Goal: Task Accomplishment & Management: Use online tool/utility

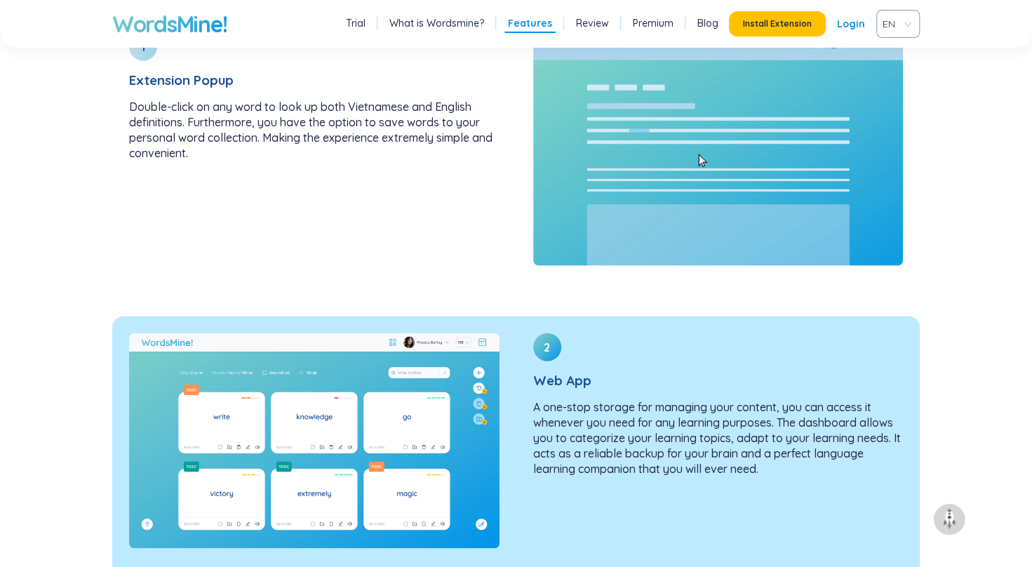
scroll to position [1683, 0]
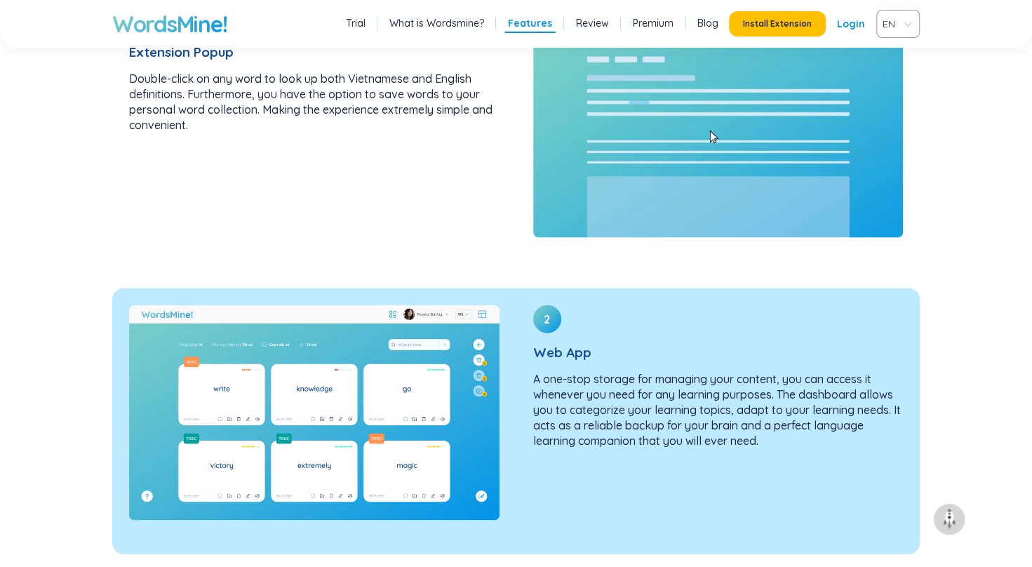
click at [332, 440] on img at bounding box center [314, 412] width 370 height 215
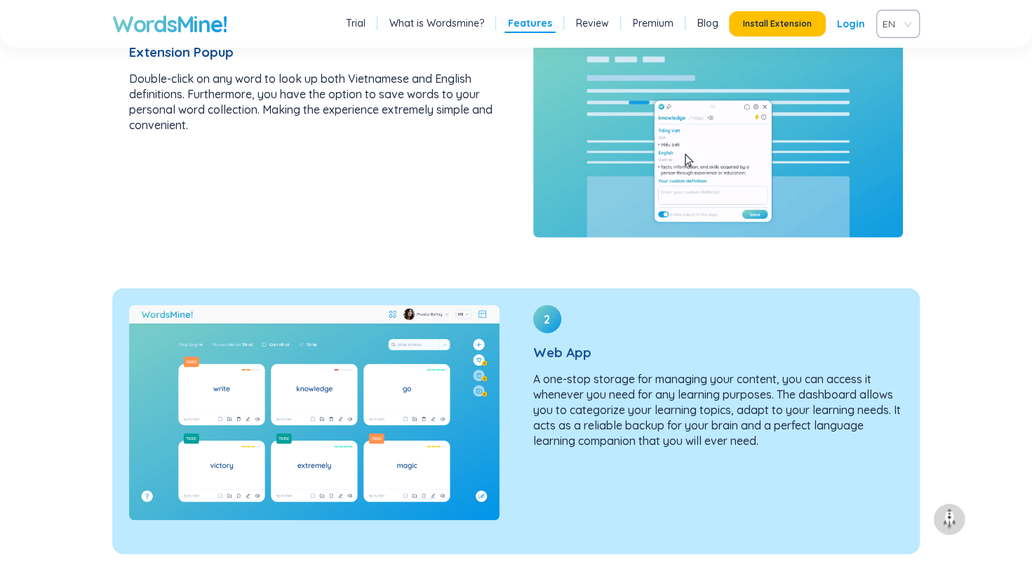
click at [627, 362] on div "2 Web App A one-stop storage for managing your content, you can access it whene…" at bounding box center [718, 382] width 404 height 188
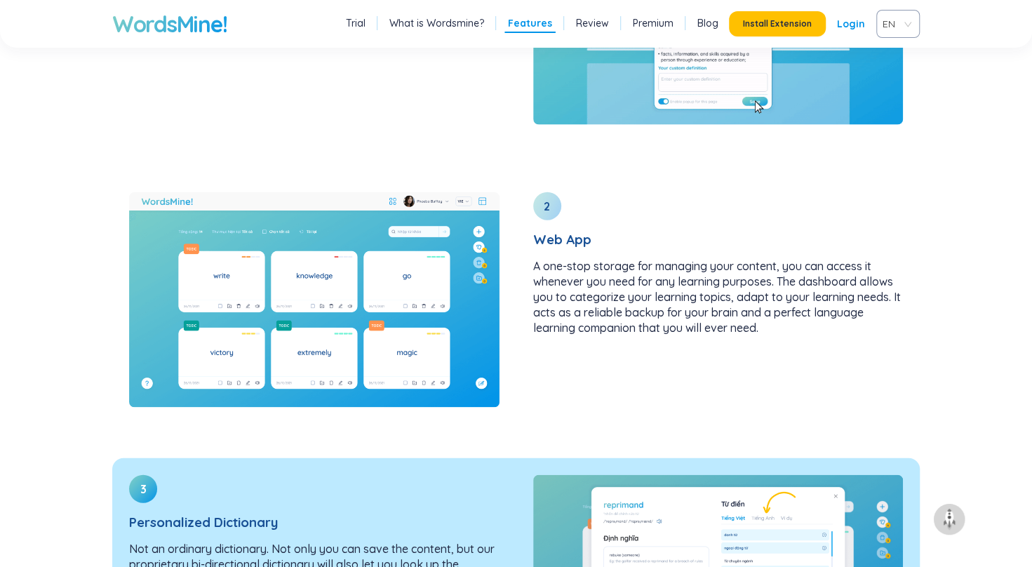
scroll to position [1893, 0]
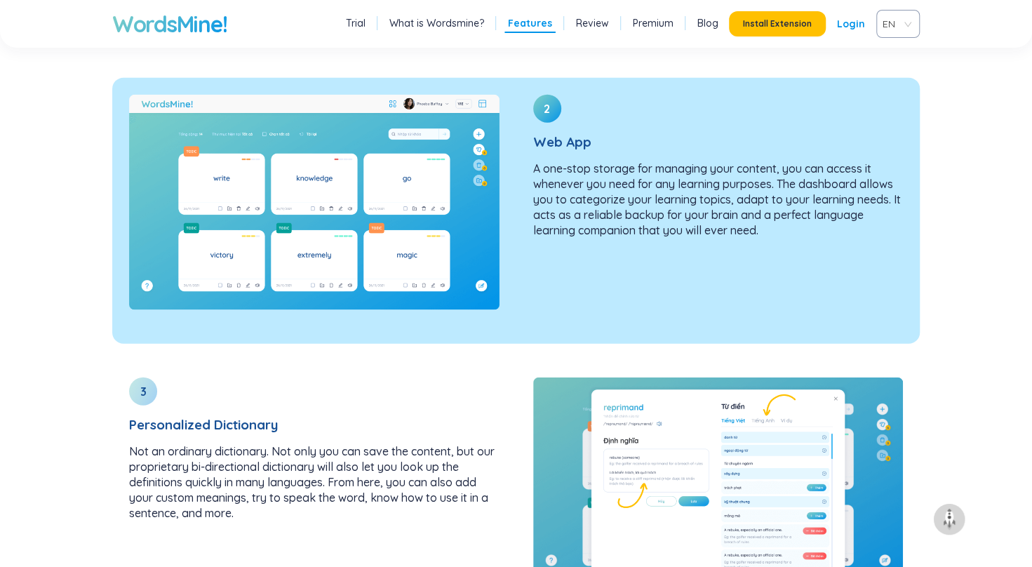
click at [608, 262] on div "2 Web App A one-stop storage for managing your content, you can access it whene…" at bounding box center [718, 172] width 404 height 188
click at [551, 102] on div "2" at bounding box center [547, 109] width 28 height 28
click at [558, 133] on div "2 Web App A one-stop storage for managing your content, you can access it whene…" at bounding box center [718, 172] width 404 height 188
click at [557, 133] on div "2 Web App A one-stop storage for managing your content, you can access it whene…" at bounding box center [718, 172] width 404 height 188
drag, startPoint x: 574, startPoint y: 203, endPoint x: 571, endPoint y: 194, distance: 9.8
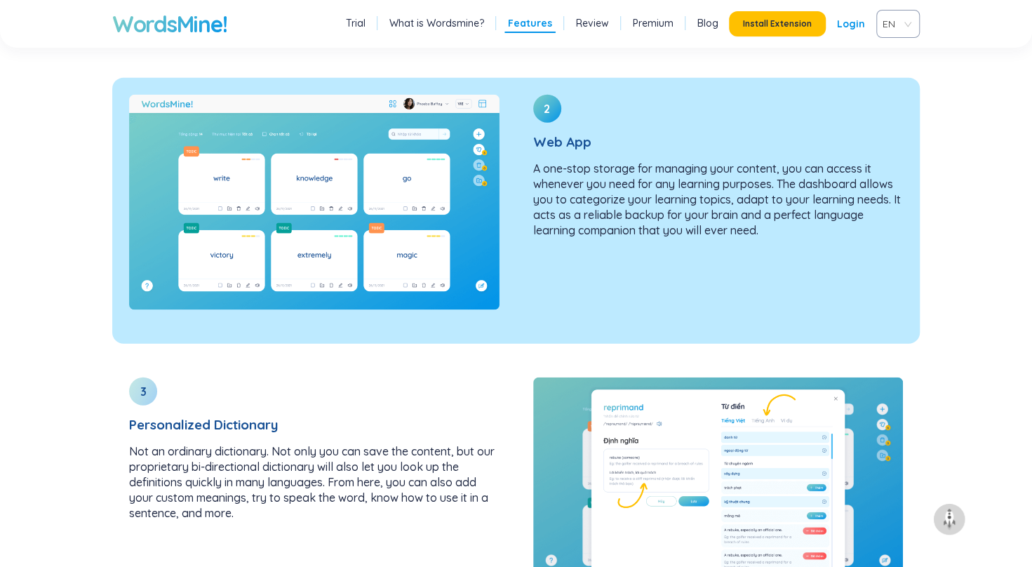
click at [571, 194] on p "A one-stop storage for managing your content, you can access it whenever you ne…" at bounding box center [718, 199] width 370 height 77
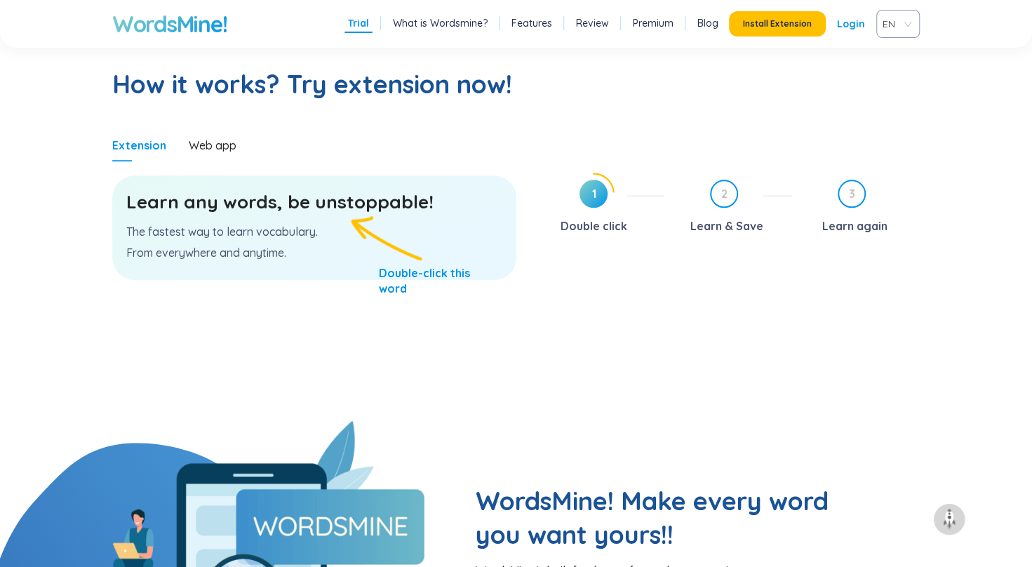
scroll to position [701, 0]
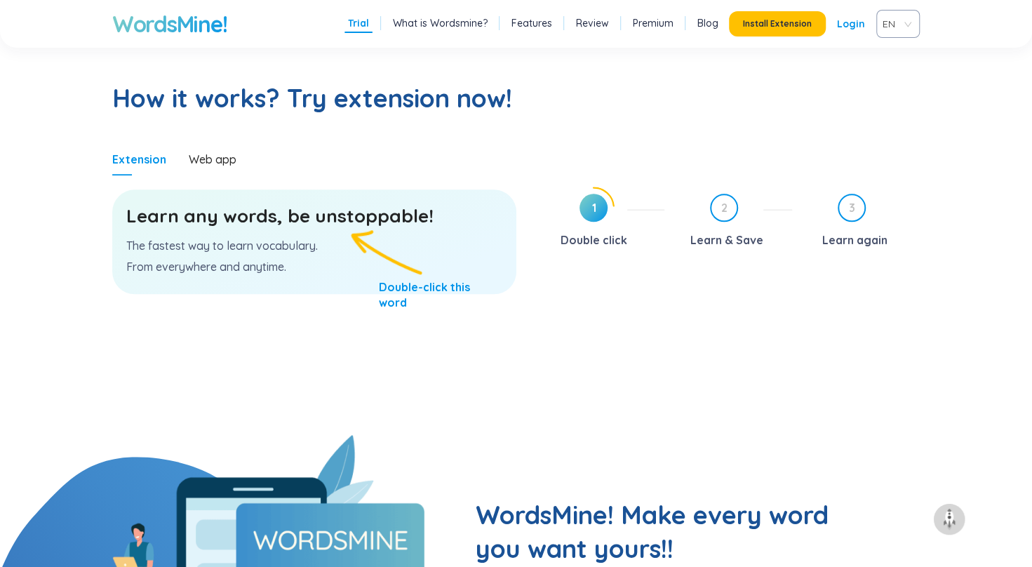
drag, startPoint x: 421, startPoint y: 259, endPoint x: 414, endPoint y: 252, distance: 9.4
click at [421, 257] on div "Learn any words, be unstoppable! The fastest way to learn vocabulary. From ever…" at bounding box center [314, 241] width 404 height 104
click at [248, 227] on div "Learn any words, be unstoppable! The fastest way to learn vocabulary. From ever…" at bounding box center [314, 241] width 404 height 104
click at [249, 224] on h3 "Learn any words, be unstoppable!" at bounding box center [314, 215] width 376 height 25
click at [285, 248] on p "The fastest way to learn vocabulary." at bounding box center [314, 245] width 376 height 15
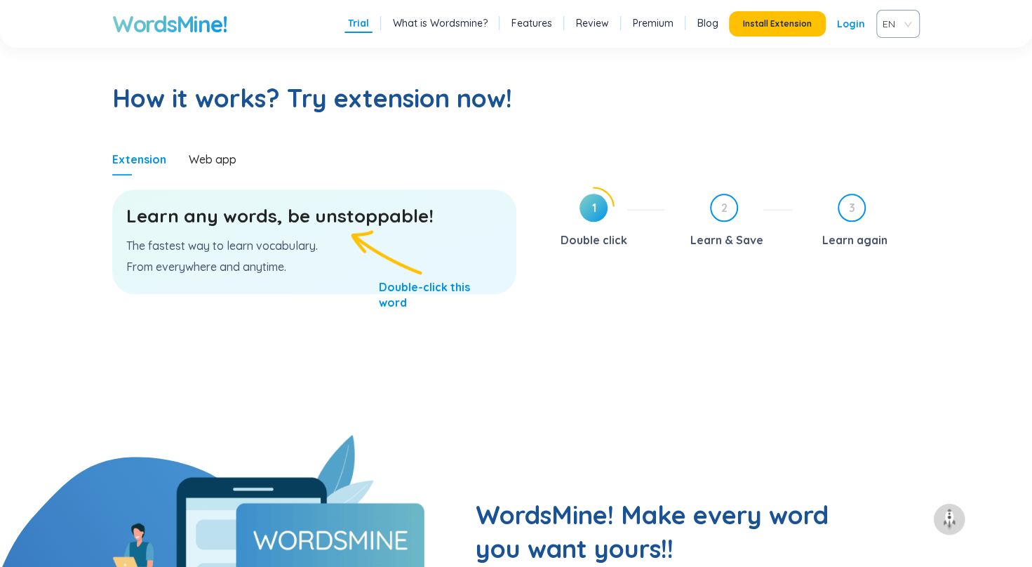
drag, startPoint x: 285, startPoint y: 248, endPoint x: 376, endPoint y: 288, distance: 99.3
click at [377, 290] on div "Learn any words, be unstoppable! The fastest way to learn vocabulary. From ever…" at bounding box center [314, 241] width 404 height 104
click at [374, 282] on div "Learn any words, be unstoppable! The fastest way to learn vocabulary. From ever…" at bounding box center [314, 241] width 404 height 104
click at [351, 247] on p "The fastest way to learn vocabulary." at bounding box center [314, 245] width 376 height 15
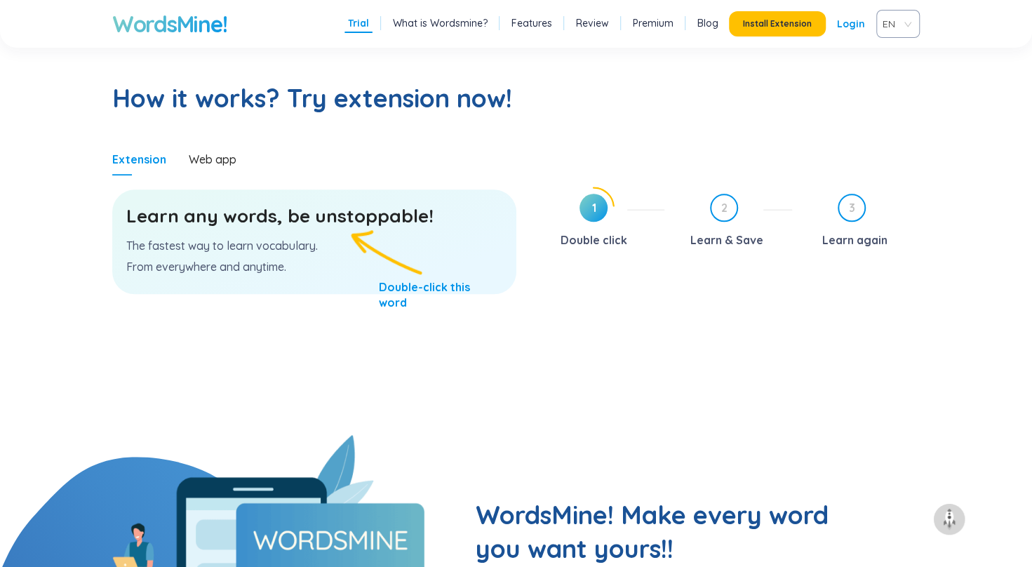
click at [351, 247] on div "Learn any words, be unstoppable! The fastest way to learn vocabulary. From ever…" at bounding box center [314, 241] width 404 height 104
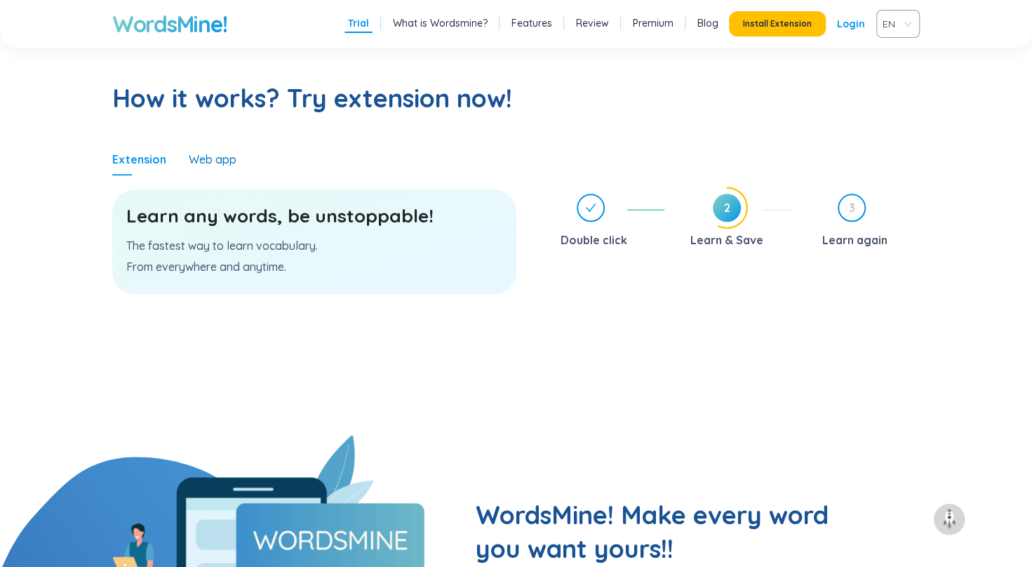
click at [209, 166] on div "Web app" at bounding box center [213, 158] width 48 height 15
click at [216, 158] on div "Web app" at bounding box center [213, 158] width 48 height 15
click at [729, 212] on span "2" at bounding box center [727, 208] width 28 height 28
click at [846, 208] on span "3" at bounding box center [851, 207] width 25 height 25
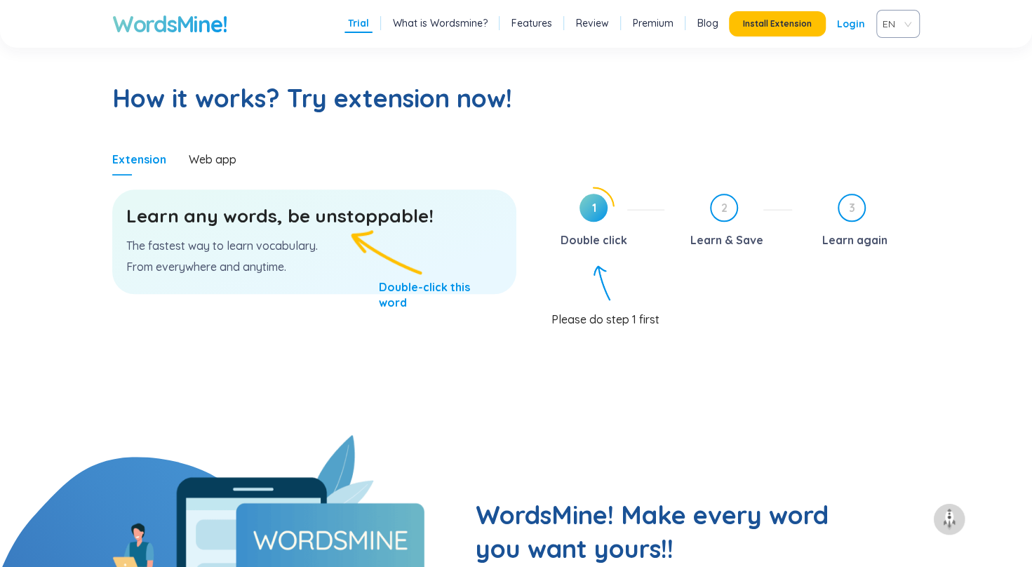
click at [583, 212] on span "1" at bounding box center [593, 208] width 28 height 28
click at [461, 238] on p "The fastest way to learn vocabulary." at bounding box center [314, 245] width 376 height 15
click at [461, 239] on div "Learn any words, be unstoppable! The fastest way to learn vocabulary. From ever…" at bounding box center [314, 241] width 404 height 104
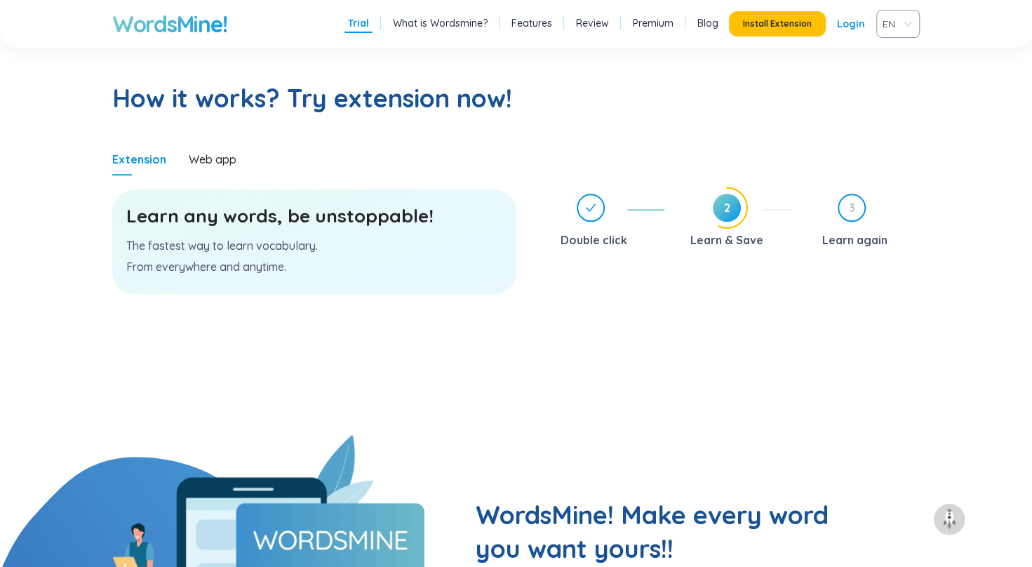
drag, startPoint x: 316, startPoint y: 239, endPoint x: 276, endPoint y: 238, distance: 40.0
click at [276, 238] on div "Learn any words, be unstoppable! The fastest way to learn vocabulary. From ever…" at bounding box center [314, 241] width 404 height 104
click at [276, 237] on div "Learn any words, be unstoppable! The fastest way to learn vocabulary. From ever…" at bounding box center [314, 241] width 404 height 104
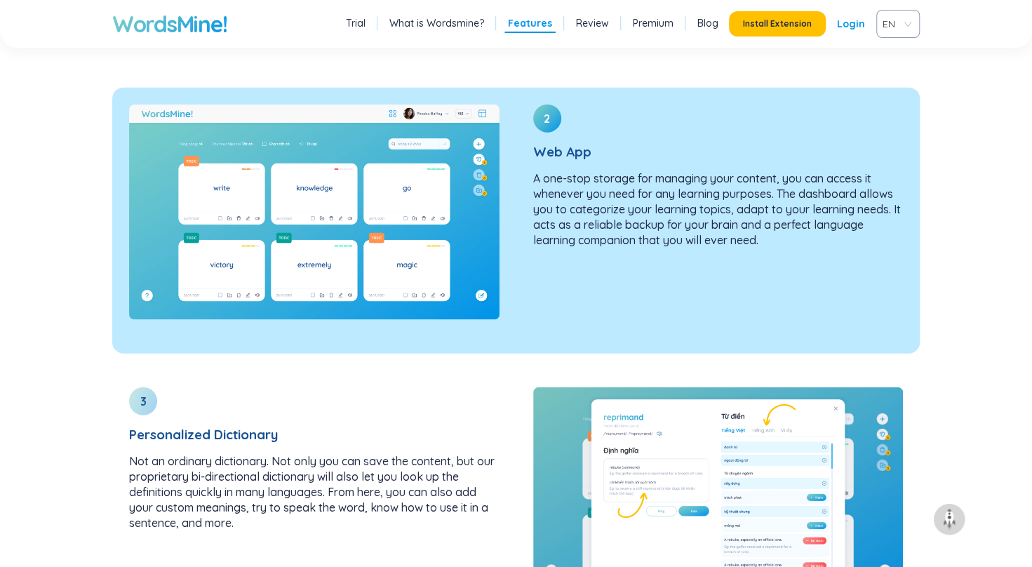
scroll to position [1893, 0]
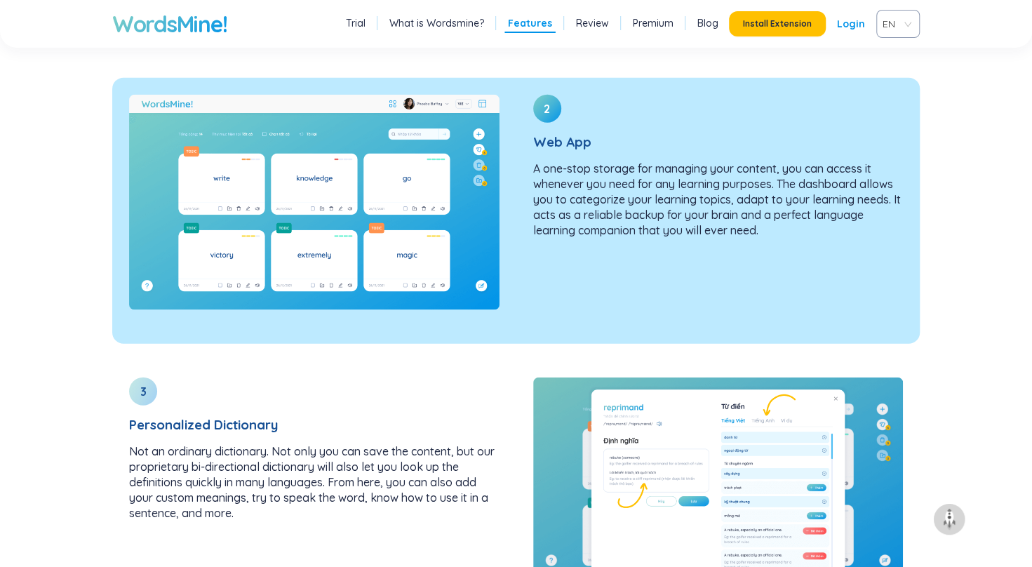
click at [565, 168] on p "A one-stop storage for managing your content, you can access it whenever you ne…" at bounding box center [718, 199] width 370 height 77
click at [557, 104] on div "2" at bounding box center [547, 109] width 28 height 28
click at [557, 105] on div "2" at bounding box center [547, 109] width 28 height 28
click at [518, 146] on div "2 Web App A one-stop storage for managing your content, you can access it whene…" at bounding box center [718, 172] width 404 height 188
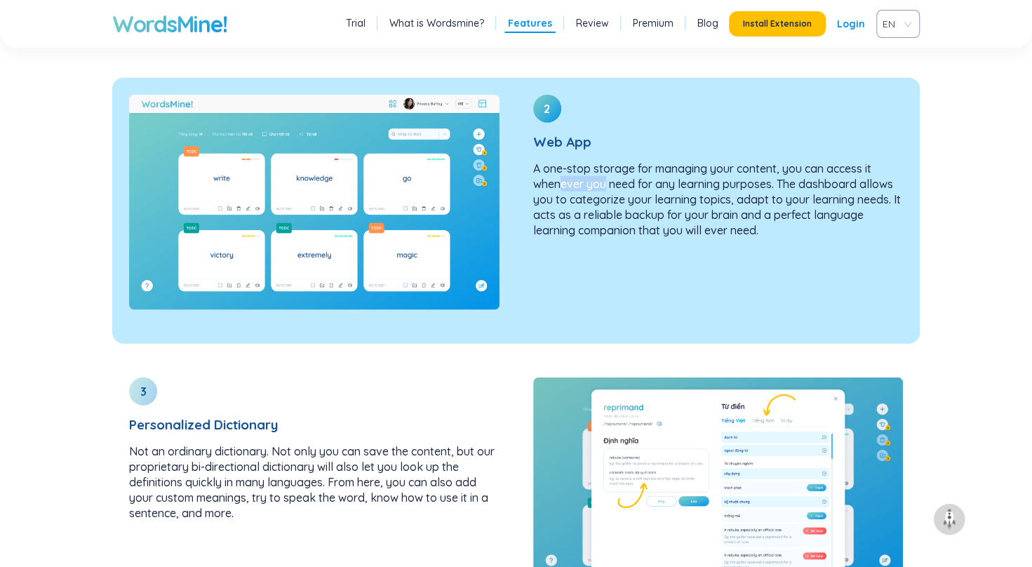
drag, startPoint x: 518, startPoint y: 146, endPoint x: 603, endPoint y: 182, distance: 93.0
click at [603, 182] on p "A one-stop storage for managing your content, you can access it whenever you ne…" at bounding box center [718, 199] width 370 height 77
drag, startPoint x: 603, startPoint y: 182, endPoint x: 503, endPoint y: 215, distance: 105.3
click at [503, 215] on div at bounding box center [314, 202] width 404 height 248
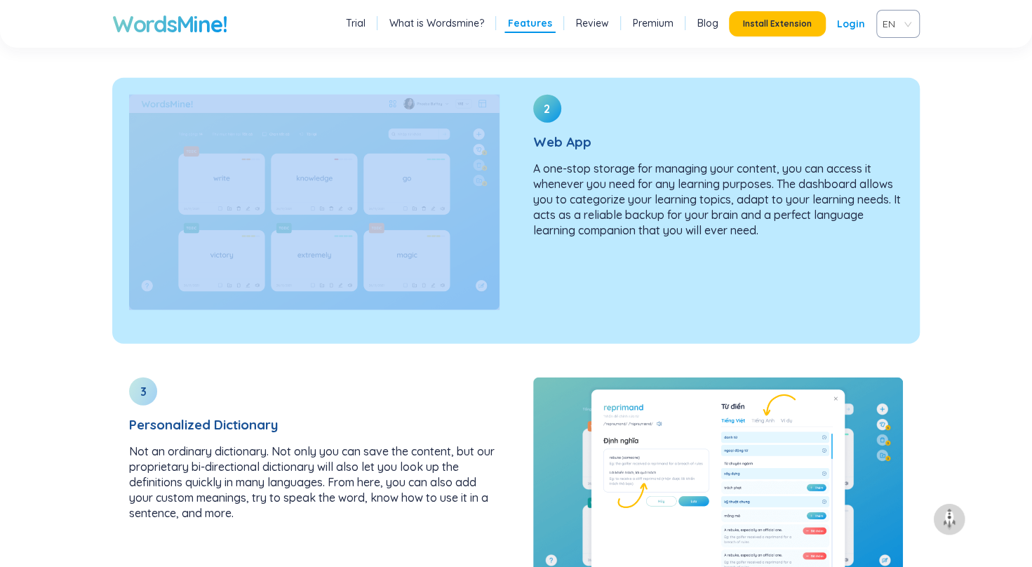
drag, startPoint x: 502, startPoint y: 215, endPoint x: 480, endPoint y: 219, distance: 22.8
click at [501, 216] on div at bounding box center [314, 202] width 404 height 248
click at [442, 222] on img at bounding box center [314, 202] width 370 height 215
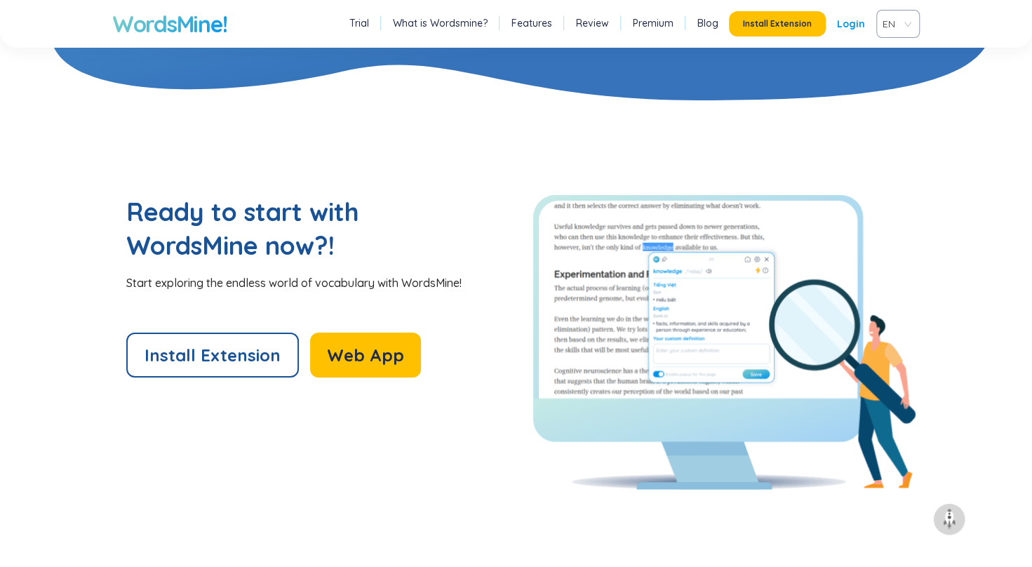
scroll to position [2945, 0]
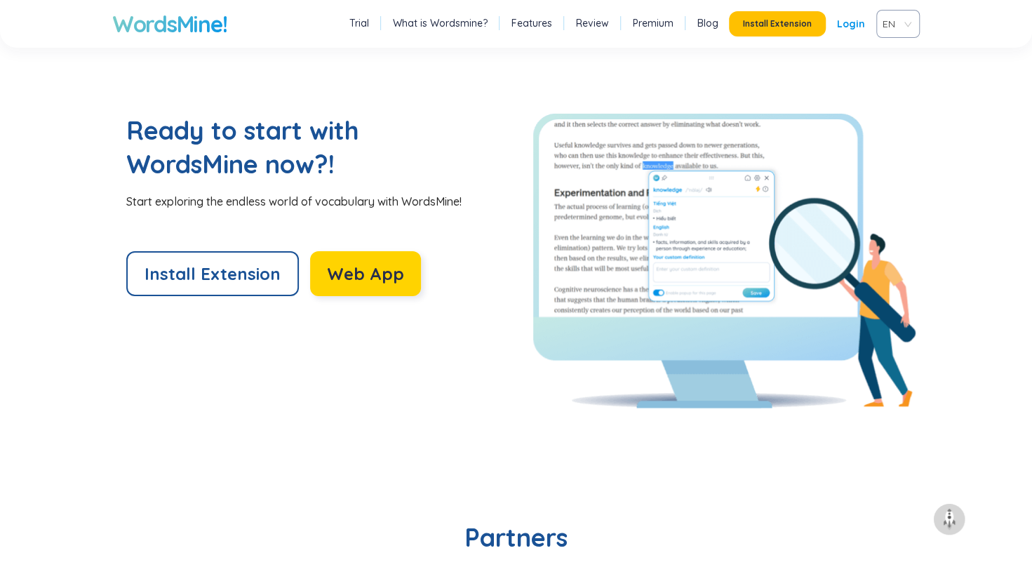
click at [346, 264] on span "Web App" at bounding box center [365, 273] width 77 height 22
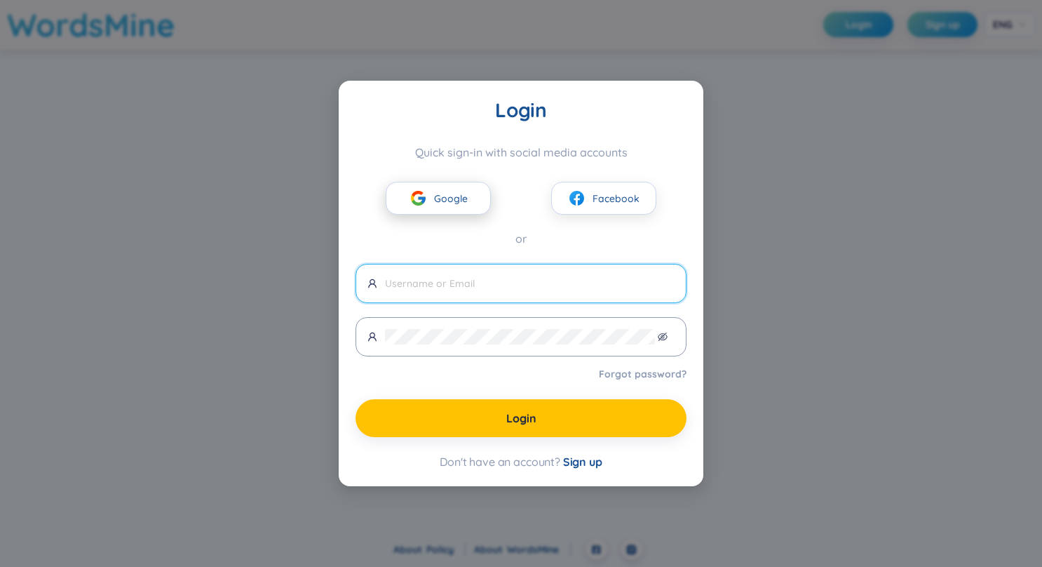
click at [429, 196] on button "Google" at bounding box center [438, 198] width 105 height 33
drag, startPoint x: 466, startPoint y: 299, endPoint x: 472, endPoint y: 283, distance: 17.1
click at [467, 299] on span at bounding box center [521, 283] width 331 height 39
click at [477, 276] on input "text" at bounding box center [530, 283] width 290 height 15
type input "pl"
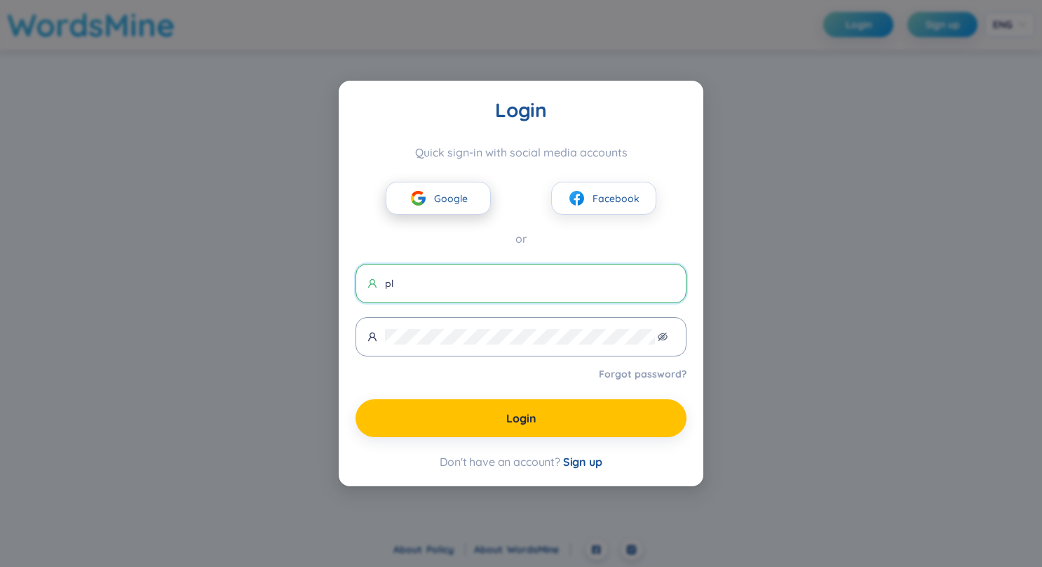
click at [460, 189] on button "Google" at bounding box center [438, 198] width 105 height 33
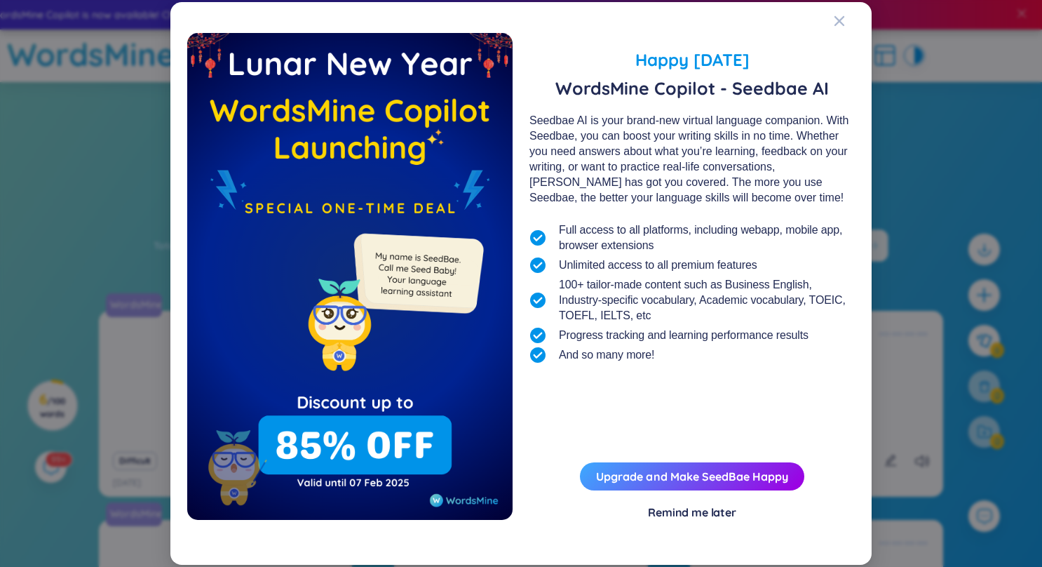
click at [689, 511] on div "Remind me later" at bounding box center [692, 511] width 88 height 15
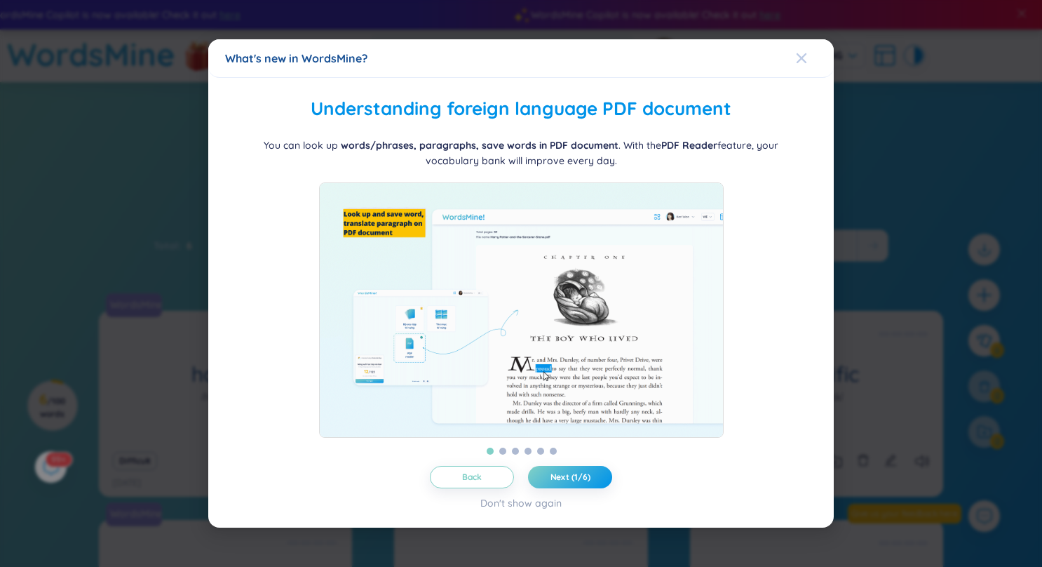
click at [810, 51] on span "Close" at bounding box center [815, 58] width 38 height 38
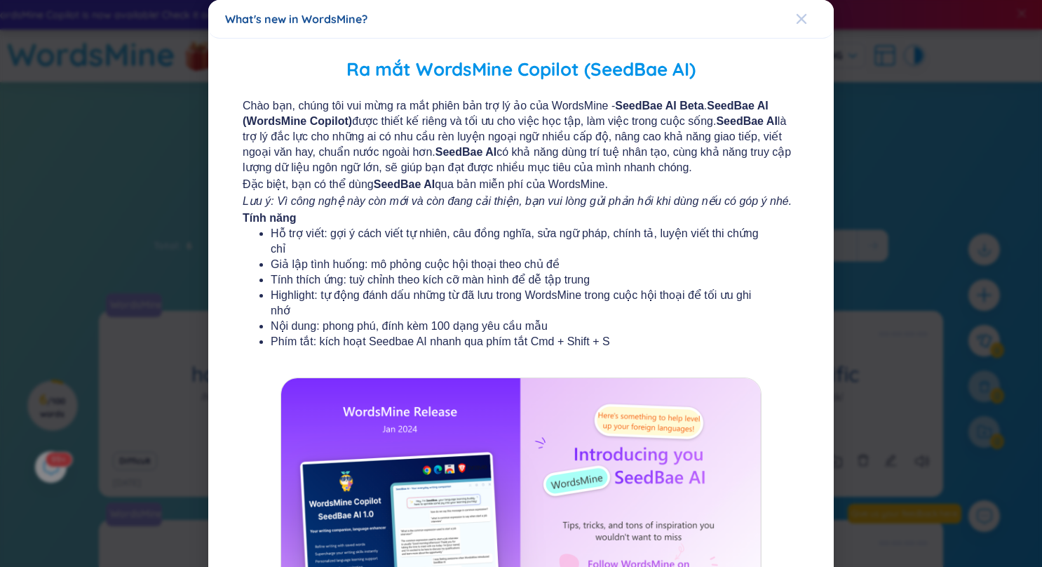
click at [796, 10] on div "Close" at bounding box center [801, 19] width 11 height 38
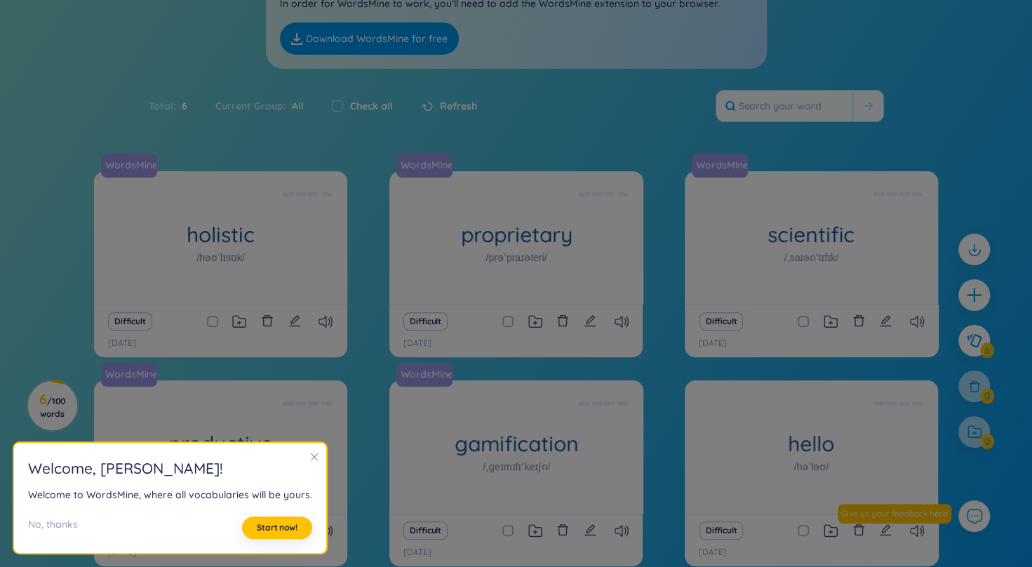
scroll to position [140, 0]
click at [310, 457] on icon "close" at bounding box center [314, 457] width 10 height 10
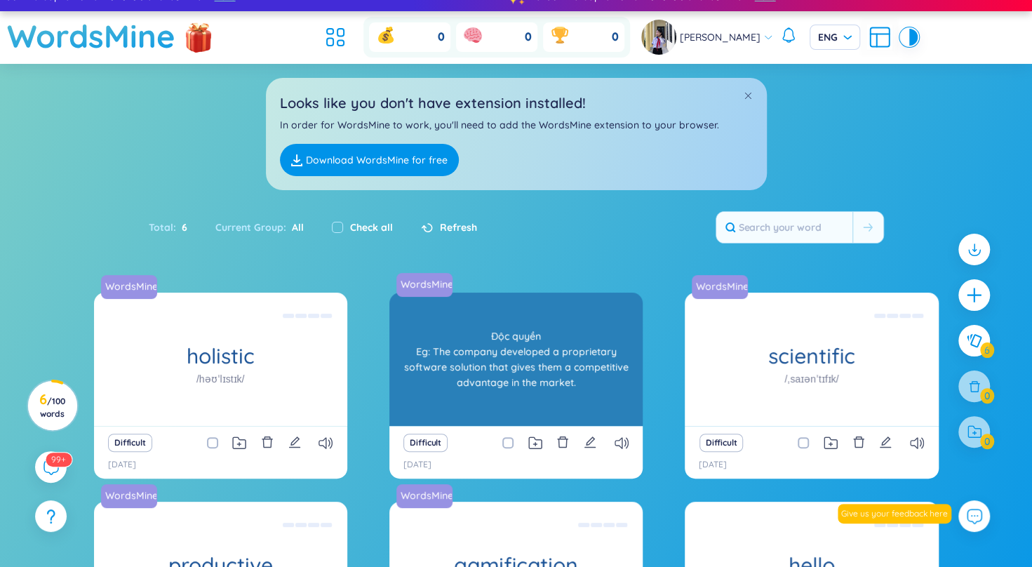
scroll to position [212, 0]
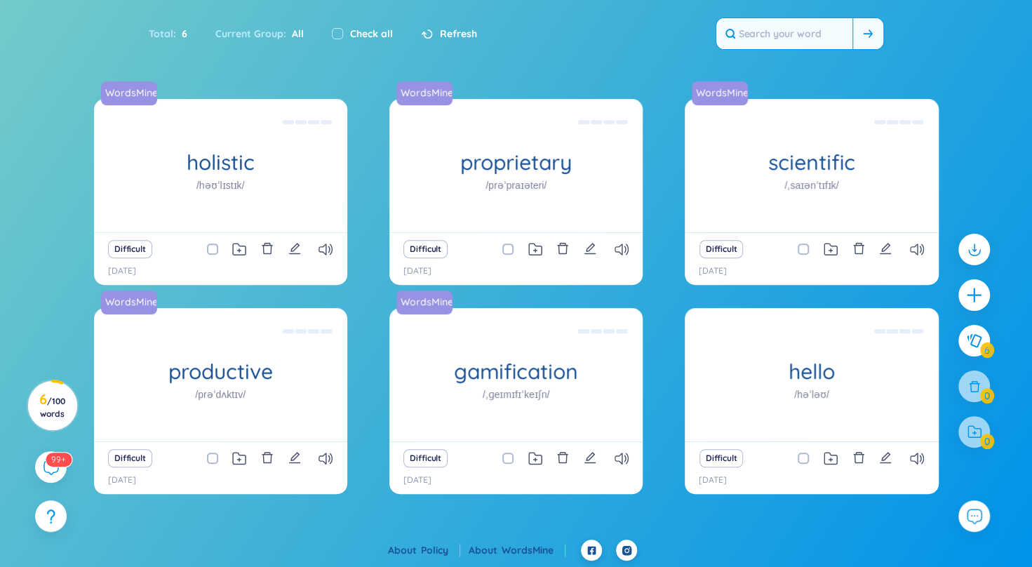
click at [788, 24] on input "text" at bounding box center [784, 33] width 136 height 31
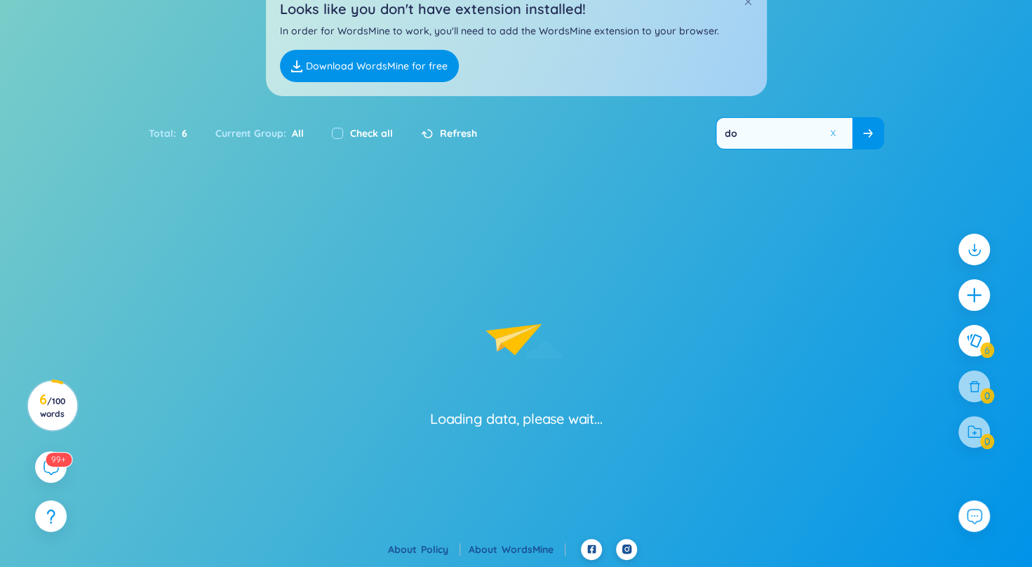
scroll to position [112, 0]
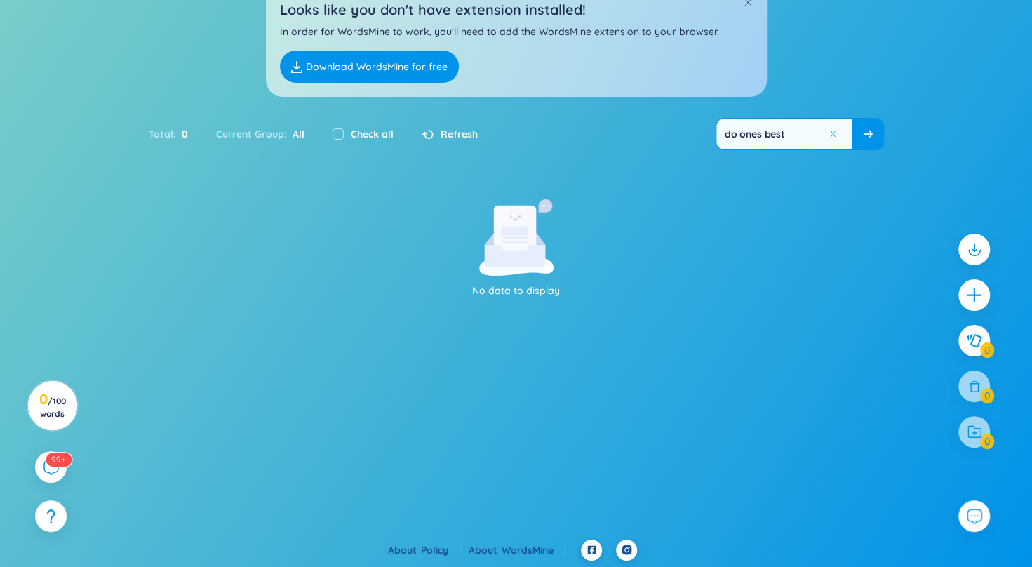
type input "do ones best"
click at [870, 127] on span at bounding box center [868, 134] width 10 height 14
click at [833, 128] on button at bounding box center [835, 135] width 21 height 18
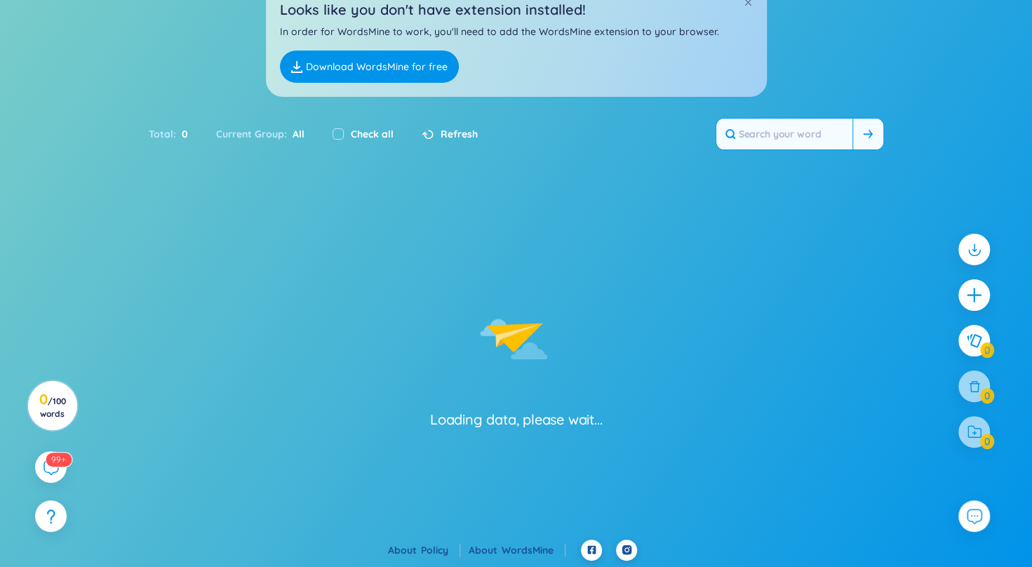
type input "a"
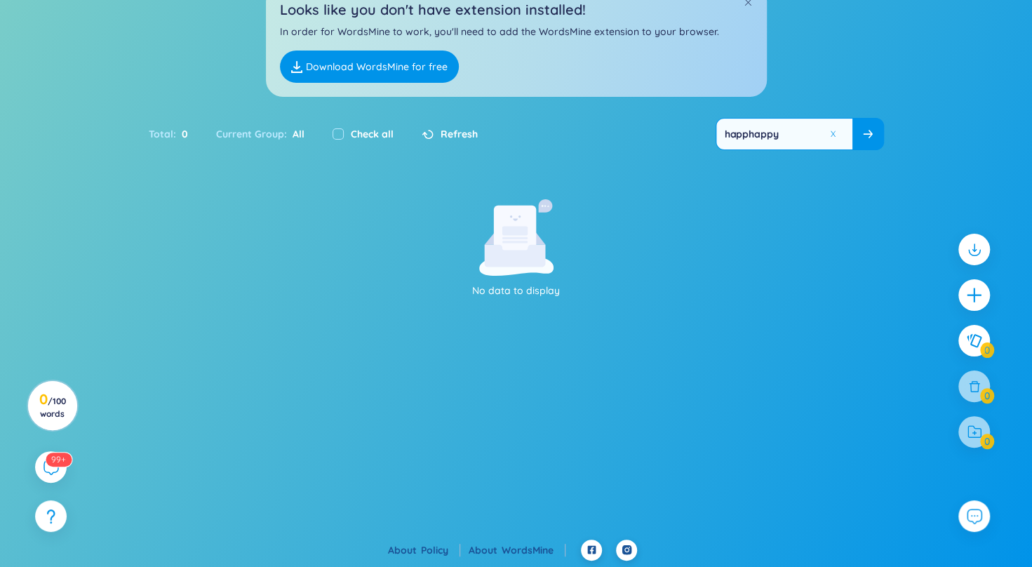
drag, startPoint x: 768, startPoint y: 137, endPoint x: 726, endPoint y: 129, distance: 42.9
click at [726, 129] on div "Total : 0 Current Group : All Check all Refresh happhappy" at bounding box center [516, 141] width 875 height 60
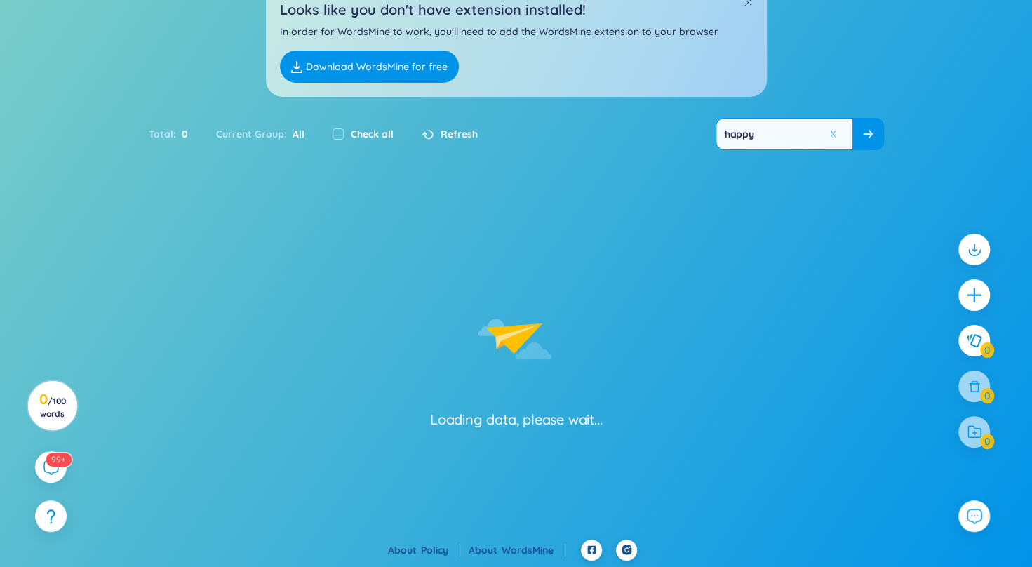
type input "happy"
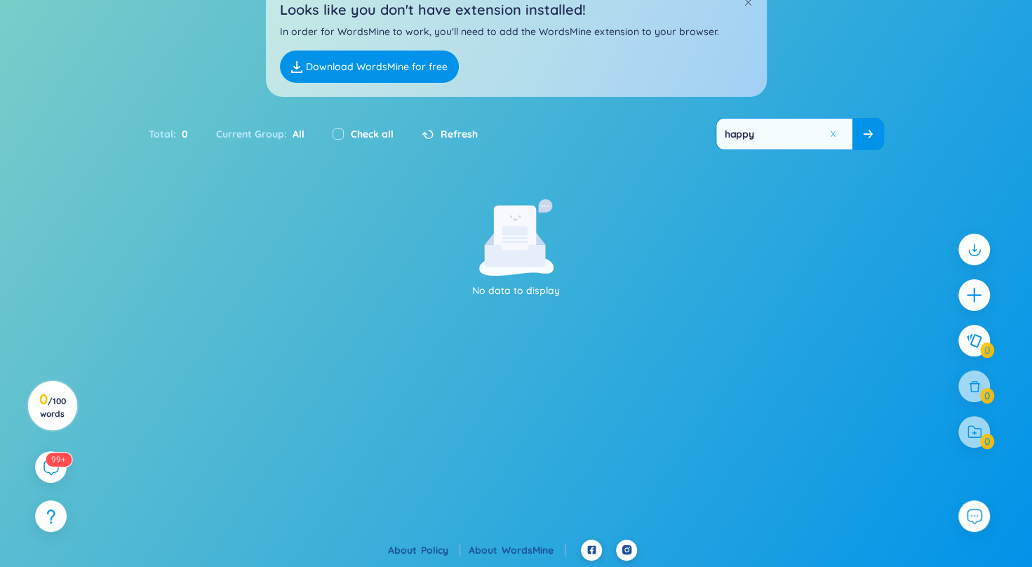
click at [866, 131] on icon at bounding box center [868, 134] width 10 height 8
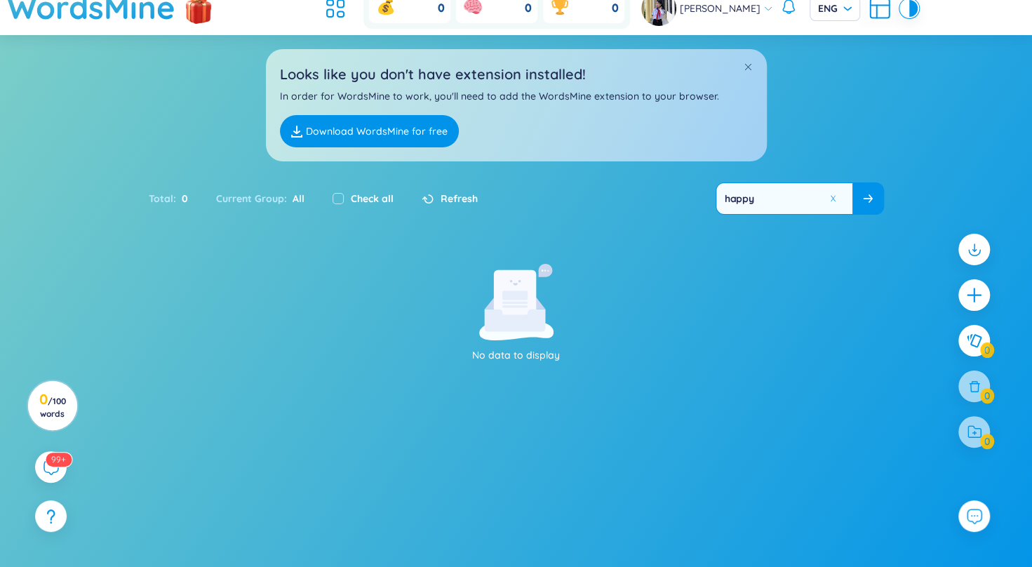
scroll to position [0, 0]
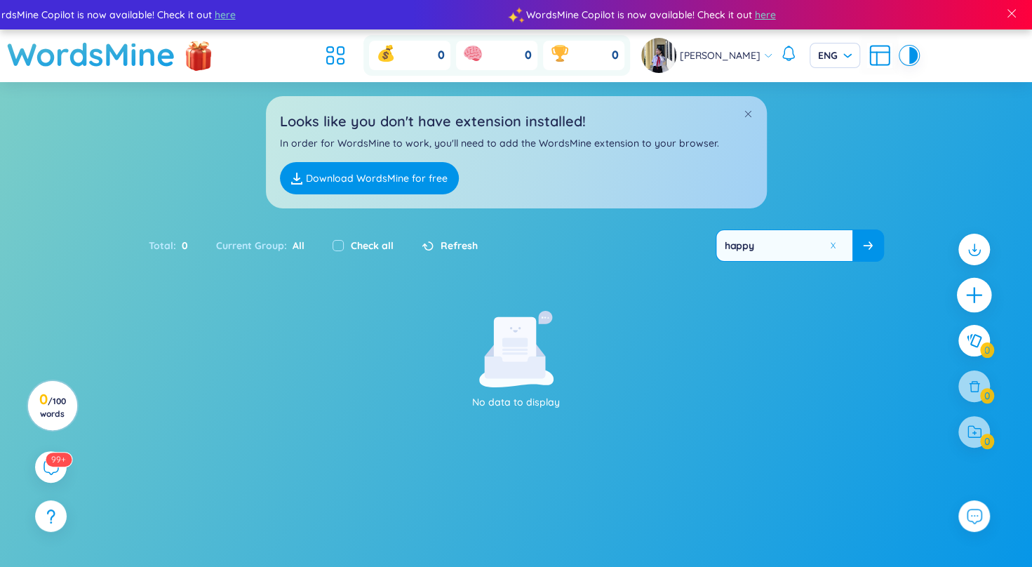
click at [973, 287] on icon "plus" at bounding box center [974, 295] width 20 height 20
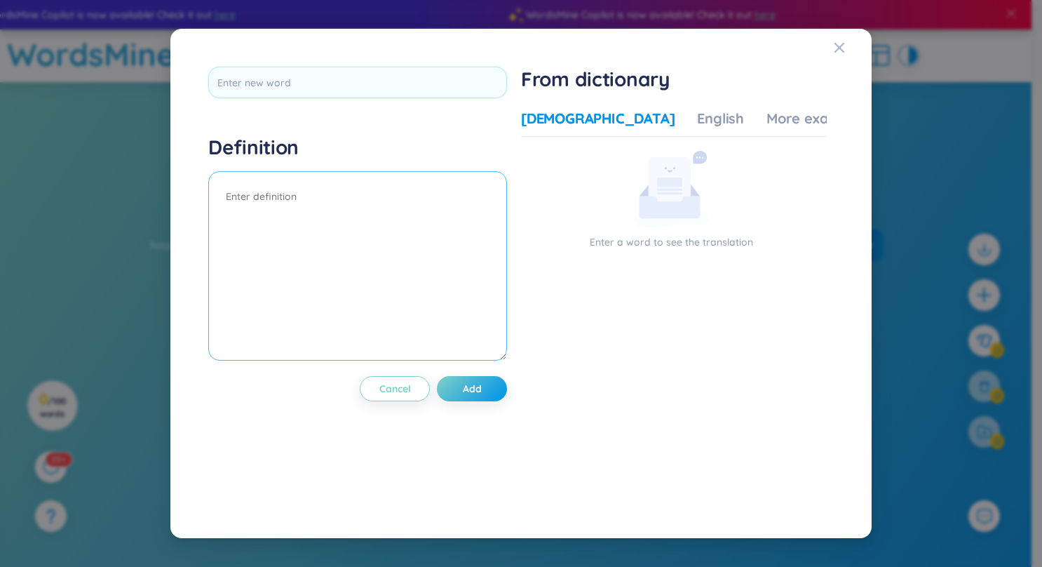
click at [284, 203] on textarea at bounding box center [357, 265] width 299 height 189
type textarea "cố gắng hết sức"
click at [473, 384] on span "Add" at bounding box center [472, 389] width 19 height 14
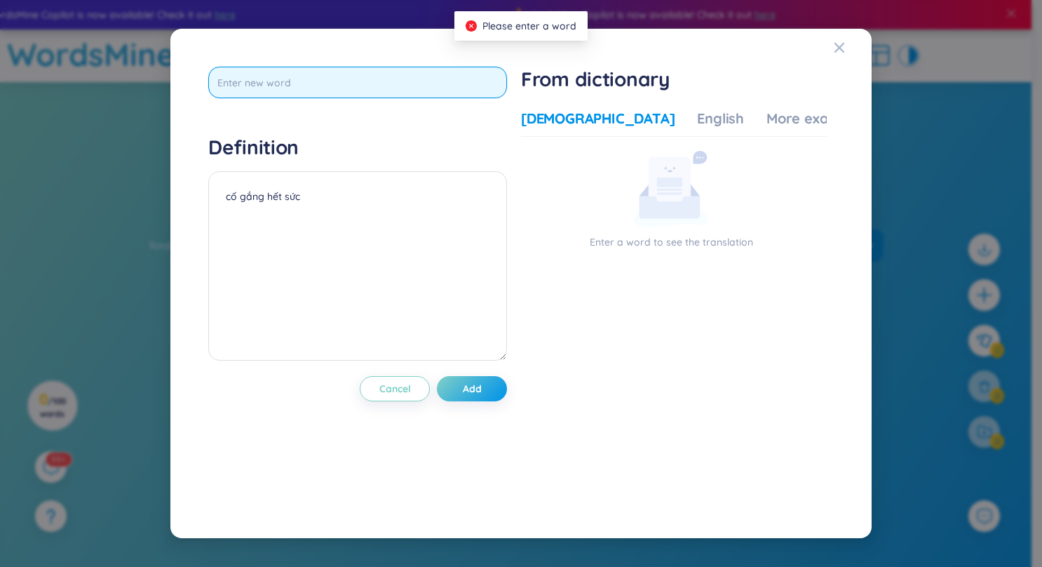
click at [374, 73] on input "text" at bounding box center [357, 83] width 299 height 32
type input "do one's best=try one's best=do one's utmost"
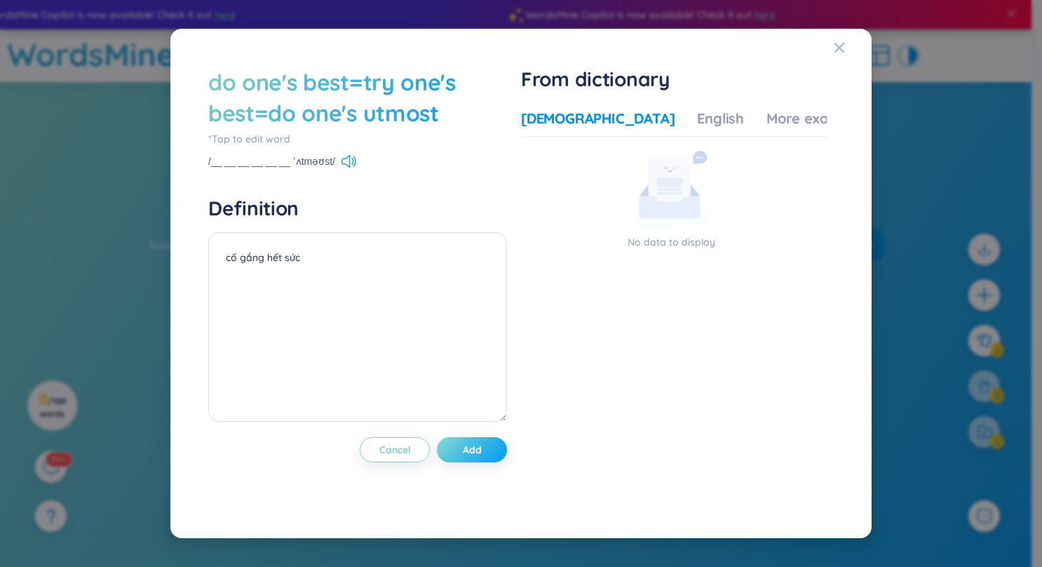
click at [478, 444] on span "Add" at bounding box center [472, 450] width 19 height 14
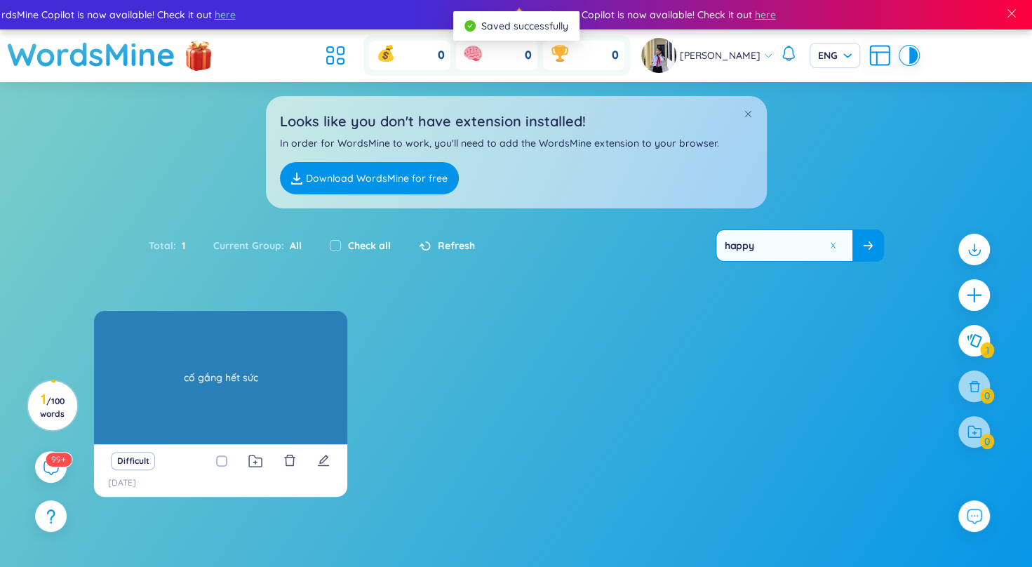
click at [223, 379] on div "cố gắng hết sức" at bounding box center [220, 377] width 239 height 126
click at [255, 373] on div "do one's best=try one's best=do one's utmost cố gắng hết sức" at bounding box center [220, 377] width 253 height 133
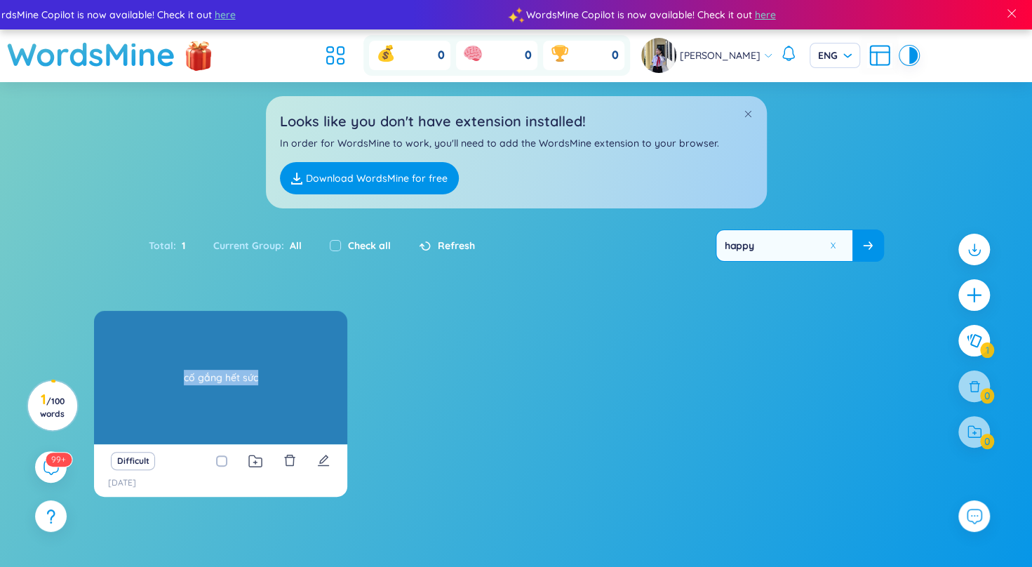
drag, startPoint x: 255, startPoint y: 373, endPoint x: 241, endPoint y: 394, distance: 25.3
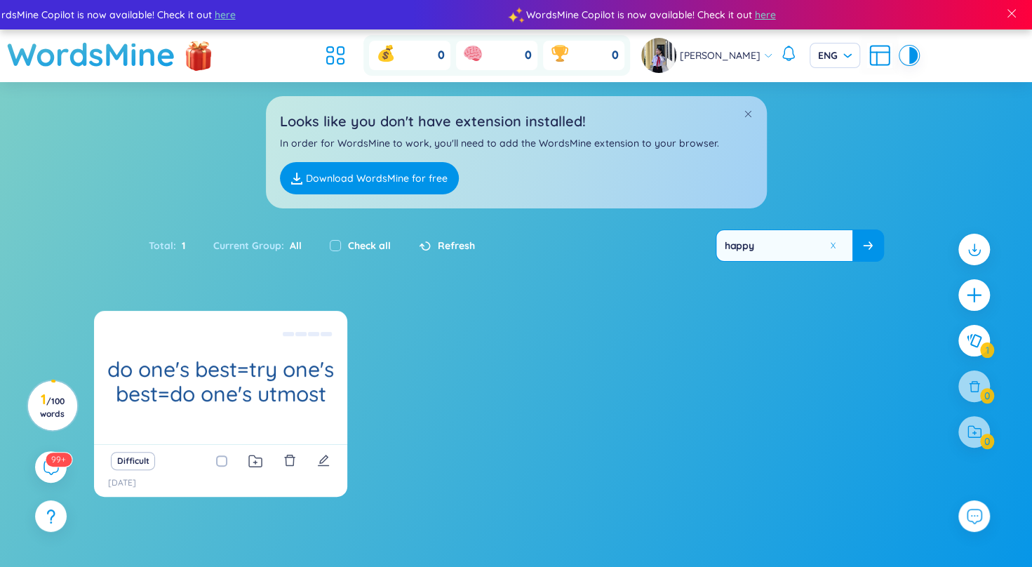
drag, startPoint x: 241, startPoint y: 394, endPoint x: 436, endPoint y: 442, distance: 200.0
click at [438, 445] on div "do one's best=try one's best=do one's utmost cố gắng hết sức Difficult [DATE]" at bounding box center [516, 412] width 844 height 203
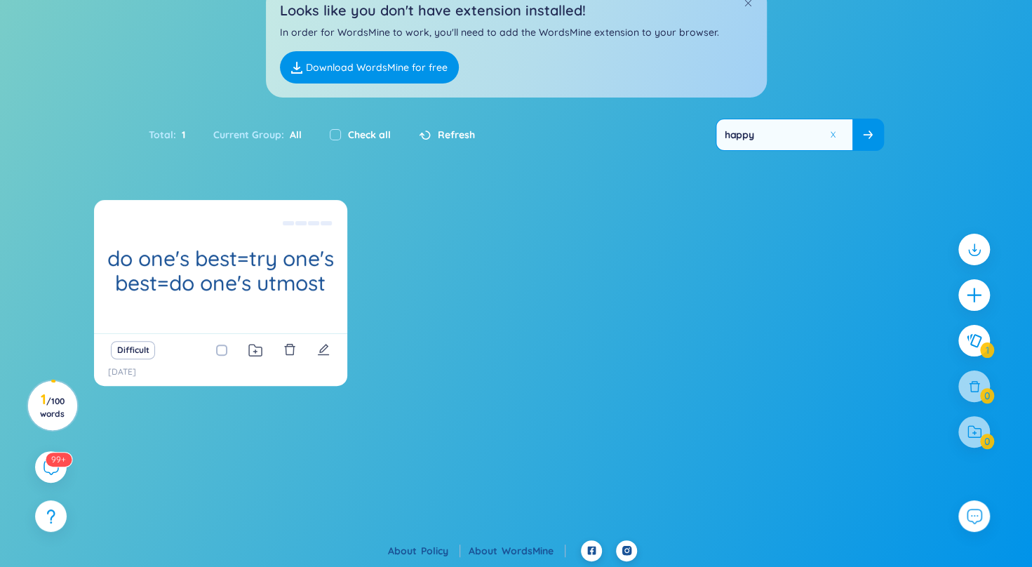
scroll to position [112, 0]
click at [339, 130] on div "Check all" at bounding box center [360, 133] width 61 height 15
click at [330, 133] on input "checkbox" at bounding box center [335, 133] width 11 height 11
checkbox input "true"
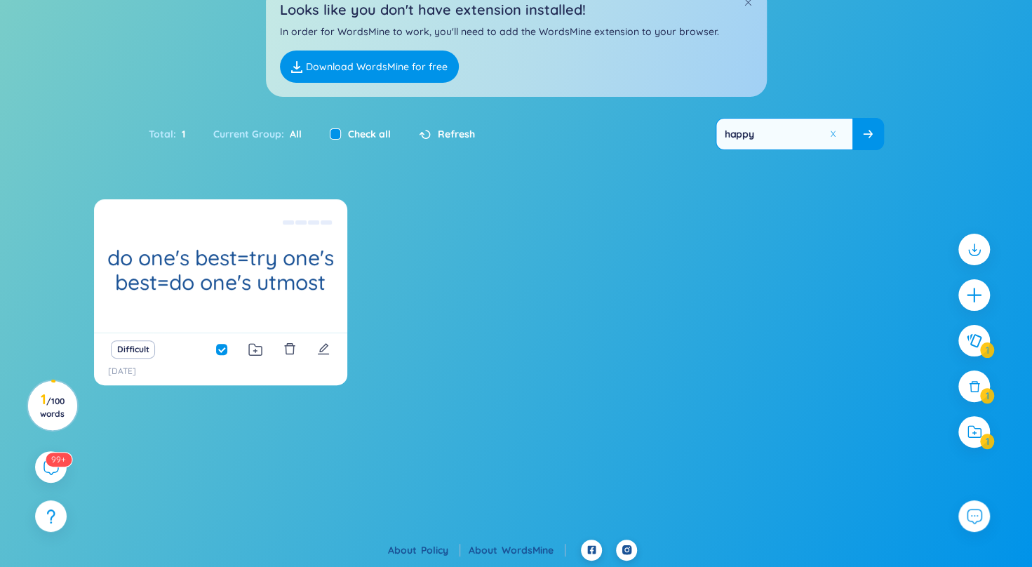
click at [330, 134] on input "checkbox" at bounding box center [335, 133] width 11 height 11
checkbox input "false"
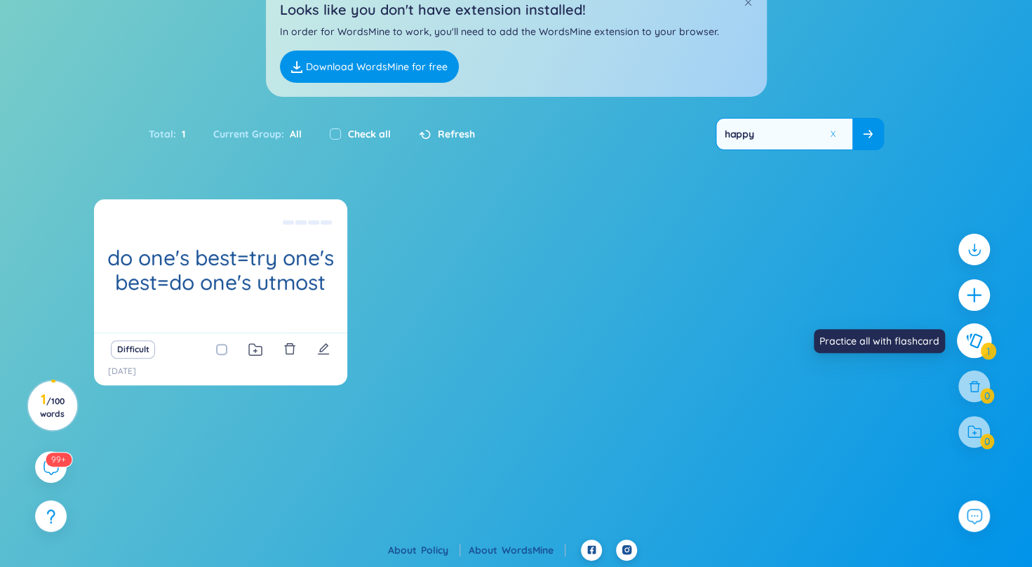
click at [969, 342] on icon at bounding box center [973, 340] width 17 height 15
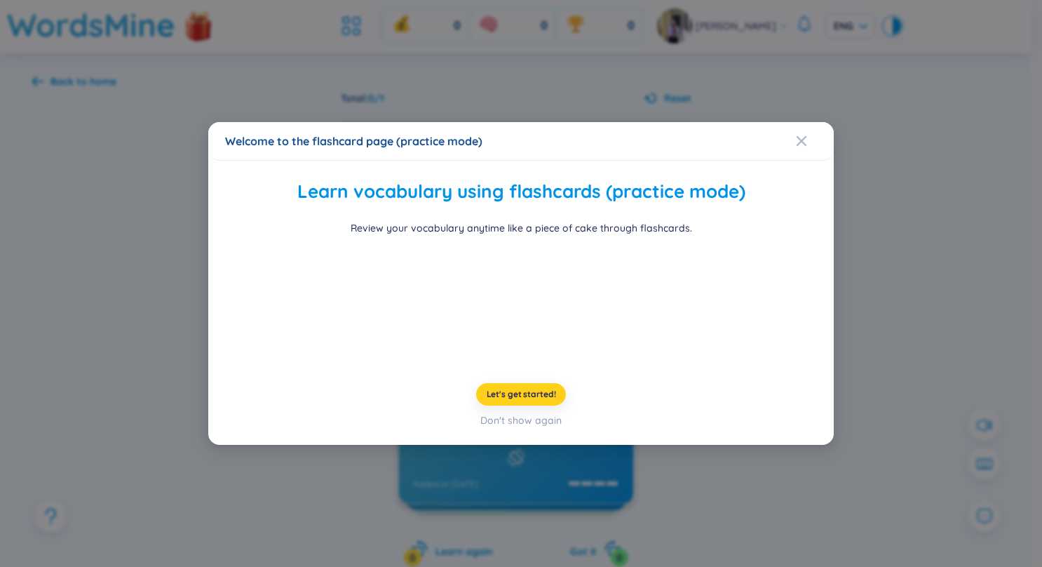
click at [528, 400] on span "Let's get started!" at bounding box center [521, 394] width 69 height 11
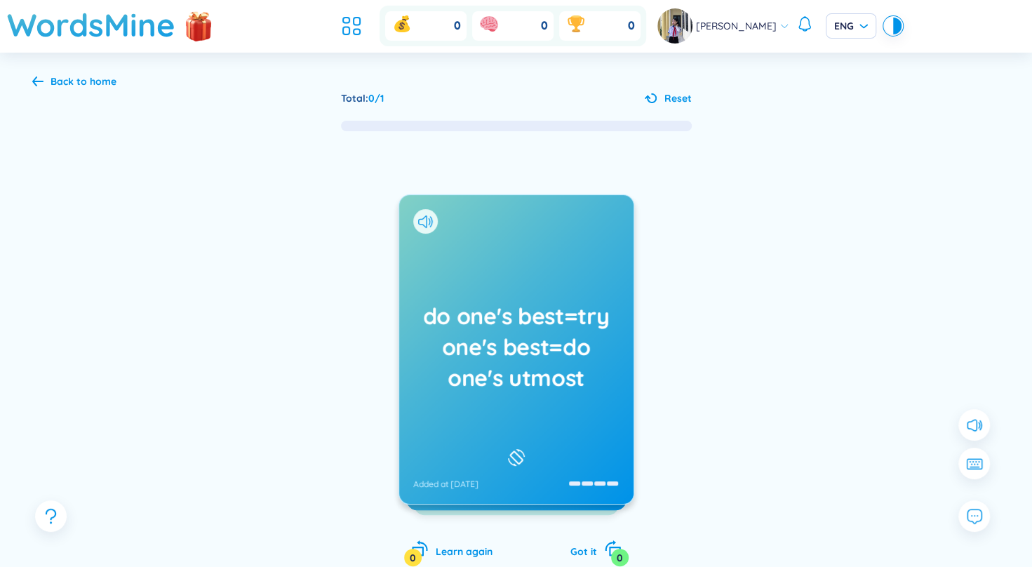
click at [490, 391] on h1 "do one's best=try one's best=do one's utmost" at bounding box center [516, 346] width 206 height 93
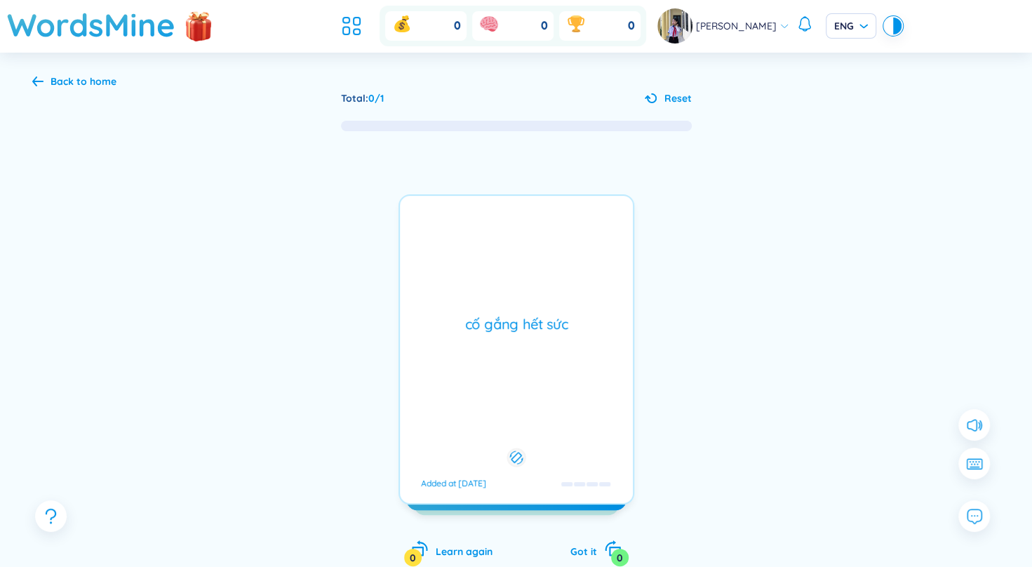
click at [513, 421] on div "cố gắng hết sức Added at [DATE]" at bounding box center [516, 349] width 236 height 310
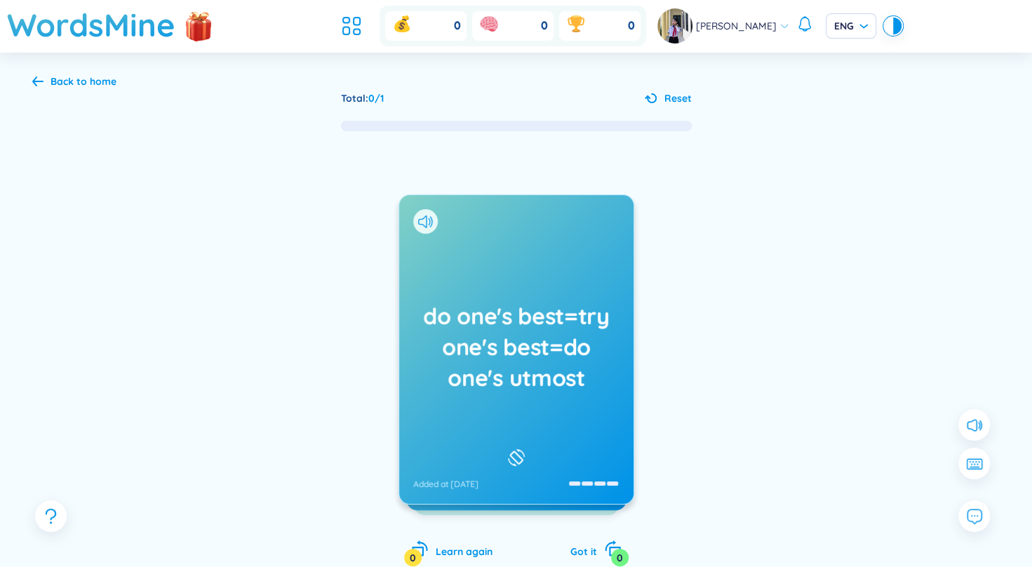
click at [512, 418] on div "do one's best=try one's best=do one's utmost Added at [DATE]" at bounding box center [516, 349] width 234 height 309
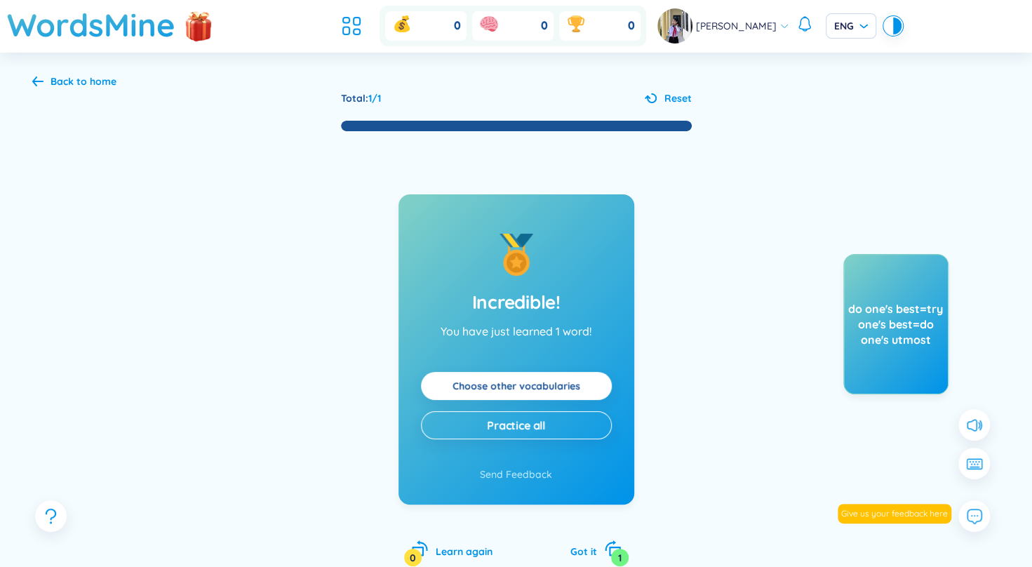
click at [53, 81] on div "Back to home" at bounding box center [83, 81] width 66 height 15
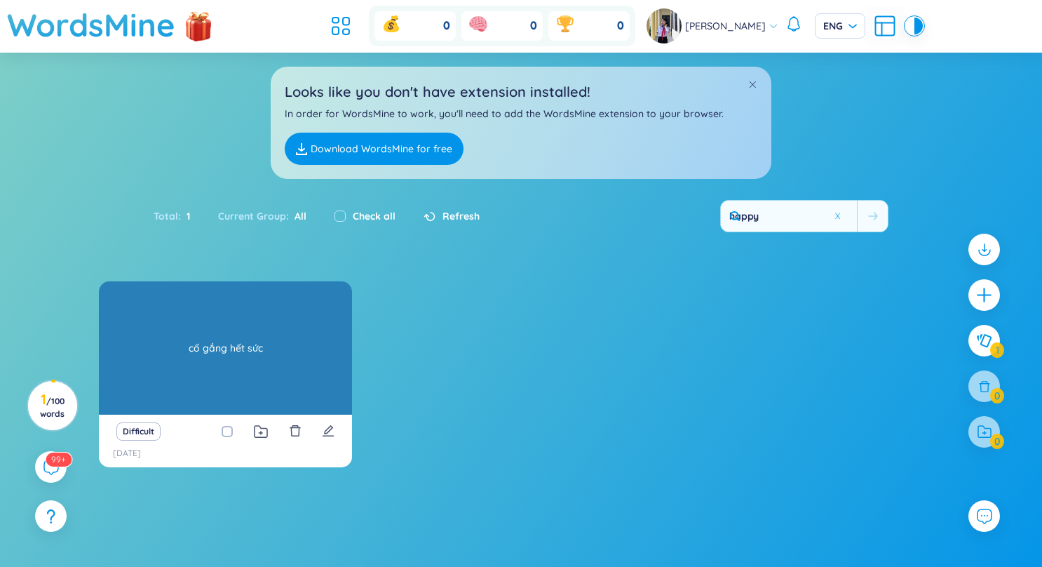
click at [285, 285] on div "cố gắng hết sức" at bounding box center [225, 348] width 239 height 126
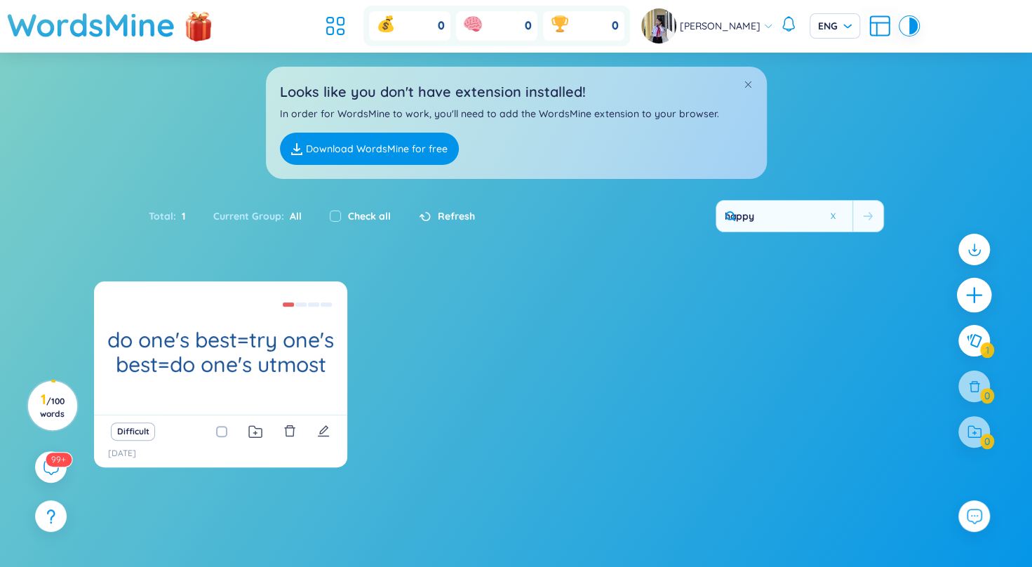
click at [980, 291] on icon "plus" at bounding box center [974, 295] width 20 height 20
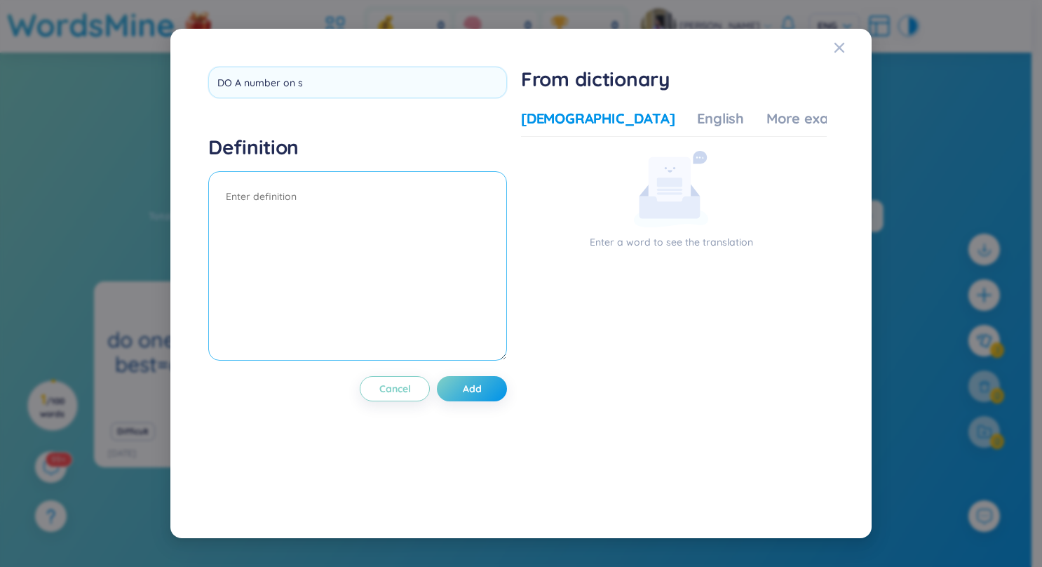
type input "DO A number on sb"
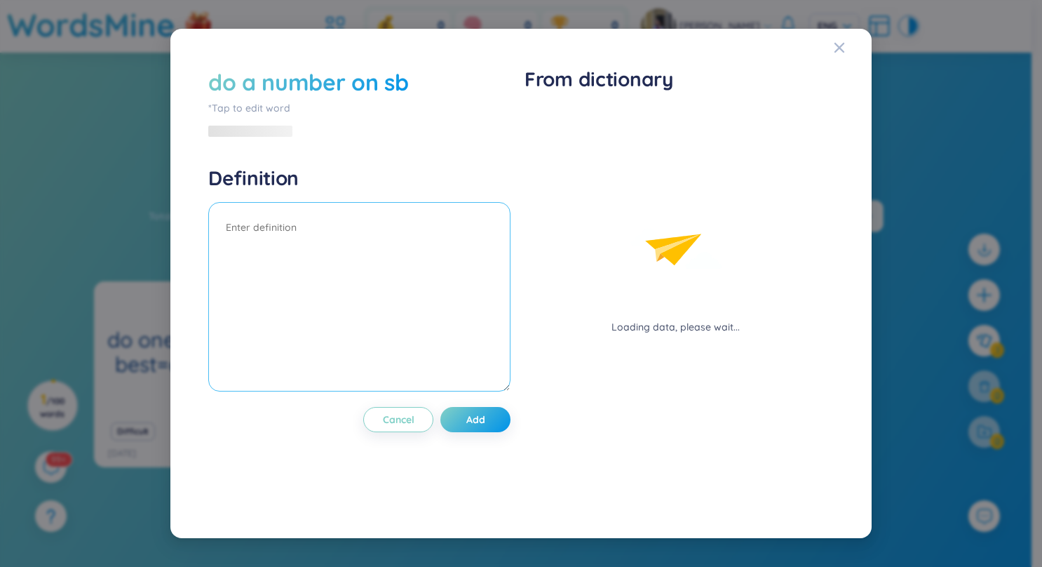
drag, startPoint x: 327, startPoint y: 206, endPoint x: 344, endPoint y: 175, distance: 35.1
click at [329, 205] on textarea at bounding box center [359, 296] width 302 height 189
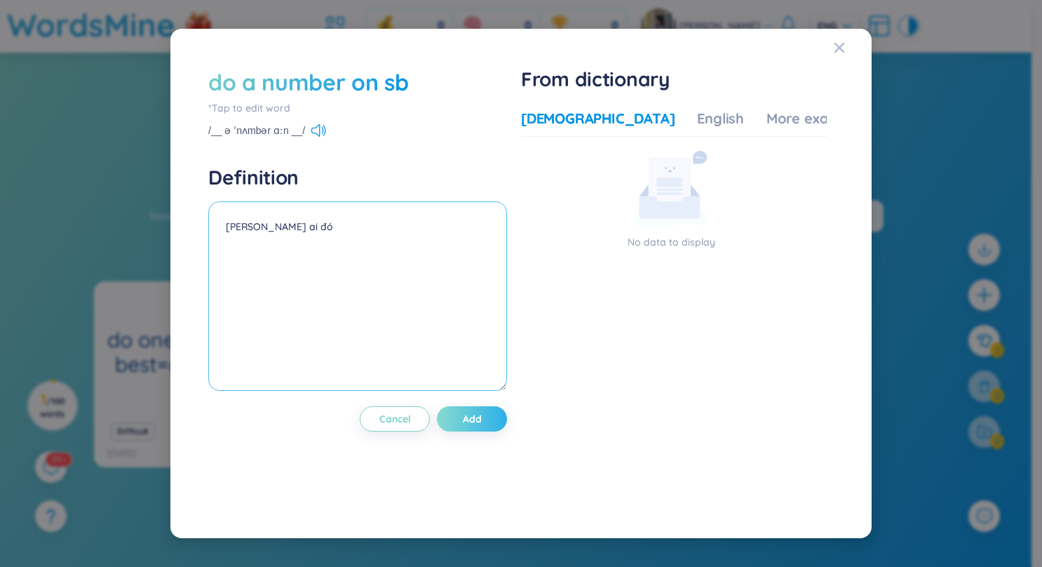
type textarea "[PERSON_NAME] ai đó"
click at [499, 406] on button "Add" at bounding box center [472, 418] width 70 height 25
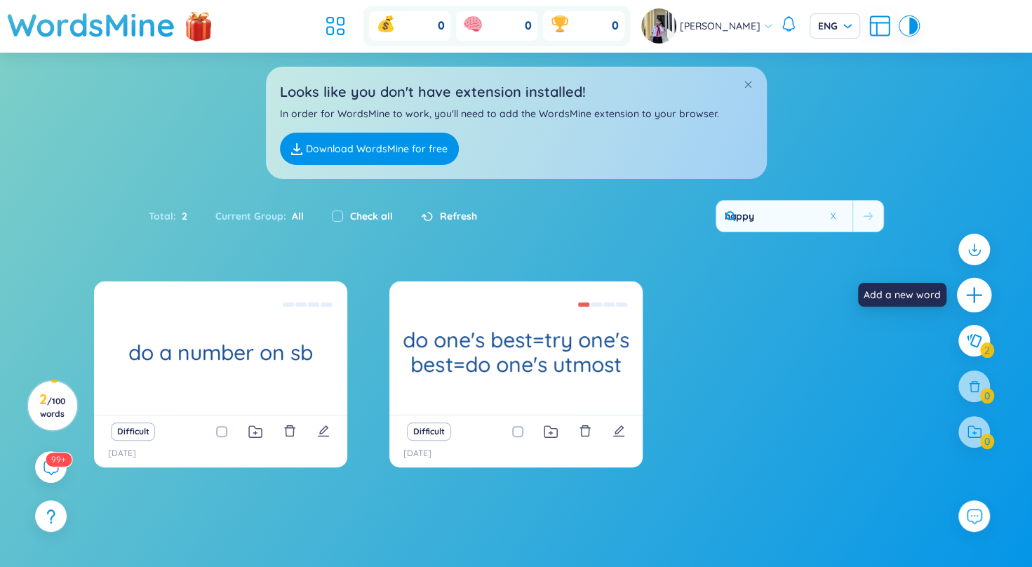
click at [975, 290] on icon "plus" at bounding box center [974, 295] width 20 height 20
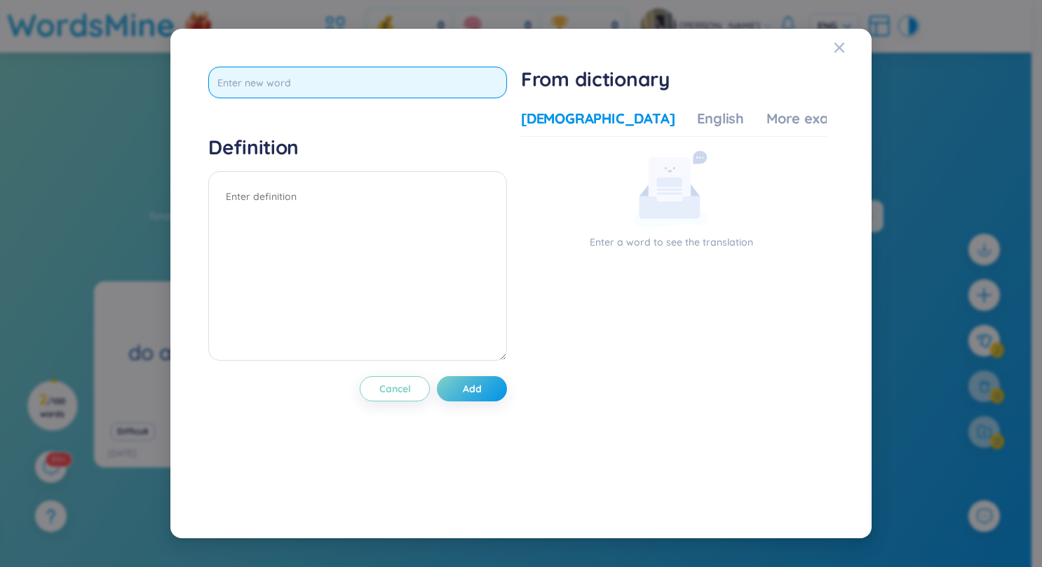
click at [347, 79] on input "text" at bounding box center [357, 83] width 299 height 32
type input "do time"
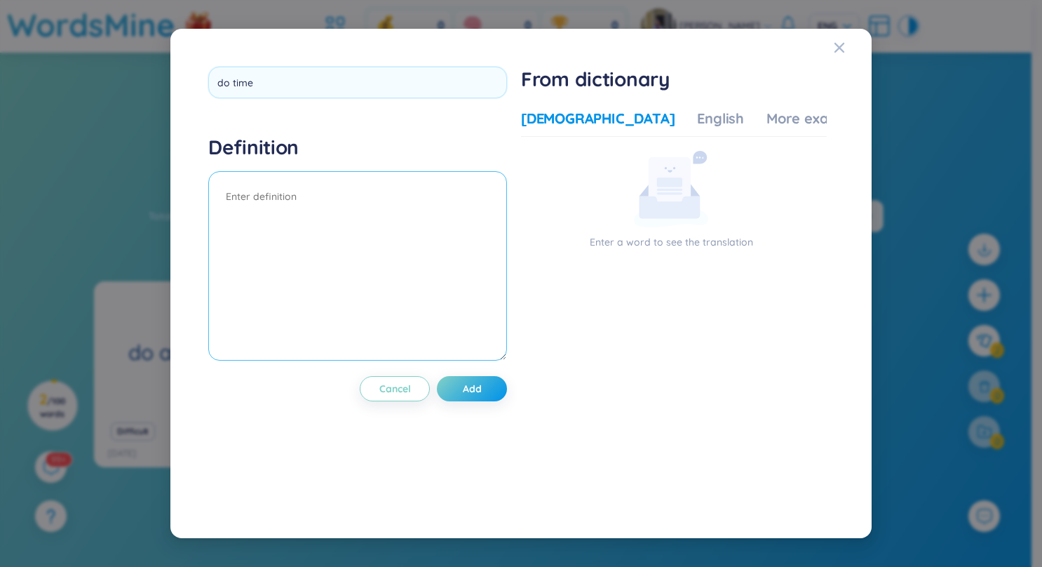
drag, startPoint x: 265, startPoint y: 307, endPoint x: 270, endPoint y: 302, distance: 7.5
click at [269, 302] on textarea at bounding box center [357, 265] width 299 height 189
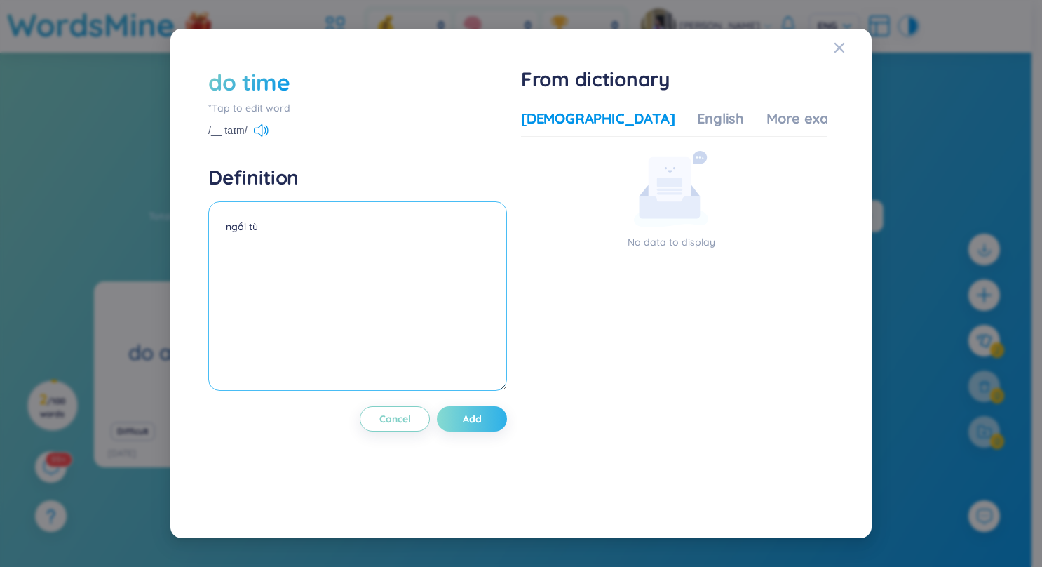
type textarea "ngồi tù"
click at [479, 416] on span "Add" at bounding box center [472, 419] width 19 height 14
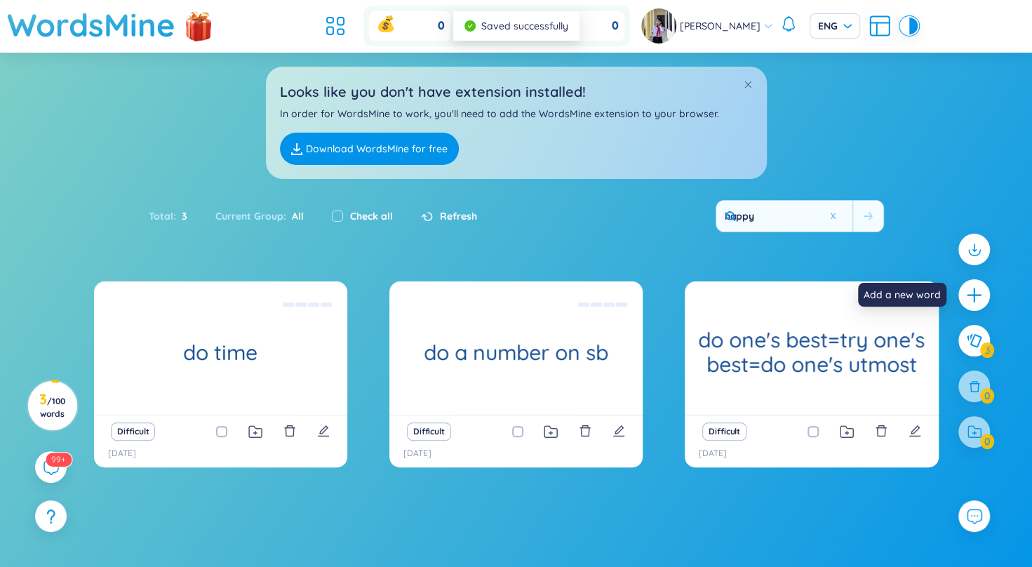
drag, startPoint x: 985, startPoint y: 290, endPoint x: 978, endPoint y: 292, distance: 7.3
click at [983, 292] on div at bounding box center [974, 295] width 32 height 32
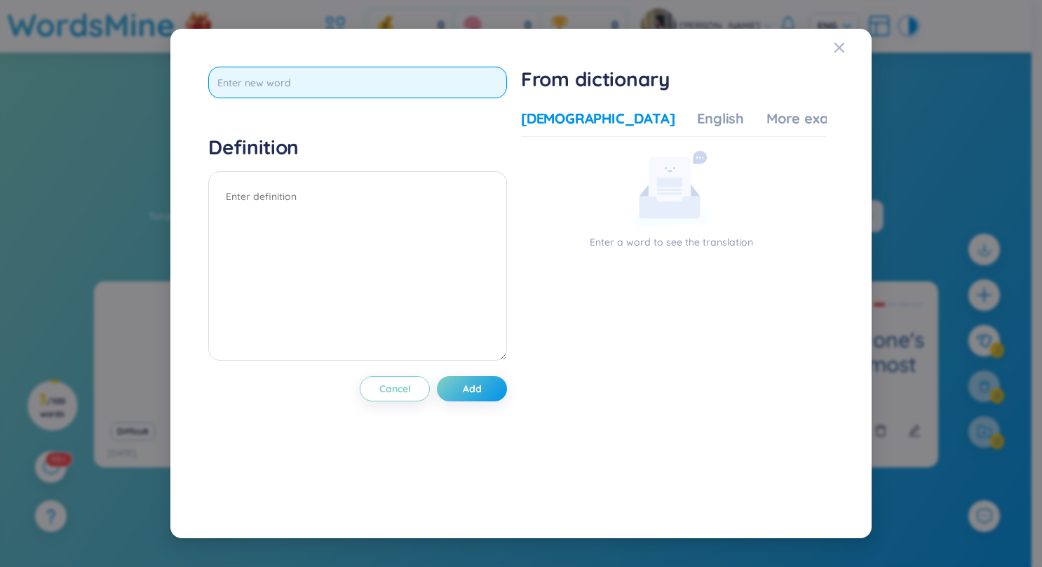
click at [261, 76] on input "text" at bounding box center [357, 83] width 299 height 32
click at [335, 86] on input "text" at bounding box center [357, 83] width 299 height 32
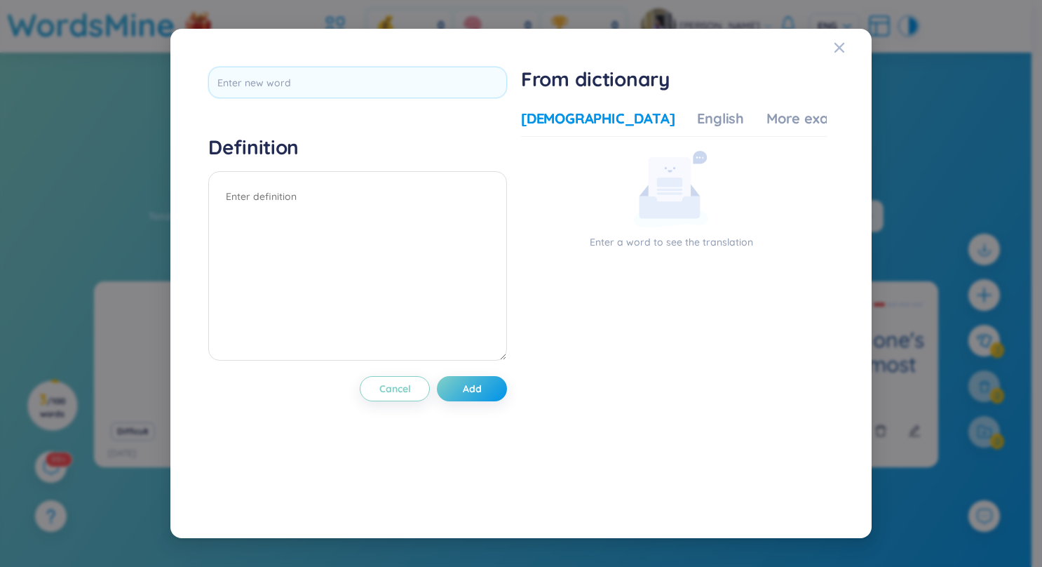
drag, startPoint x: 836, startPoint y: 50, endPoint x: 830, endPoint y: 76, distance: 26.5
click at [835, 51] on icon "Close" at bounding box center [839, 47] width 11 height 11
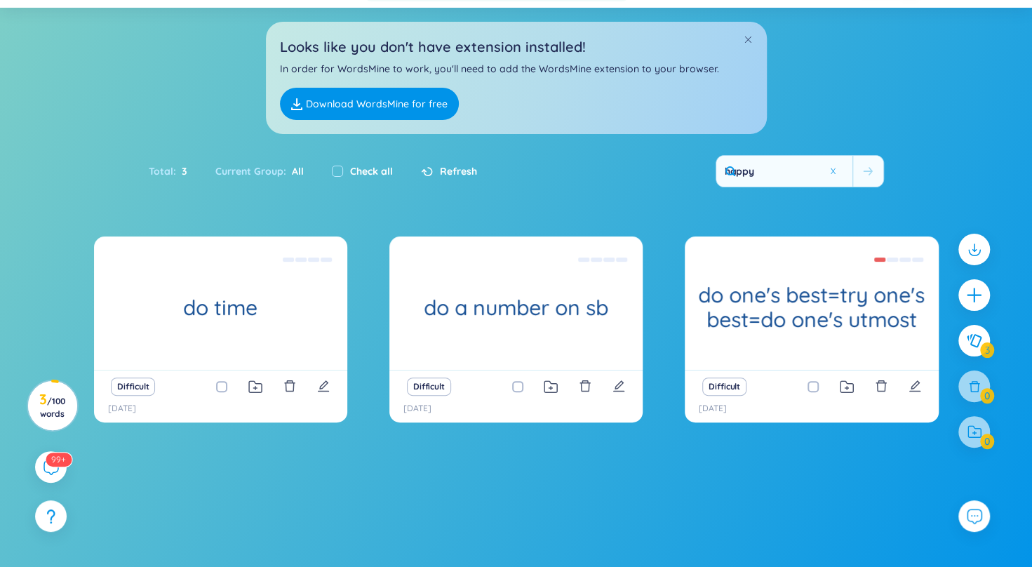
scroll to position [82, 0]
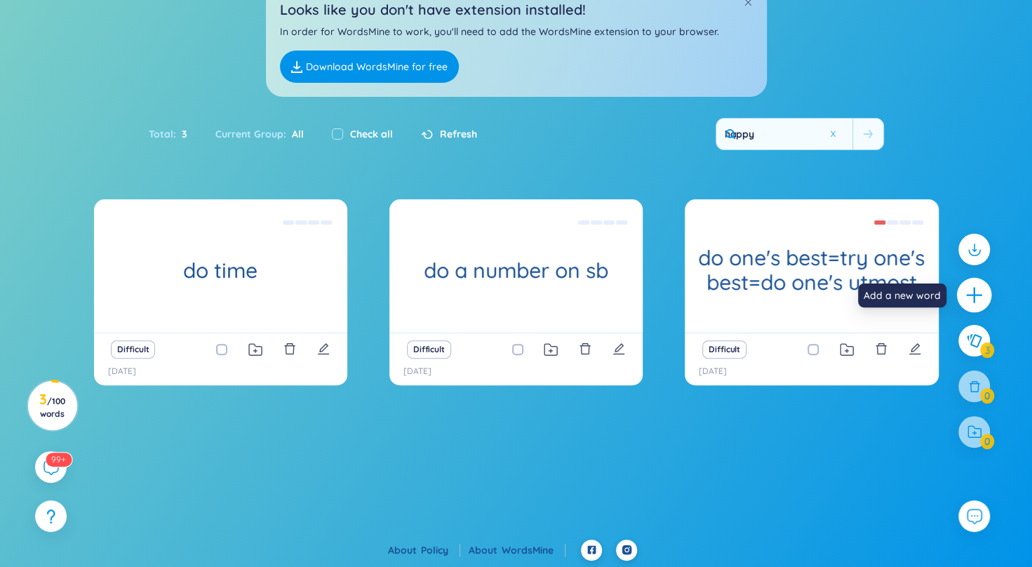
click at [979, 290] on icon "plus" at bounding box center [974, 295] width 20 height 20
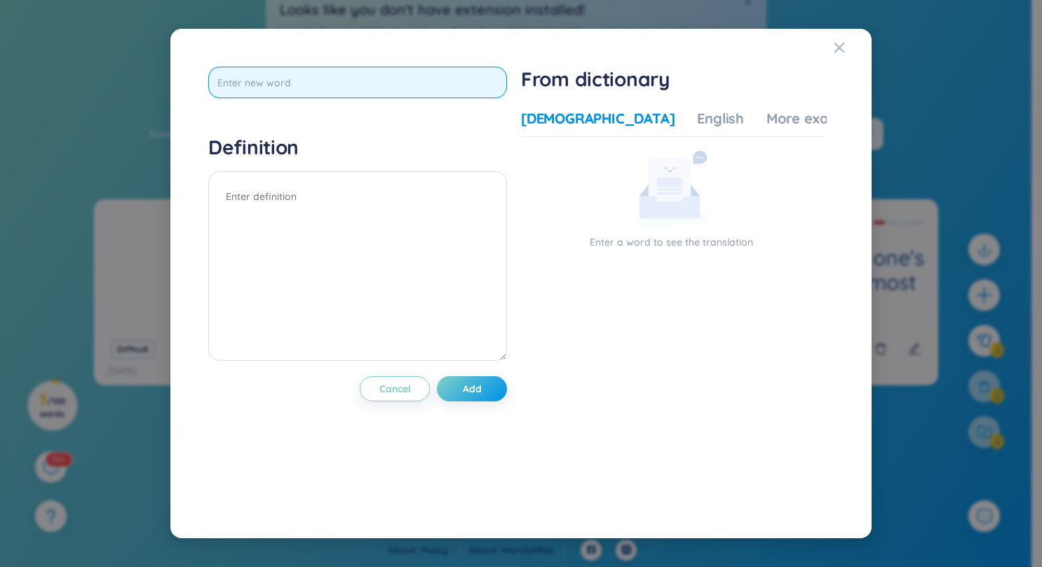
click at [290, 84] on input "text" at bounding box center [357, 83] width 299 height 32
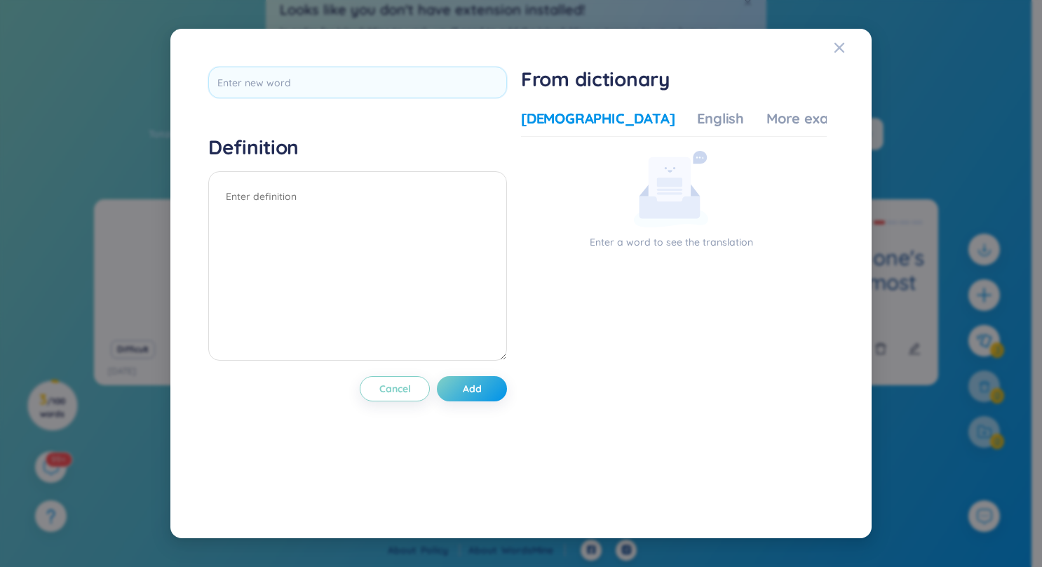
click at [832, 39] on div "Definition Cancel Add From dictionary Vietnamese English More examples Enter a …" at bounding box center [520, 283] width 701 height 509
click at [837, 41] on div "Close" at bounding box center [839, 48] width 11 height 38
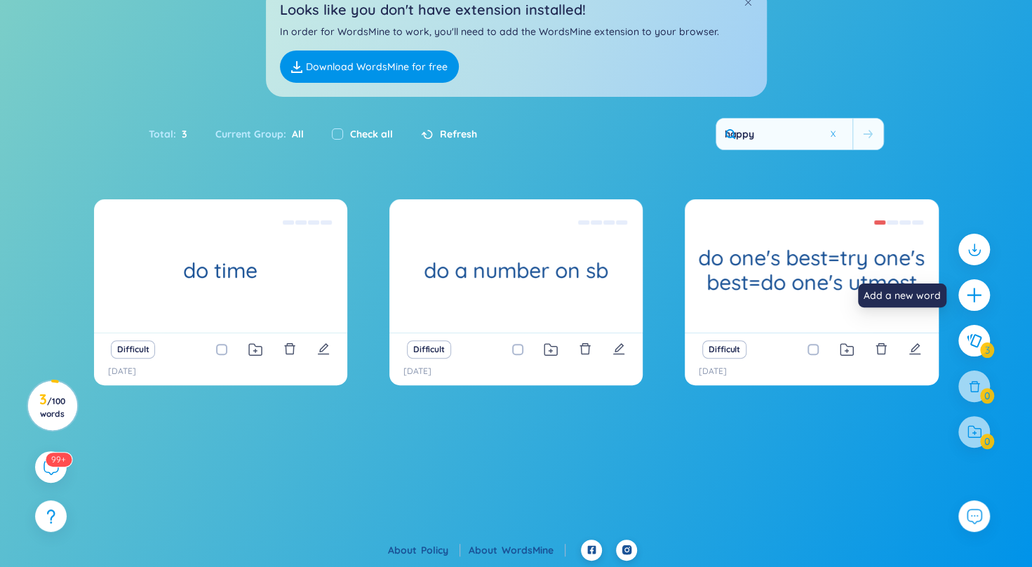
click at [982, 290] on icon "plus" at bounding box center [974, 295] width 18 height 18
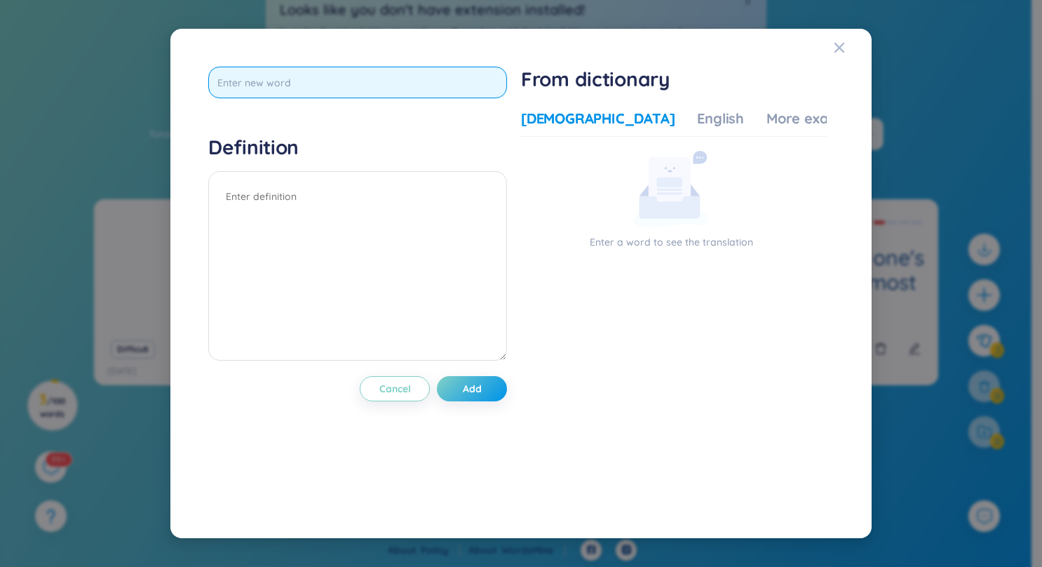
drag, startPoint x: 343, startPoint y: 83, endPoint x: 336, endPoint y: 84, distance: 7.0
click at [341, 83] on input "text" at bounding box center [357, 83] width 299 height 32
type input "do a good deeds"
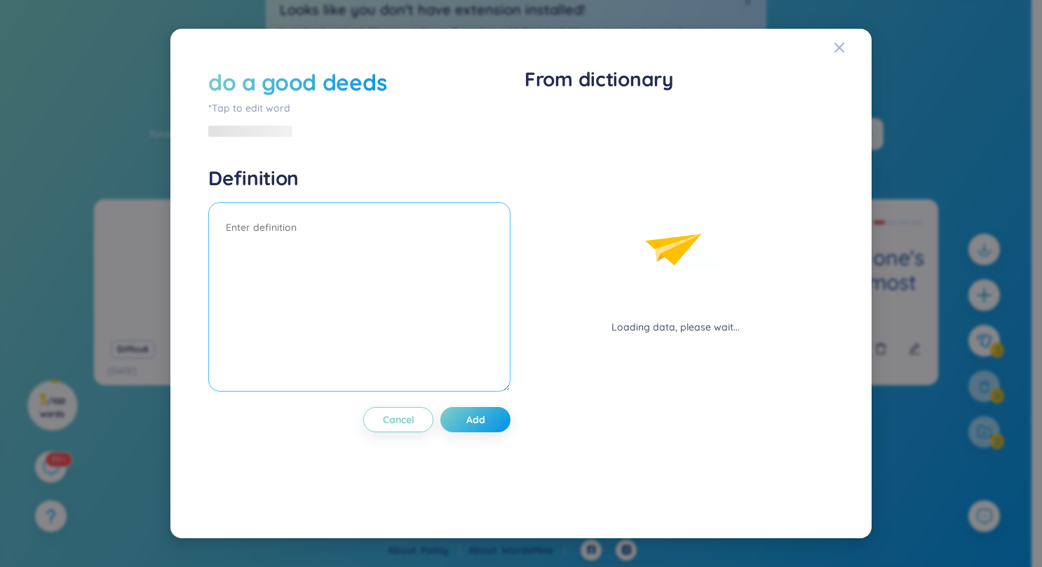
click at [244, 218] on textarea at bounding box center [359, 296] width 302 height 189
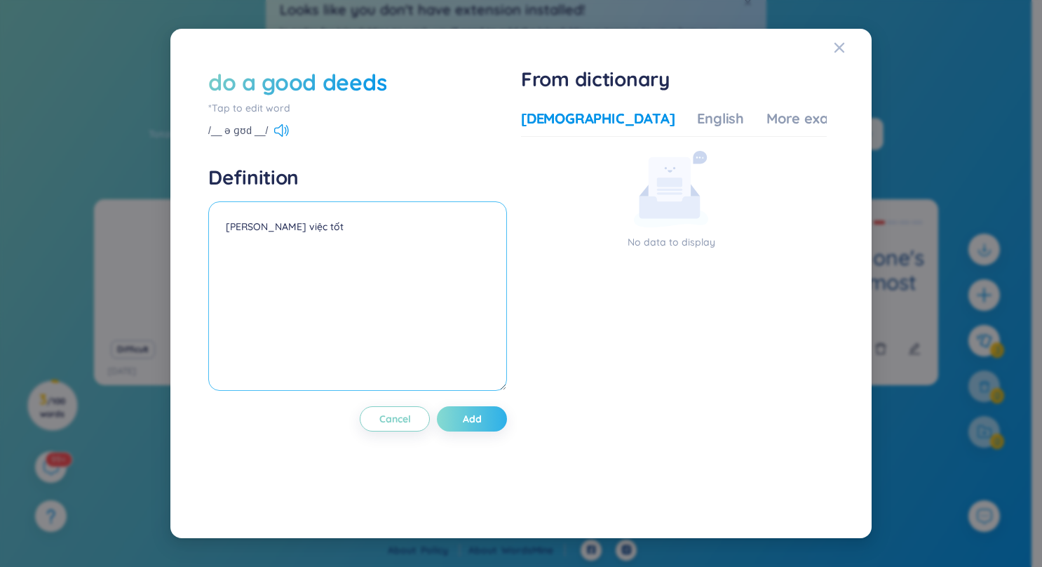
type textarea "[PERSON_NAME] việc tốt"
click at [487, 416] on button "Add" at bounding box center [472, 418] width 70 height 25
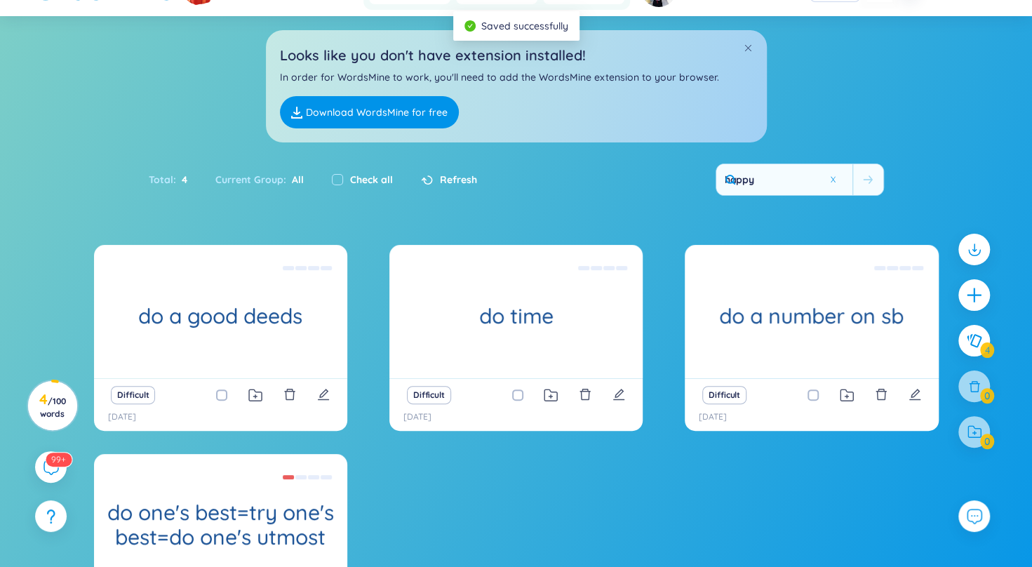
scroll to position [0, 0]
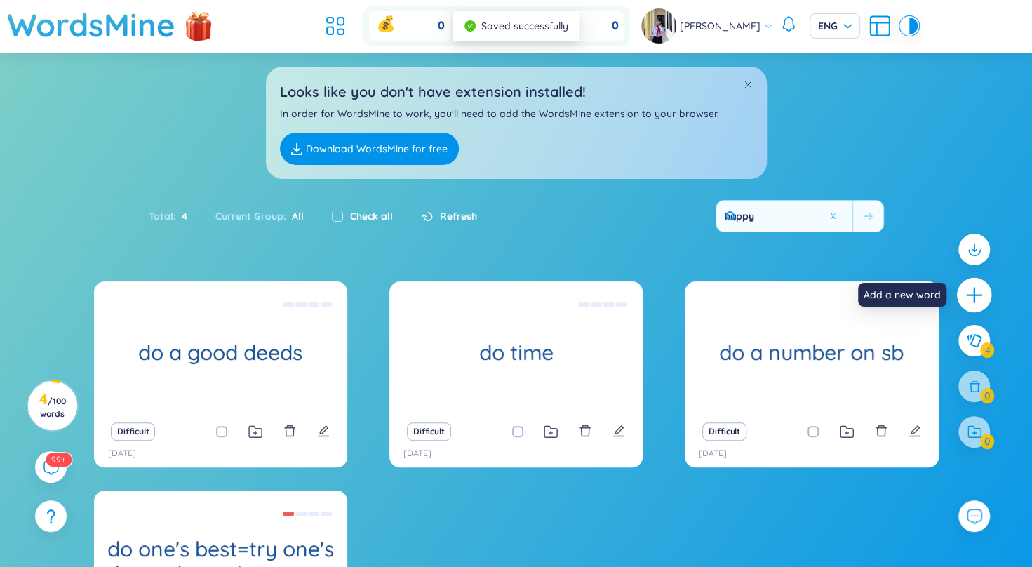
click at [980, 296] on icon "plus" at bounding box center [974, 295] width 20 height 20
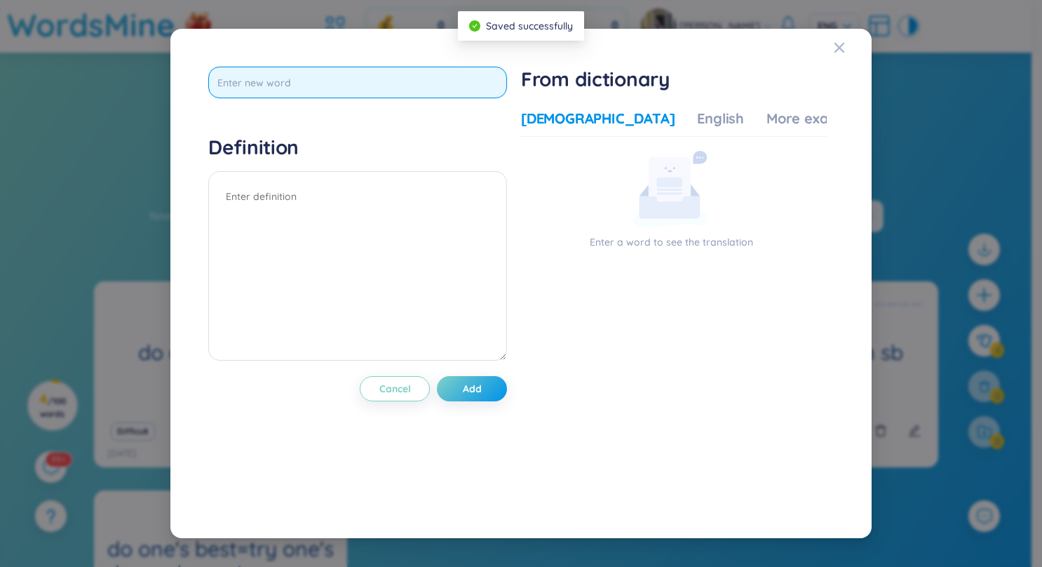
drag, startPoint x: 331, startPoint y: 77, endPoint x: 321, endPoint y: 87, distance: 13.9
click at [330, 79] on input "text" at bounding box center [357, 83] width 299 height 32
type input "do the"
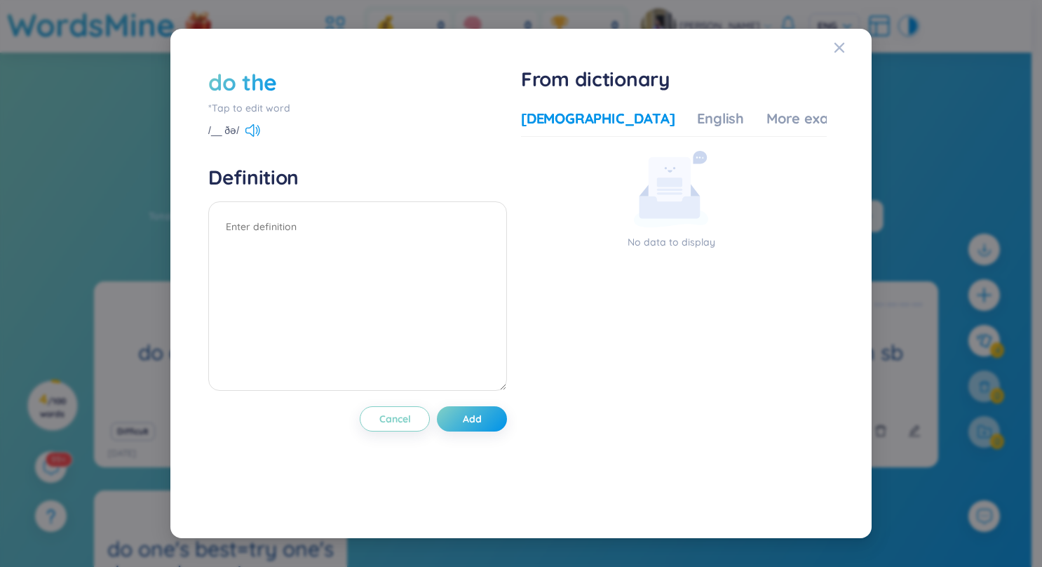
click at [311, 97] on div "do the *Tap to edit word" at bounding box center [357, 91] width 299 height 49
drag, startPoint x: 311, startPoint y: 97, endPoint x: 279, endPoint y: 83, distance: 35.2
click at [295, 79] on div "do the" at bounding box center [357, 82] width 299 height 31
click at [272, 83] on div "do the" at bounding box center [242, 82] width 69 height 31
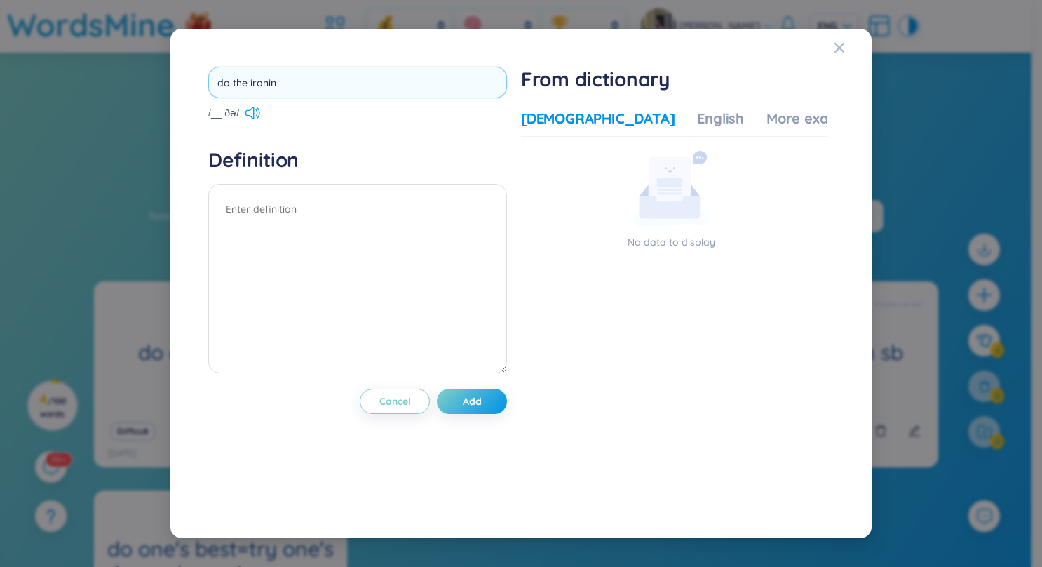
type input "do the ironing"
click at [280, 206] on textarea at bounding box center [357, 278] width 299 height 189
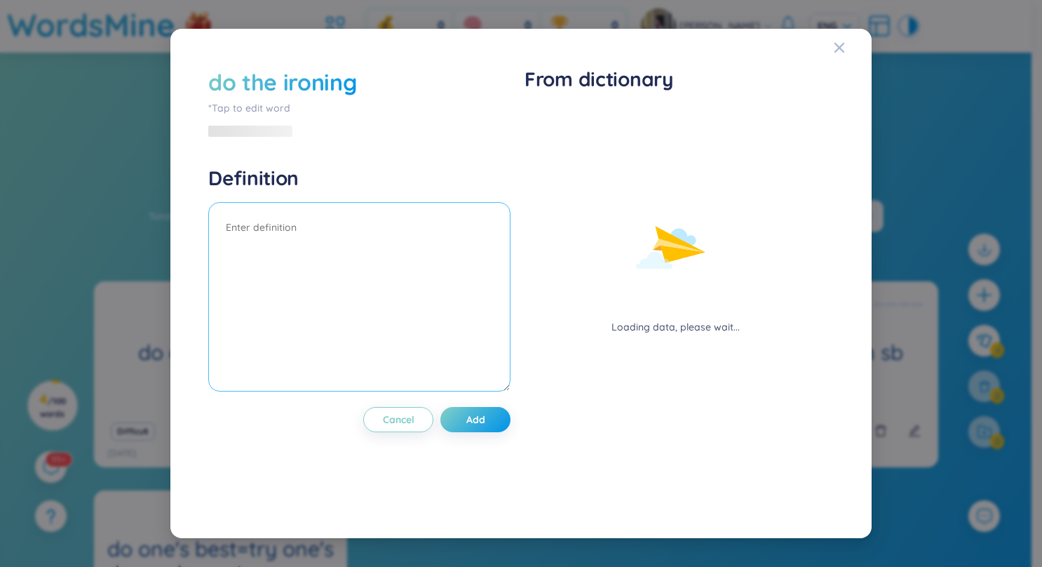
click at [288, 207] on textarea at bounding box center [359, 296] width 302 height 189
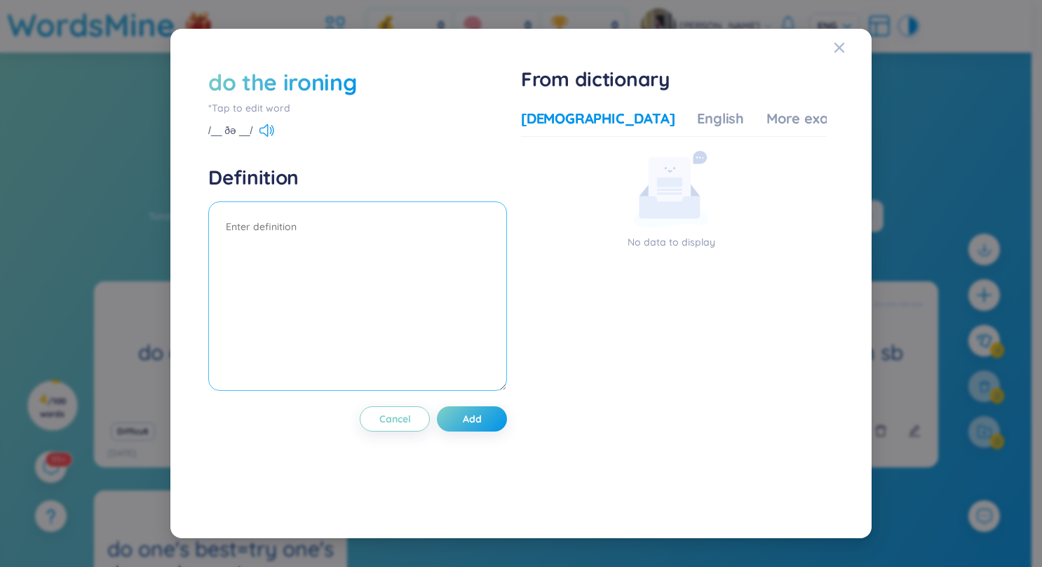
click at [288, 207] on textarea at bounding box center [357, 295] width 299 height 189
type textarea "ủi quần áo"
click at [464, 414] on button "Add" at bounding box center [472, 418] width 70 height 25
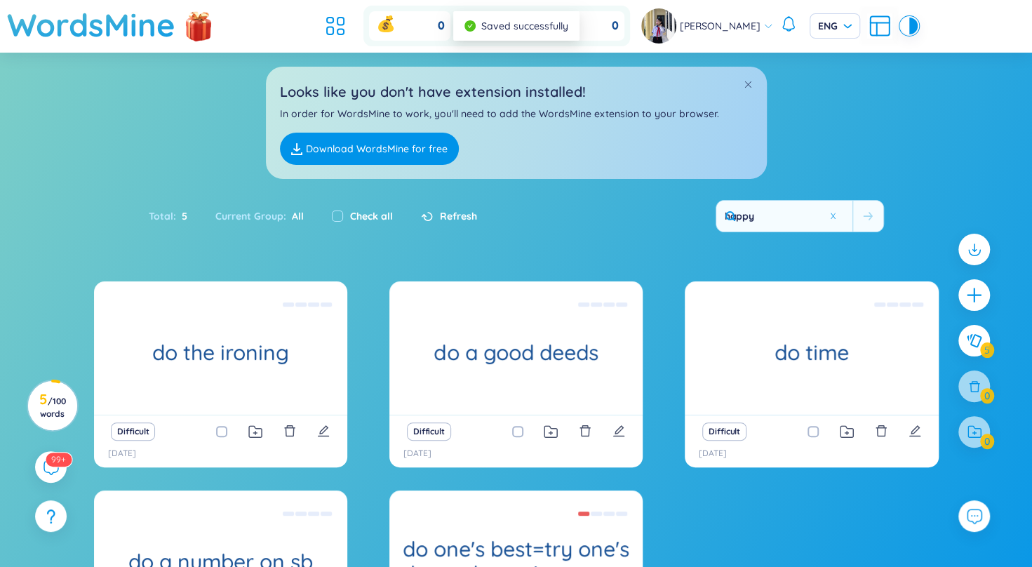
click at [997, 289] on div "do the ironing ủi quần áo Difficult [DATE] do a good deeds [PERSON_NAME] việc t…" at bounding box center [516, 501] width 1032 height 440
click at [983, 292] on icon "plus" at bounding box center [974, 295] width 20 height 20
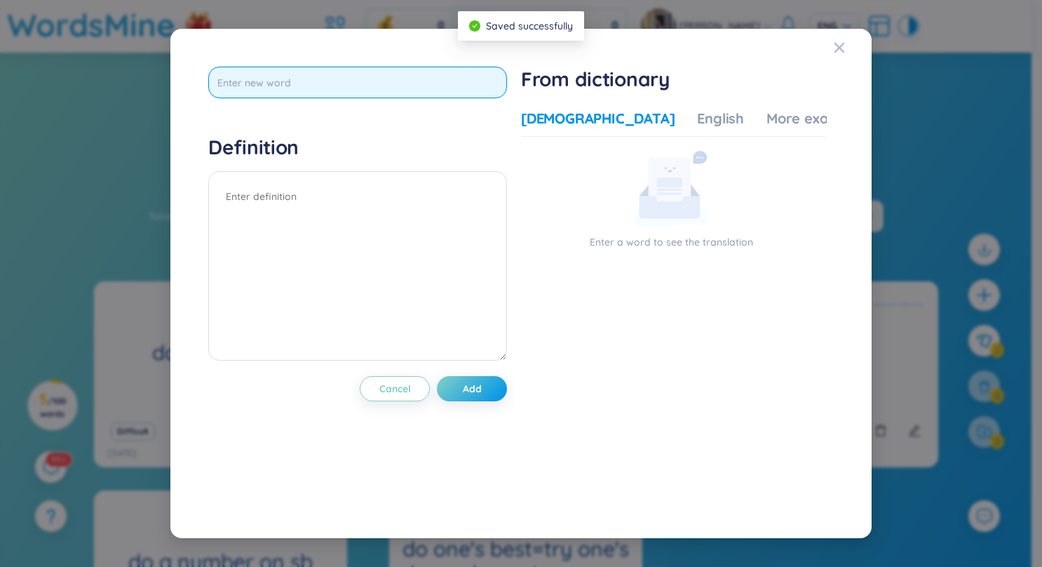
click at [330, 86] on input "text" at bounding box center [357, 83] width 299 height 32
type input "do the laundry"
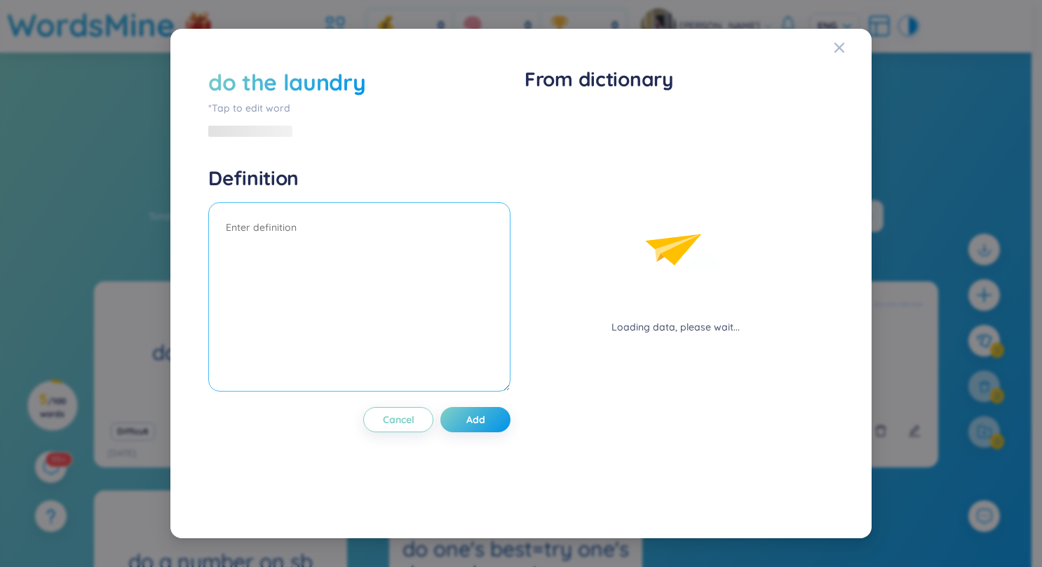
click at [297, 181] on div "Definition" at bounding box center [359, 281] width 302 height 230
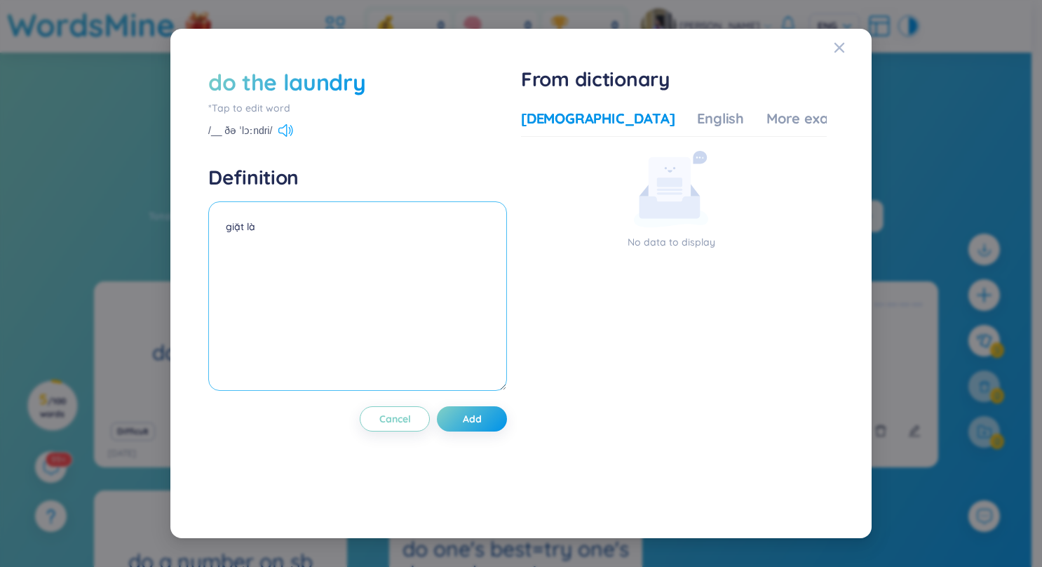
type textarea "giặt là"
click at [282, 127] on icon at bounding box center [285, 130] width 15 height 13
click at [471, 414] on span "Add" at bounding box center [472, 419] width 19 height 14
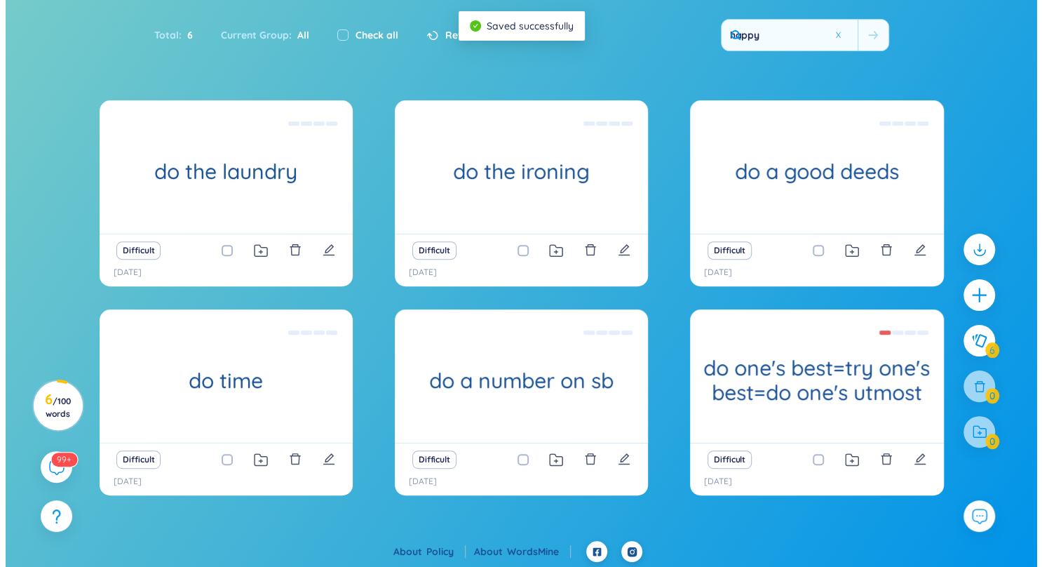
scroll to position [182, 0]
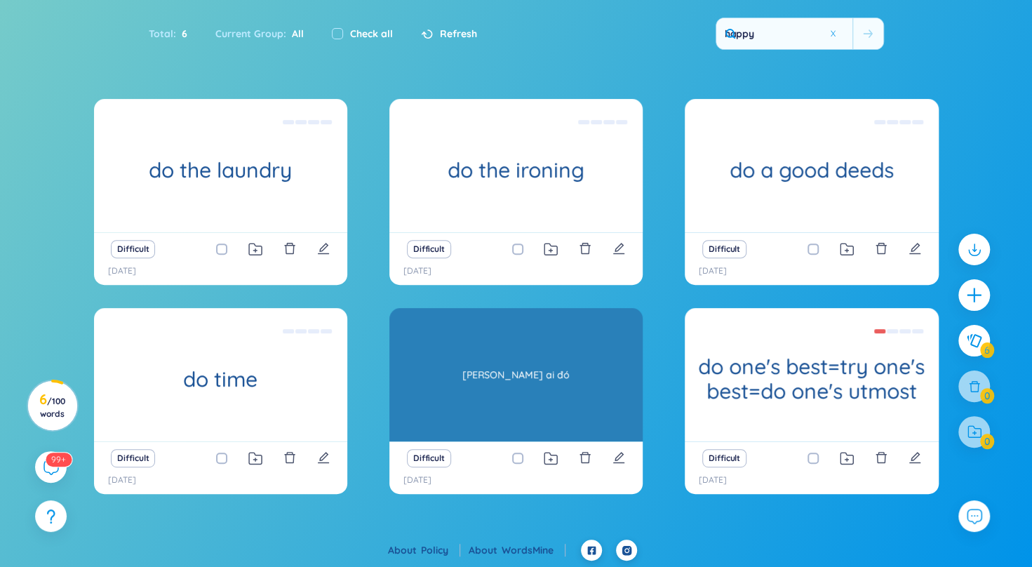
click at [513, 386] on div "[PERSON_NAME] ai đó" at bounding box center [515, 374] width 239 height 126
click at [525, 379] on div "[PERSON_NAME] ai đó" at bounding box center [515, 374] width 239 height 126
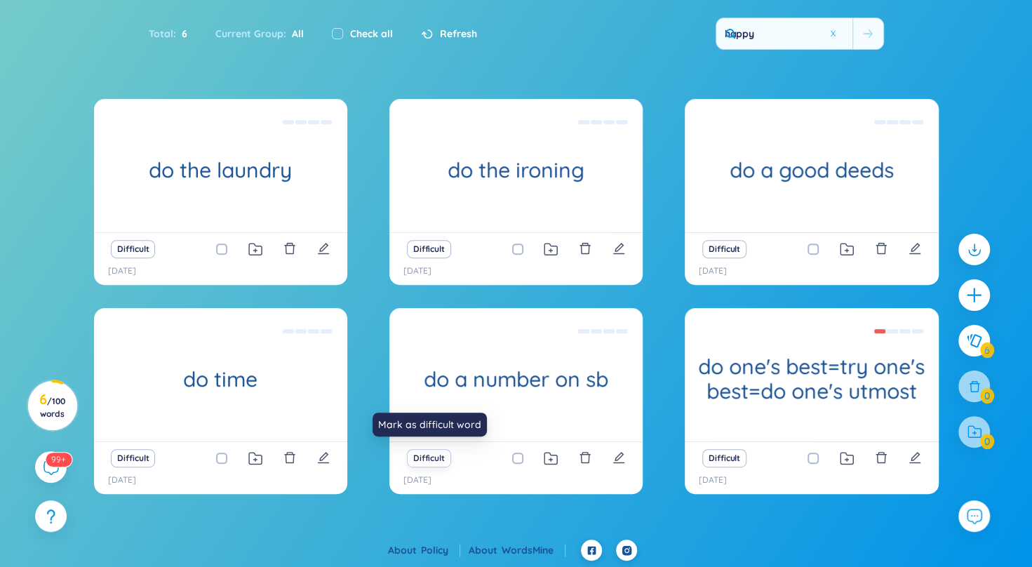
click at [438, 457] on button "Difficult" at bounding box center [429, 458] width 44 height 18
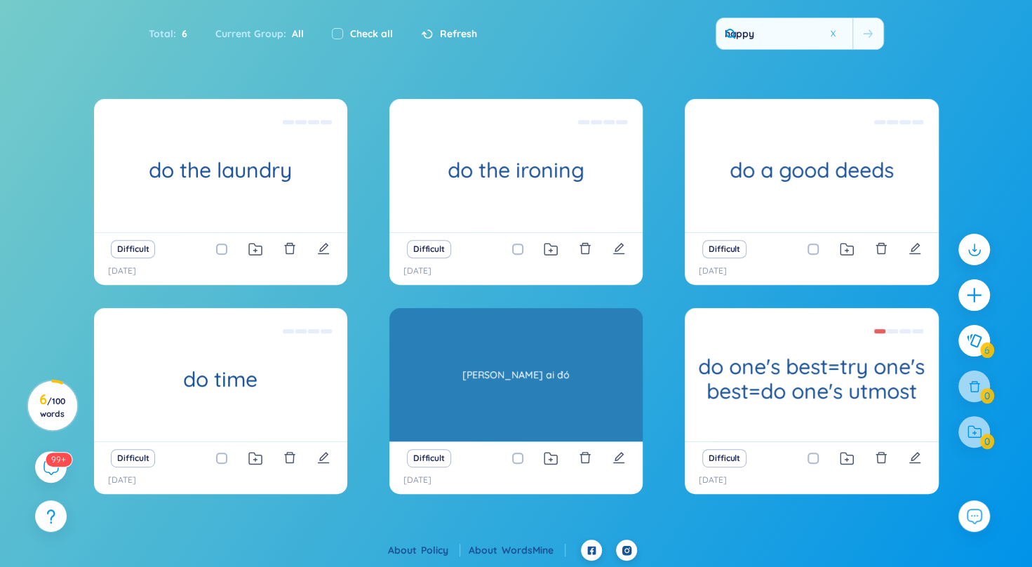
click at [513, 384] on h1 "do a number on sb" at bounding box center [515, 379] width 253 height 25
click at [513, 384] on div "[PERSON_NAME] ai đó" at bounding box center [515, 374] width 239 height 126
drag, startPoint x: 513, startPoint y: 384, endPoint x: 597, endPoint y: 384, distance: 84.9
click at [597, 384] on div "[PERSON_NAME] ai đó" at bounding box center [515, 374] width 239 height 126
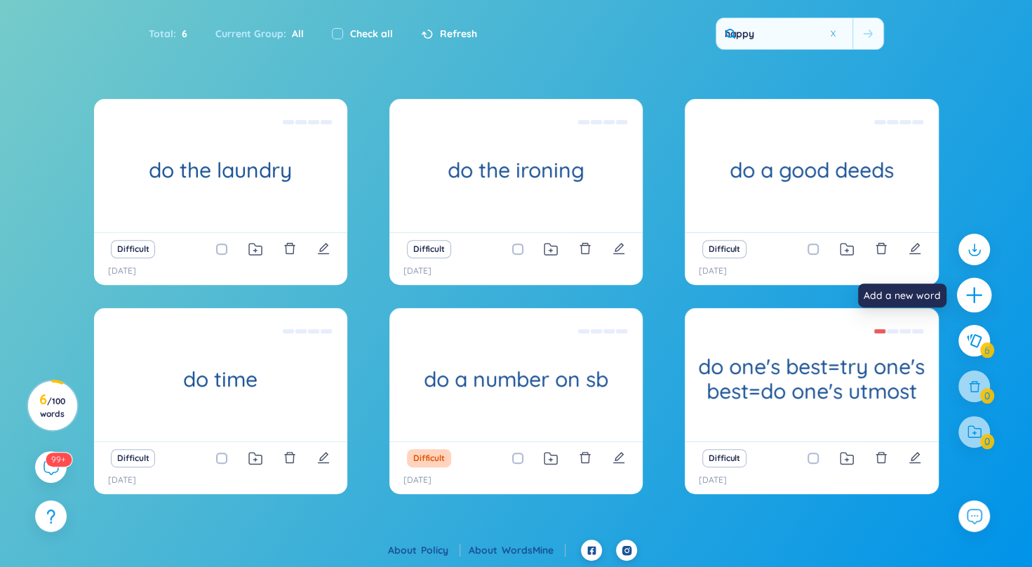
click at [974, 296] on icon "plus" at bounding box center [973, 295] width 1 height 15
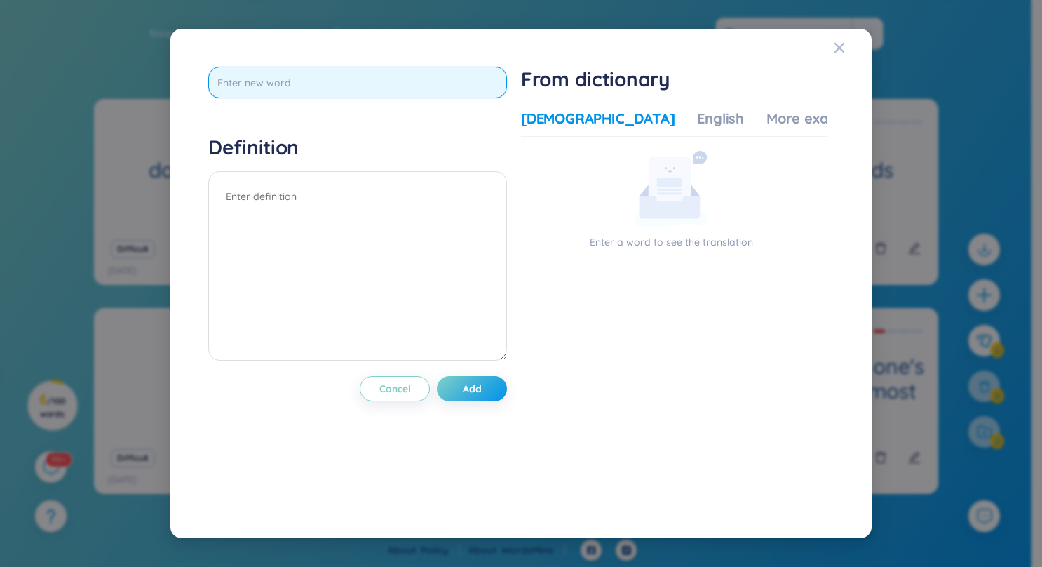
click at [407, 69] on input "text" at bounding box center [357, 83] width 299 height 32
type input "do a favor"
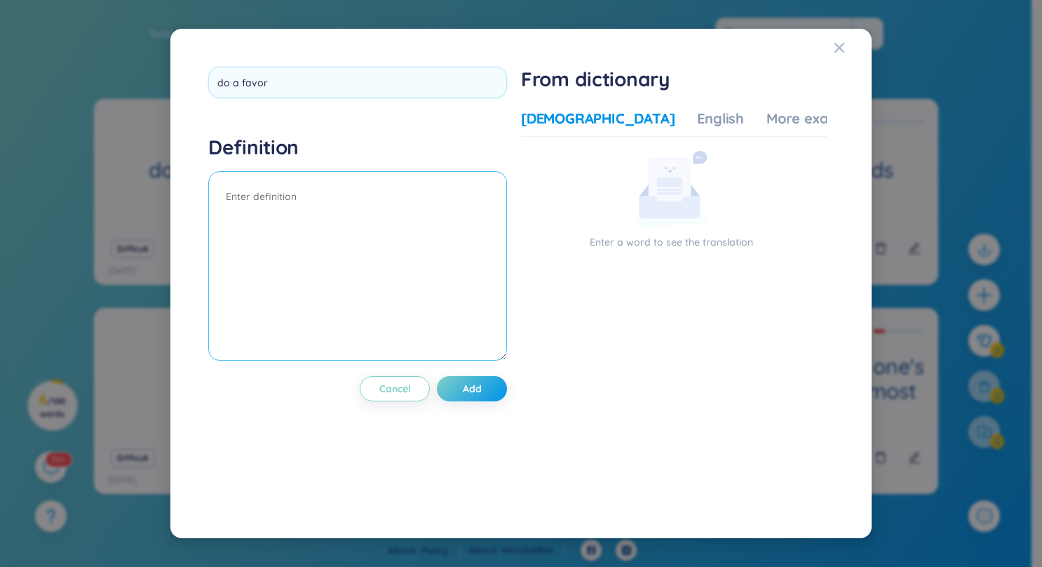
click at [460, 217] on textarea at bounding box center [357, 265] width 299 height 189
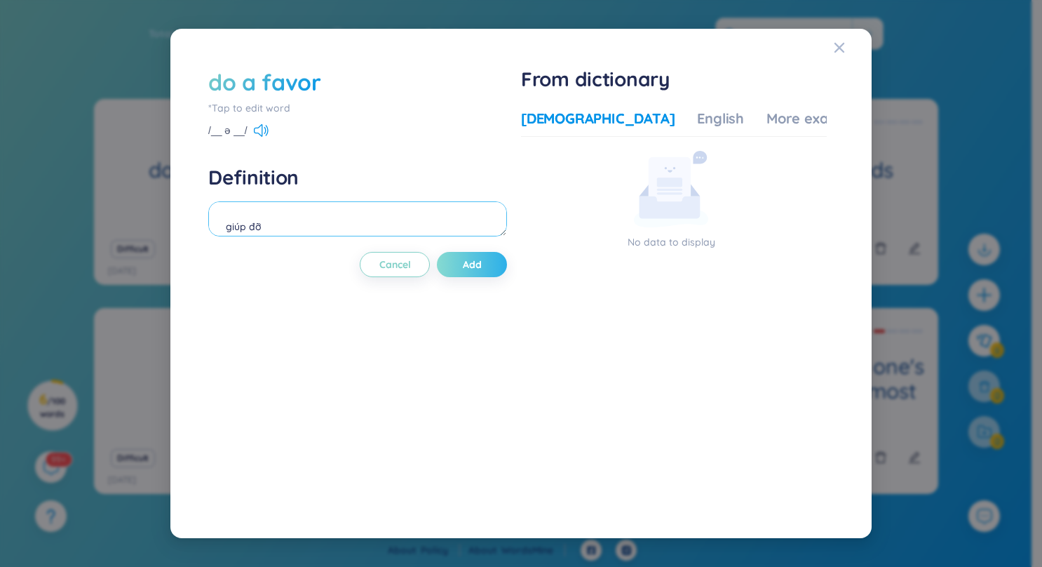
type textarea "giúp đỡ"
click at [472, 261] on span "Add" at bounding box center [472, 264] width 19 height 14
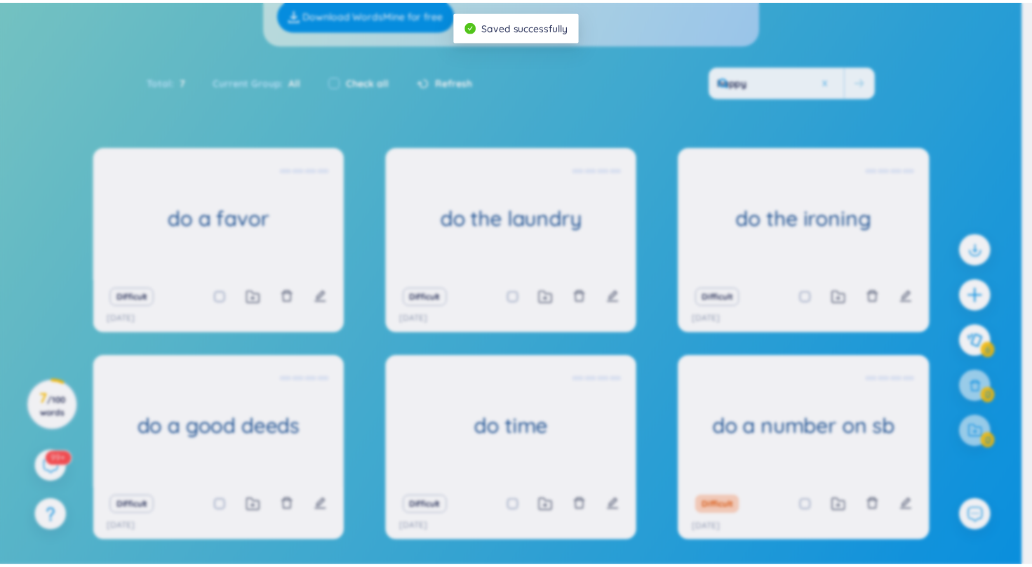
scroll to position [0, 0]
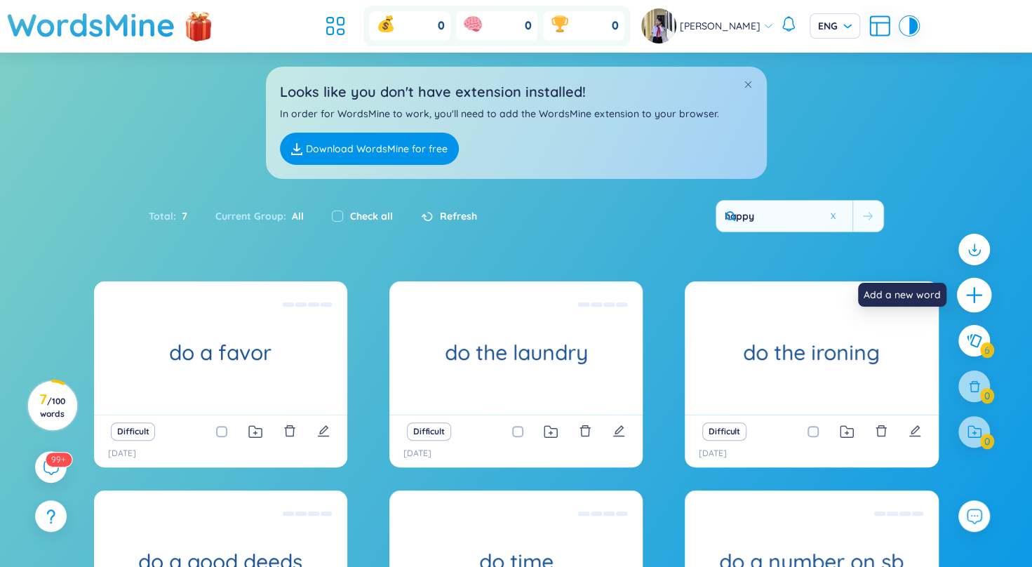
click at [968, 288] on icon "plus" at bounding box center [974, 295] width 20 height 20
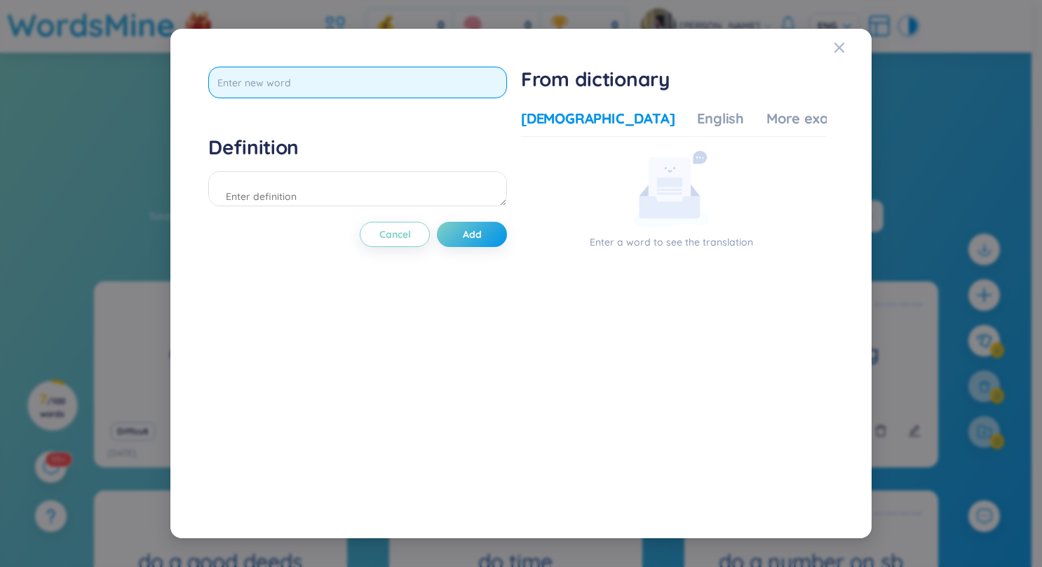
click at [275, 81] on input "text" at bounding box center [357, 83] width 299 height 32
click at [275, 83] on input "text" at bounding box center [357, 83] width 299 height 32
type input "do excercise="
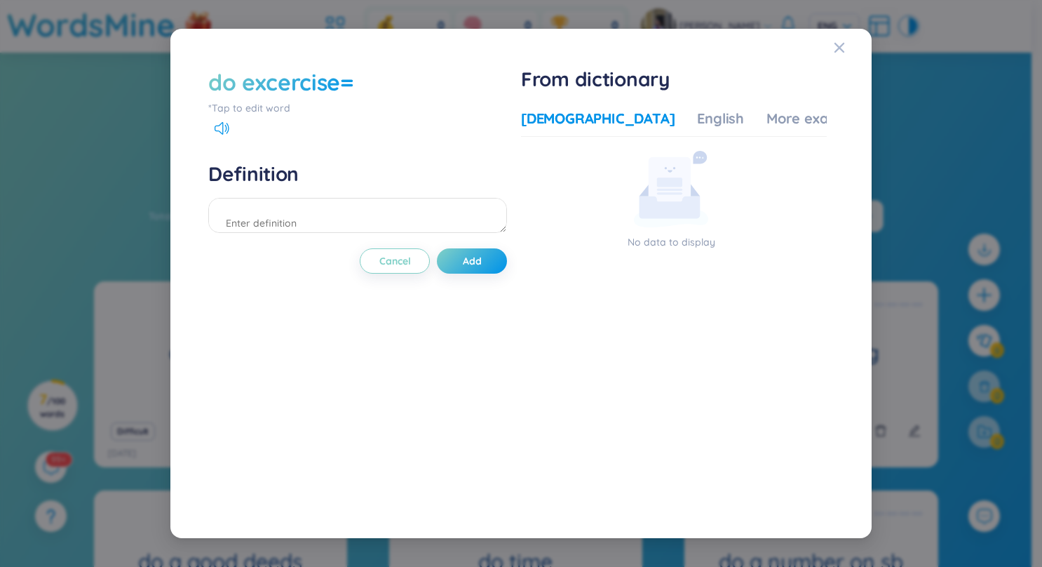
click at [352, 80] on div "do excercise=" at bounding box center [281, 82] width 146 height 31
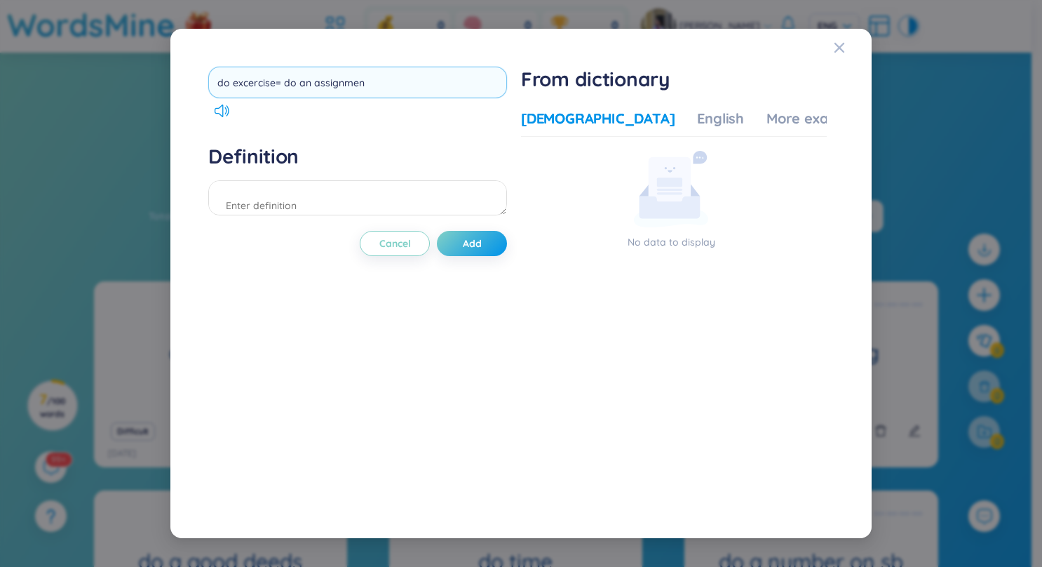
type input "do excercise= do an assignment"
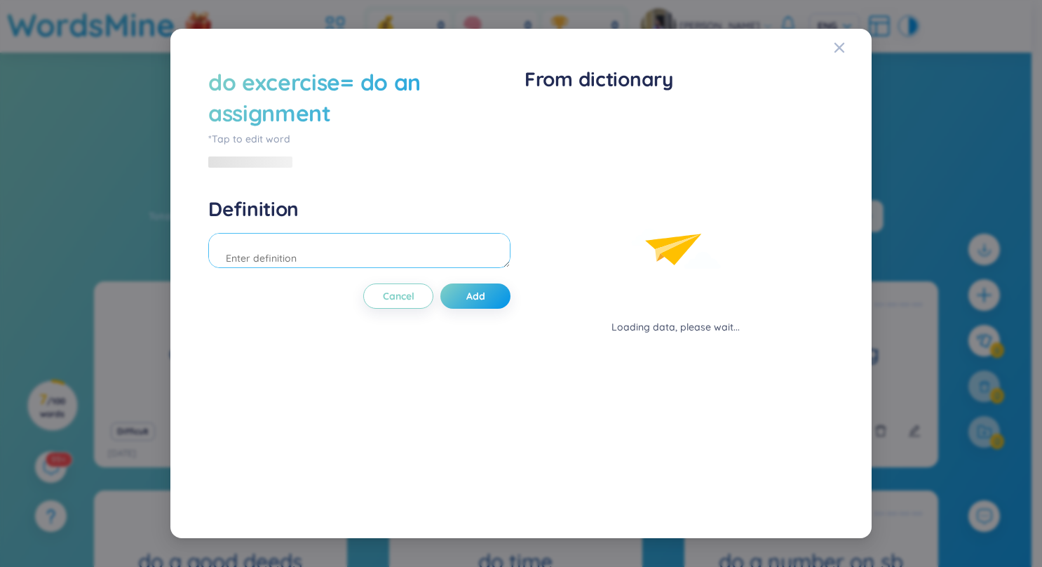
click at [330, 197] on div "Definition" at bounding box center [359, 234] width 302 height 76
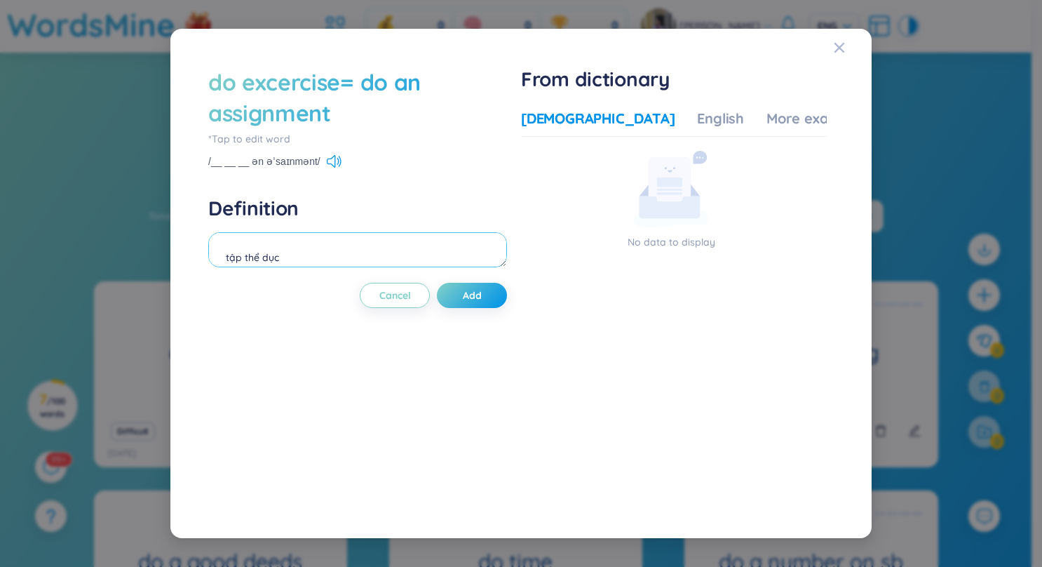
type textarea "tập thể dục"
click at [481, 279] on div "do excercise= do an assignment *Tap to edit word /__ __ __ ən əˈsaɪnmənt/ Defin…" at bounding box center [357, 283] width 299 height 433
drag, startPoint x: 481, startPoint y: 279, endPoint x: 473, endPoint y: 295, distance: 17.2
click at [473, 295] on span "Add" at bounding box center [472, 295] width 19 height 14
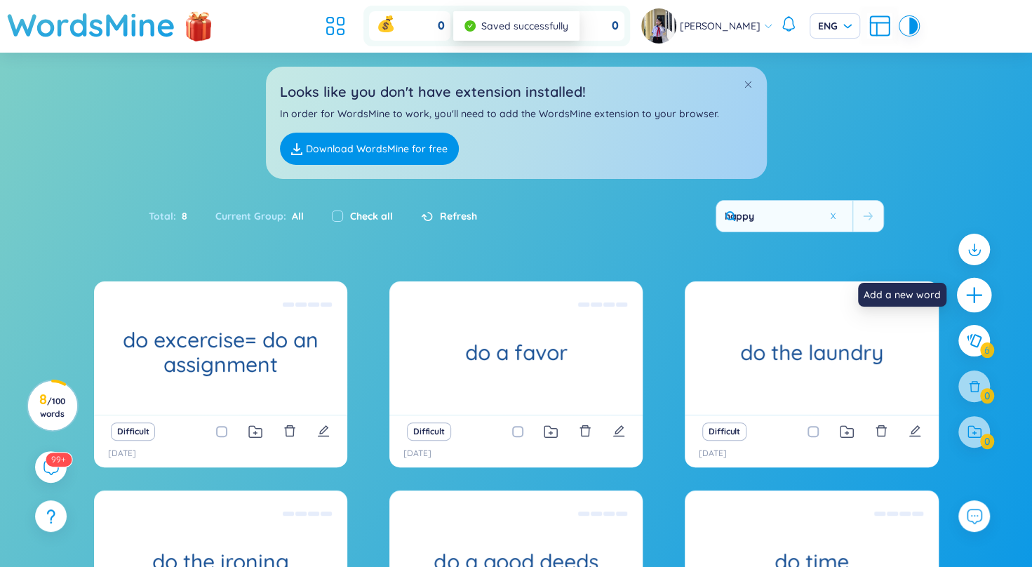
click at [975, 295] on icon "plus" at bounding box center [973, 295] width 15 height 1
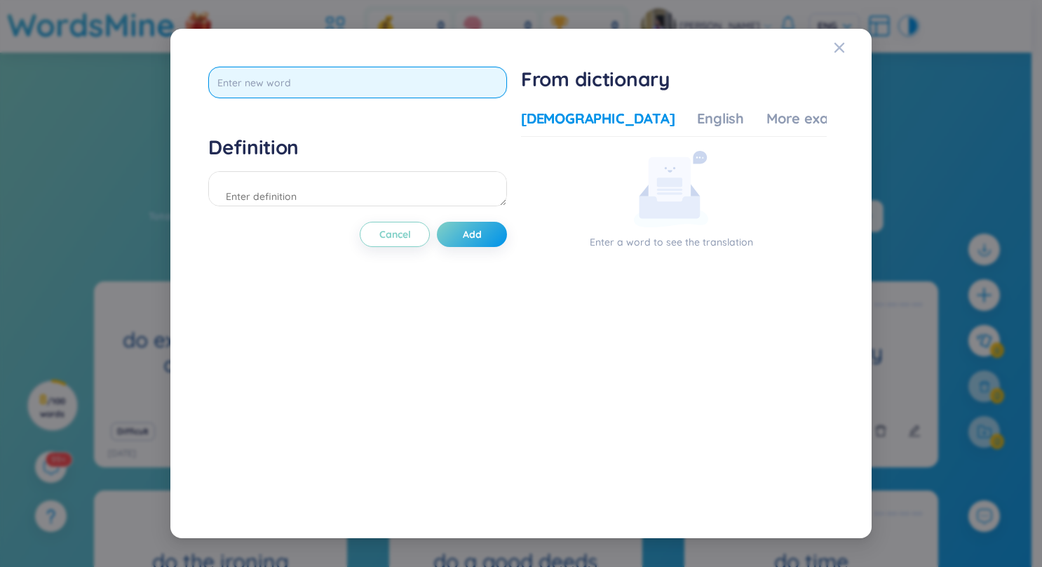
click at [331, 75] on input "text" at bounding box center [357, 83] width 299 height 32
click at [331, 75] on input "d" at bounding box center [357, 83] width 299 height 32
type input "do the shooping= go shopping"
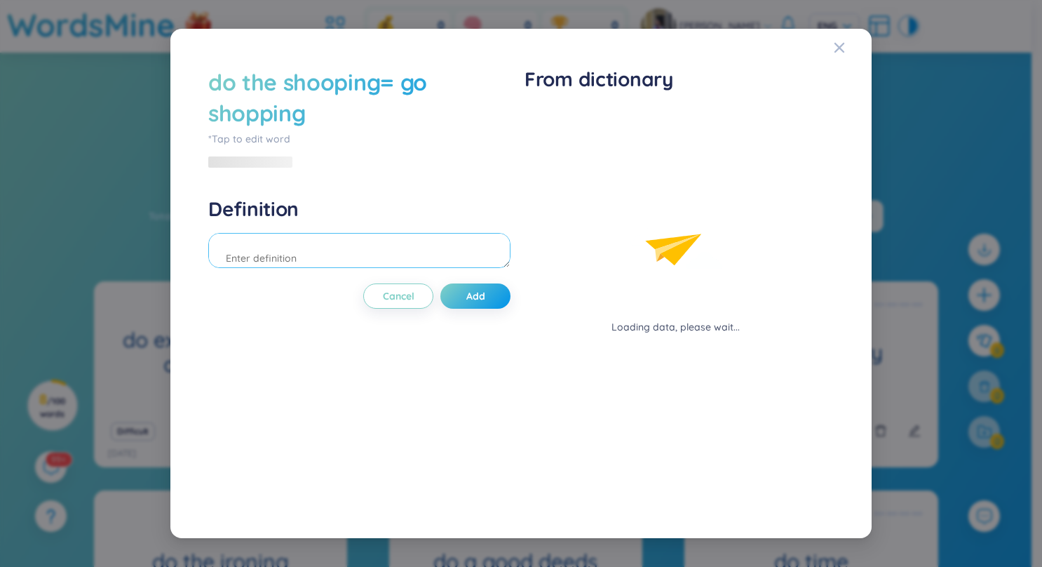
click at [339, 174] on div "do the shooping= go shopping *Tap to edit word Definition Cancel Add" at bounding box center [359, 283] width 302 height 433
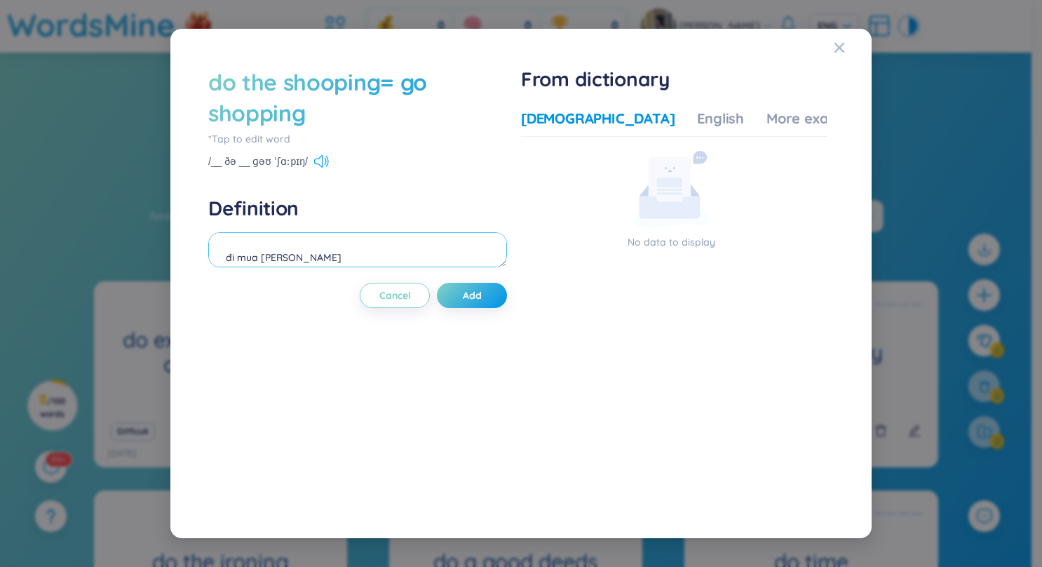
type textarea "đi mua [PERSON_NAME]"
click at [314, 163] on icon at bounding box center [318, 161] width 8 height 13
click at [471, 288] on span "Add" at bounding box center [472, 295] width 19 height 14
click at [471, 288] on button "Add" at bounding box center [472, 295] width 70 height 25
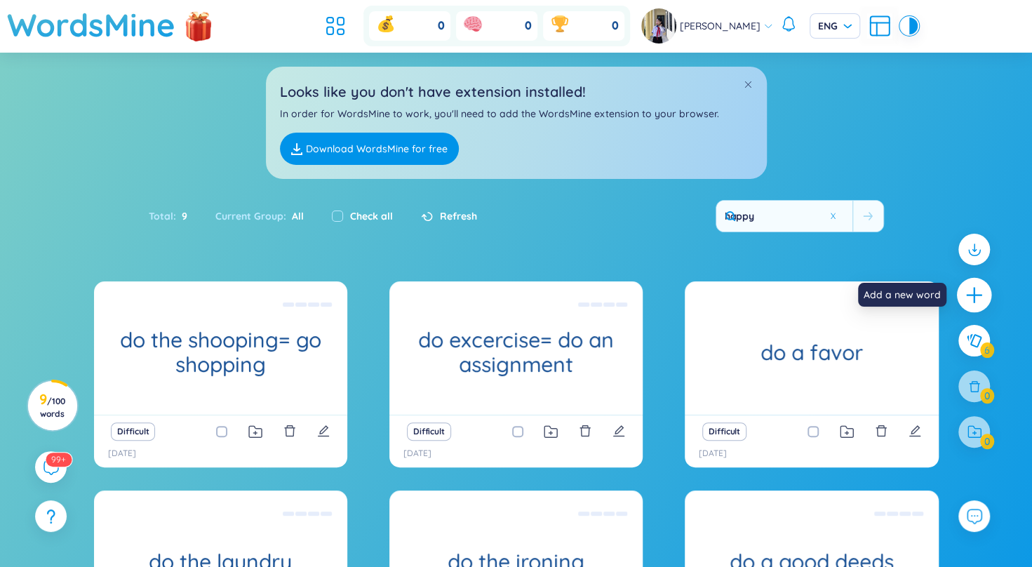
click at [971, 285] on icon "plus" at bounding box center [974, 295] width 20 height 20
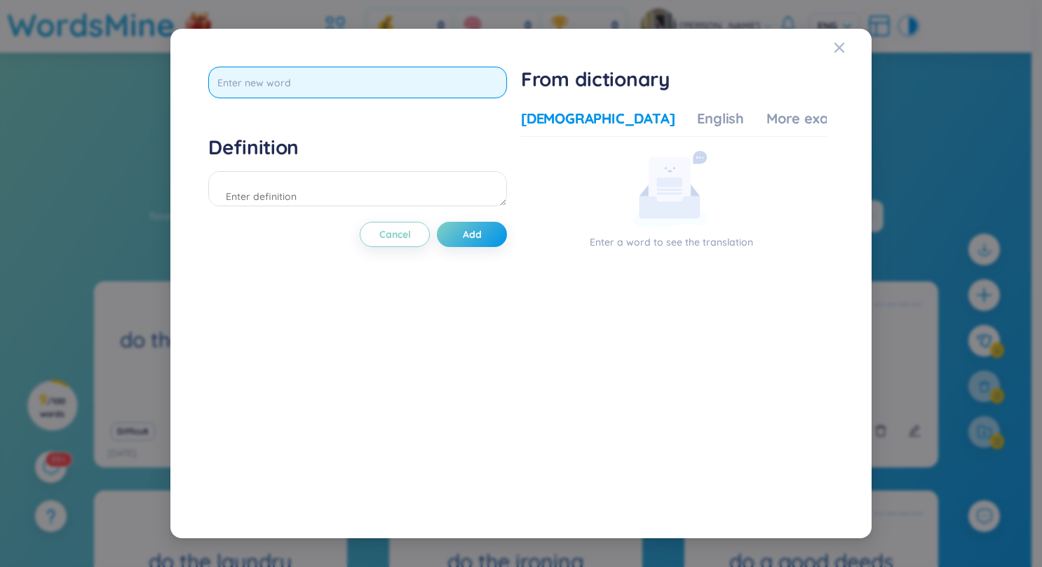
click at [359, 79] on input "text" at bounding box center [357, 83] width 299 height 32
type input "do the gardening"
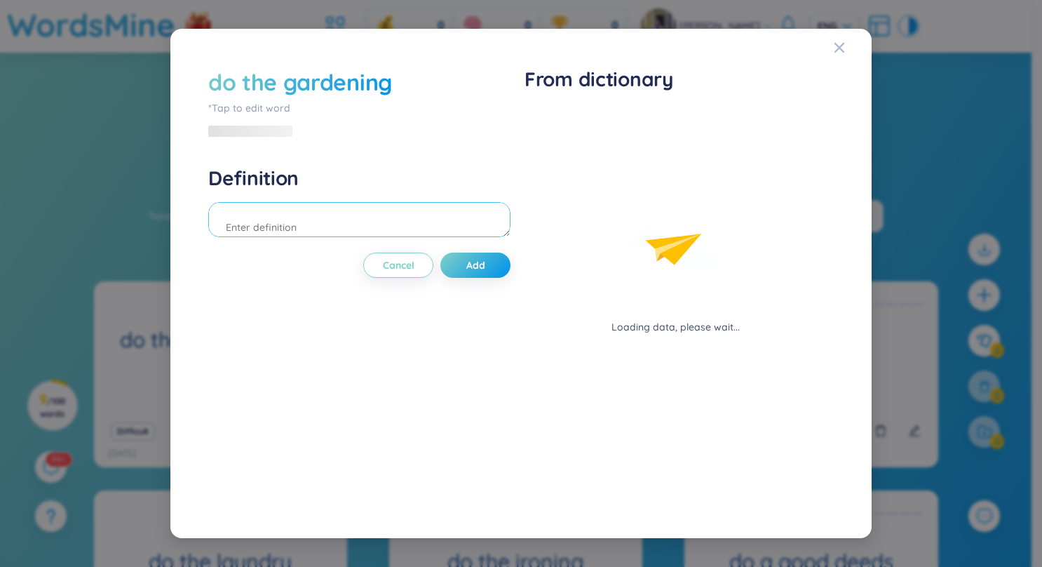
click at [263, 195] on div "Definition" at bounding box center [359, 204] width 302 height 76
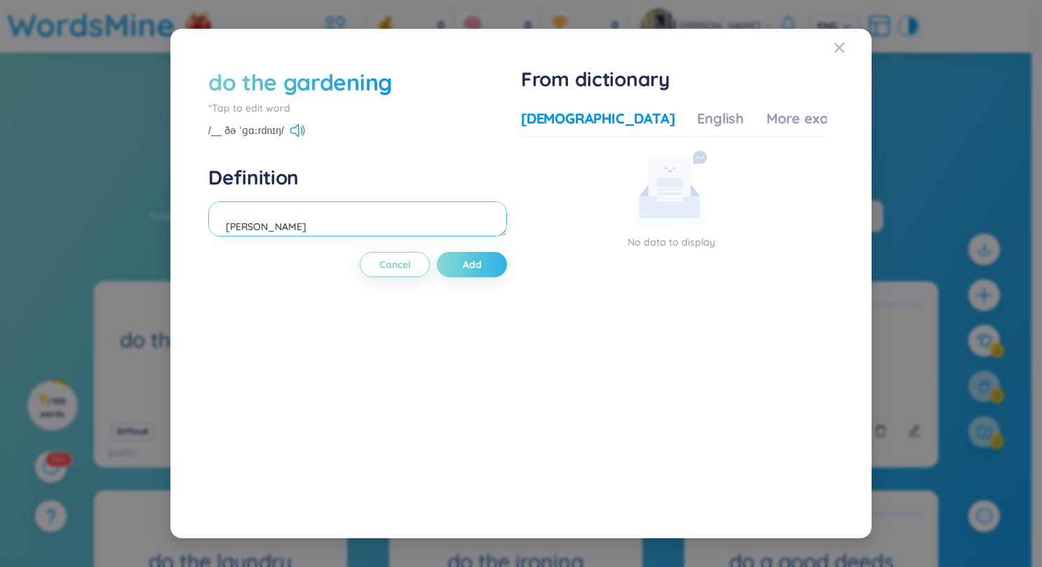
type textarea "[PERSON_NAME]"
click at [475, 257] on span "Add" at bounding box center [472, 264] width 19 height 14
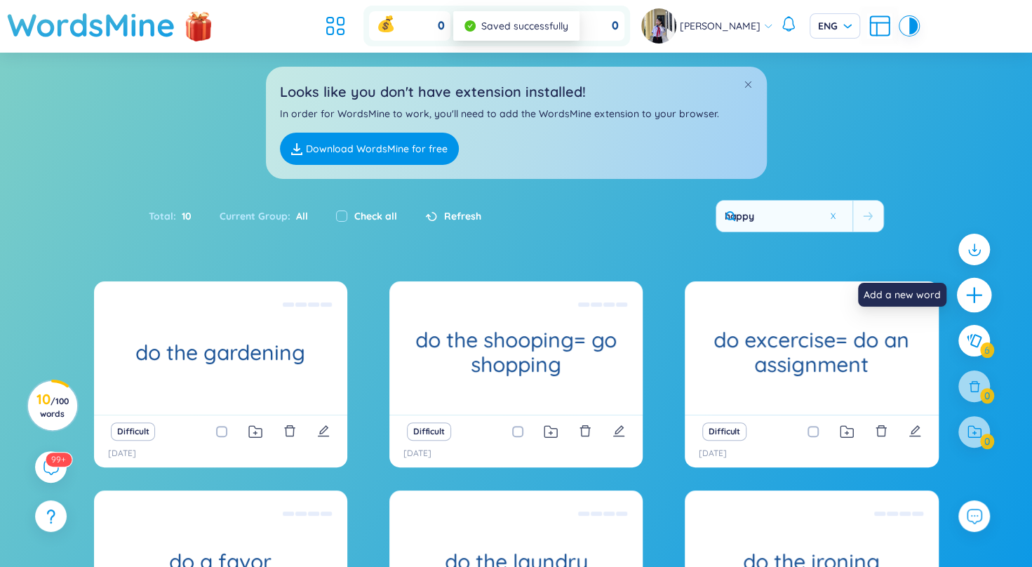
click at [964, 290] on div at bounding box center [974, 295] width 35 height 35
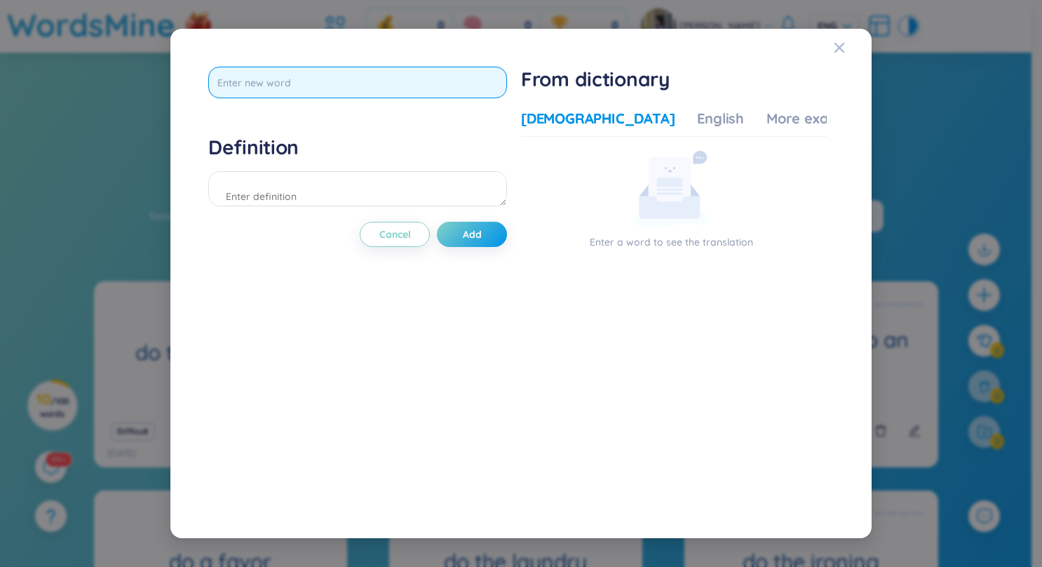
click at [415, 89] on input "text" at bounding box center [357, 83] width 299 height 32
click at [262, 80] on input "text" at bounding box center [357, 83] width 299 height 32
type input "do the trick"
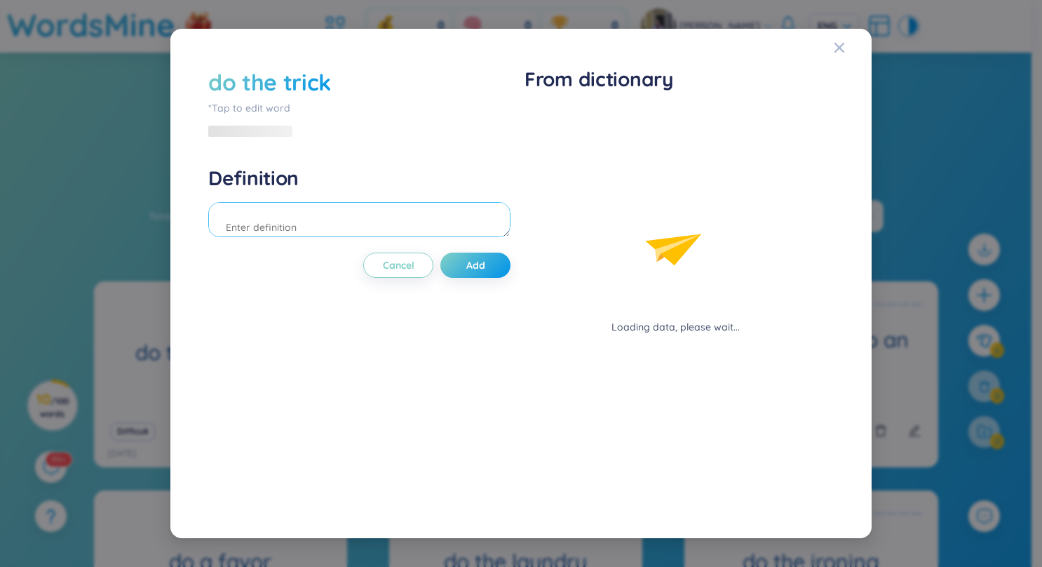
click at [281, 186] on div "Definition" at bounding box center [359, 204] width 302 height 76
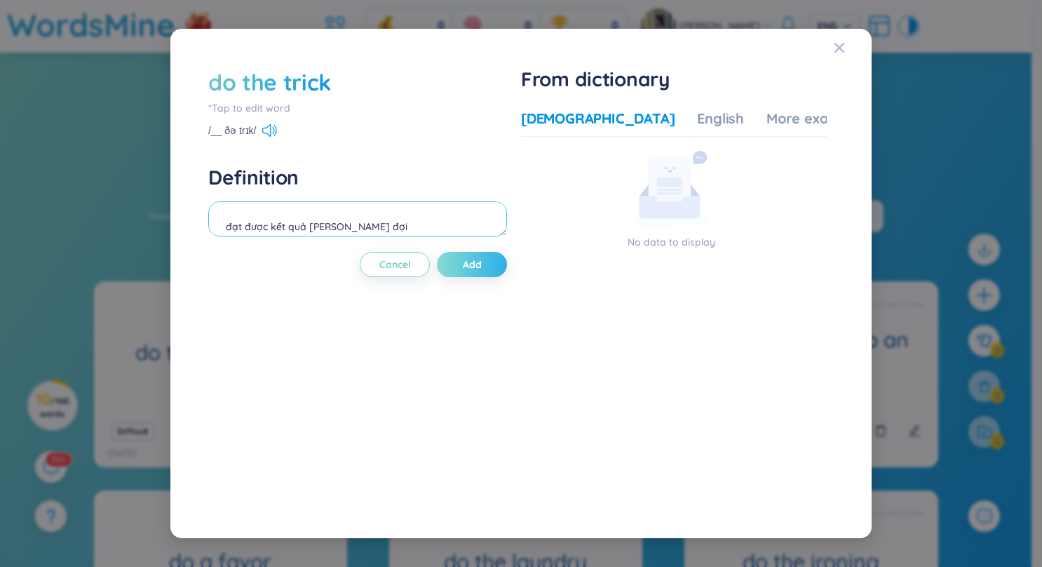
type textarea "đạt được kết quả [PERSON_NAME] đợi"
click at [485, 259] on button "Add" at bounding box center [472, 264] width 70 height 25
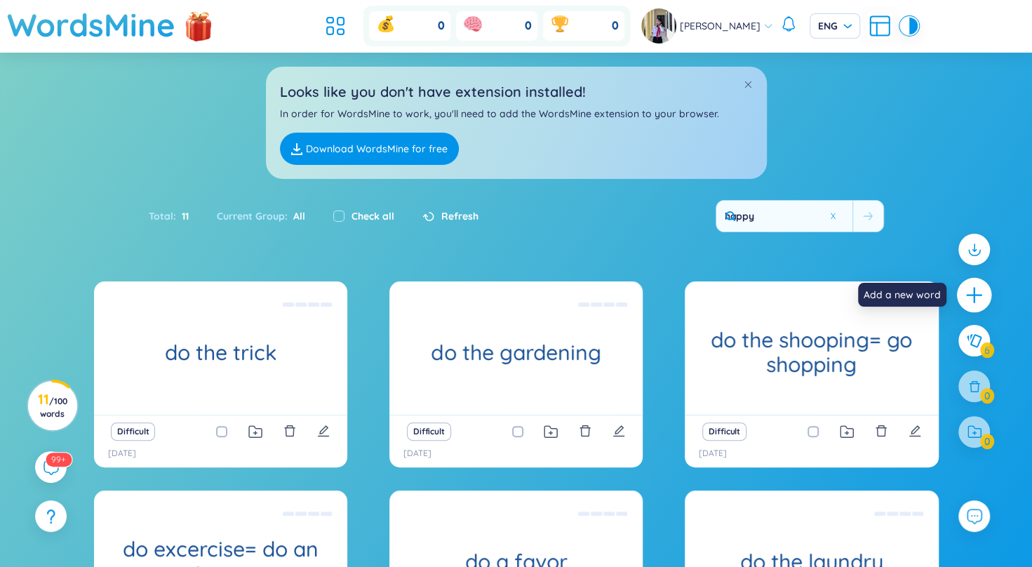
click at [977, 289] on icon "plus" at bounding box center [974, 295] width 20 height 20
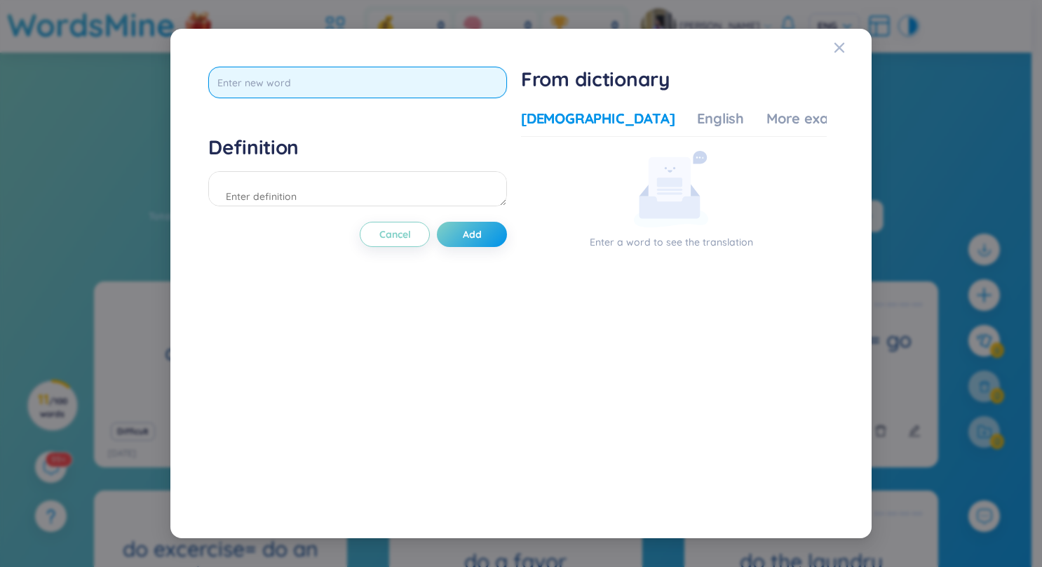
click at [353, 78] on input "text" at bounding box center [357, 83] width 299 height 32
type input "do away with=delete=get rid of= dispose of"
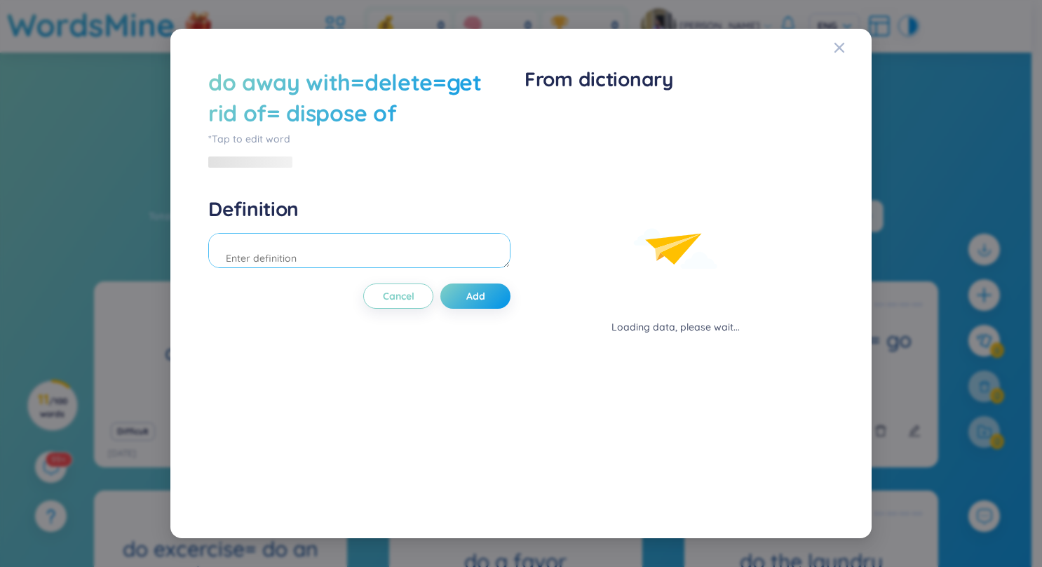
click at [404, 177] on div "do away with=delete=get rid of= dispose of *Tap to edit word Definition Cancel …" at bounding box center [359, 283] width 302 height 433
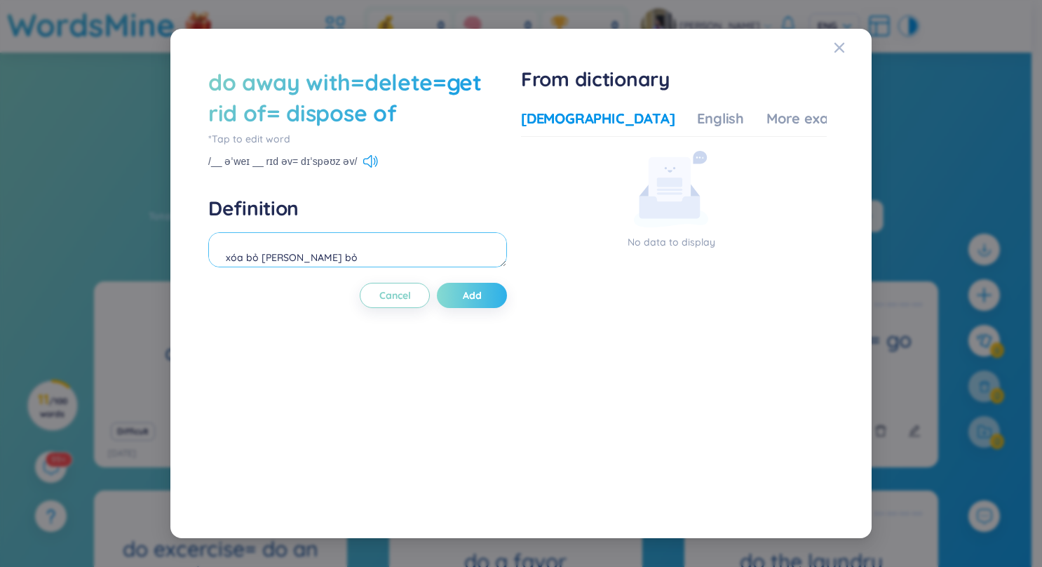
type textarea "xóa bỏ [PERSON_NAME] bỏ"
click at [481, 295] on span "Add" at bounding box center [472, 295] width 19 height 14
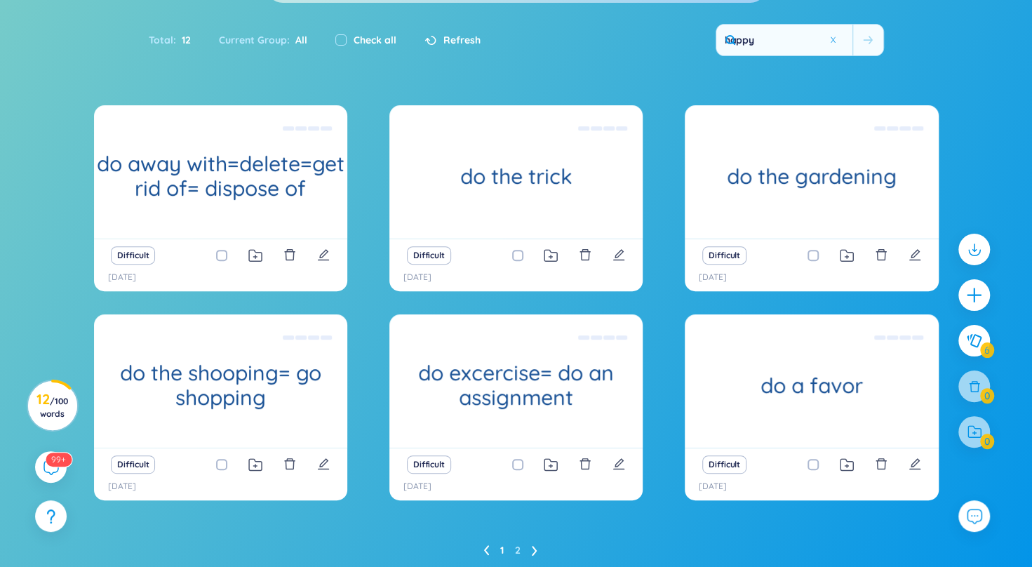
scroll to position [226, 0]
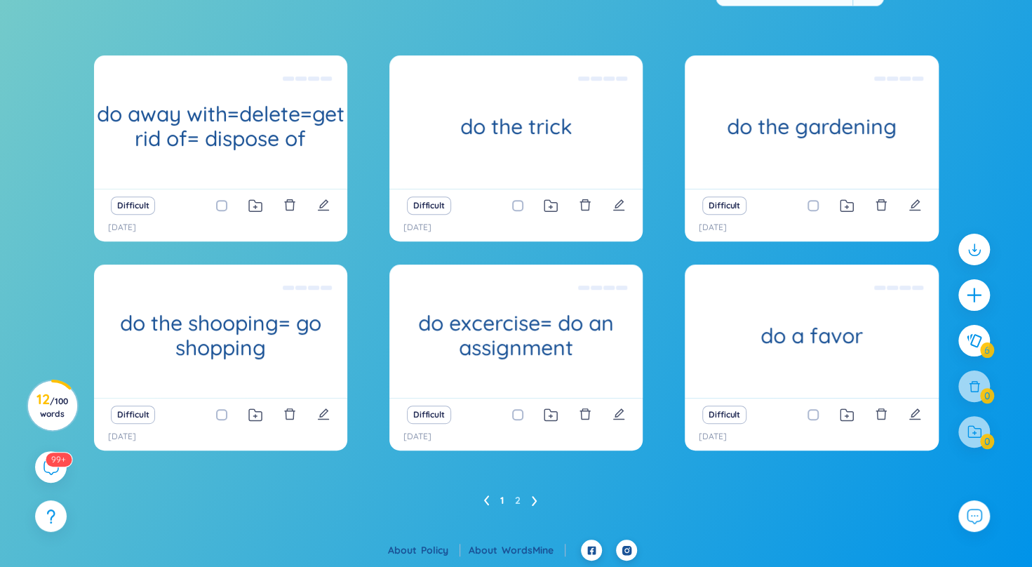
click at [537, 495] on ul "1 2" at bounding box center [515, 500] width 65 height 22
click at [519, 494] on link "2" at bounding box center [518, 500] width 6 height 21
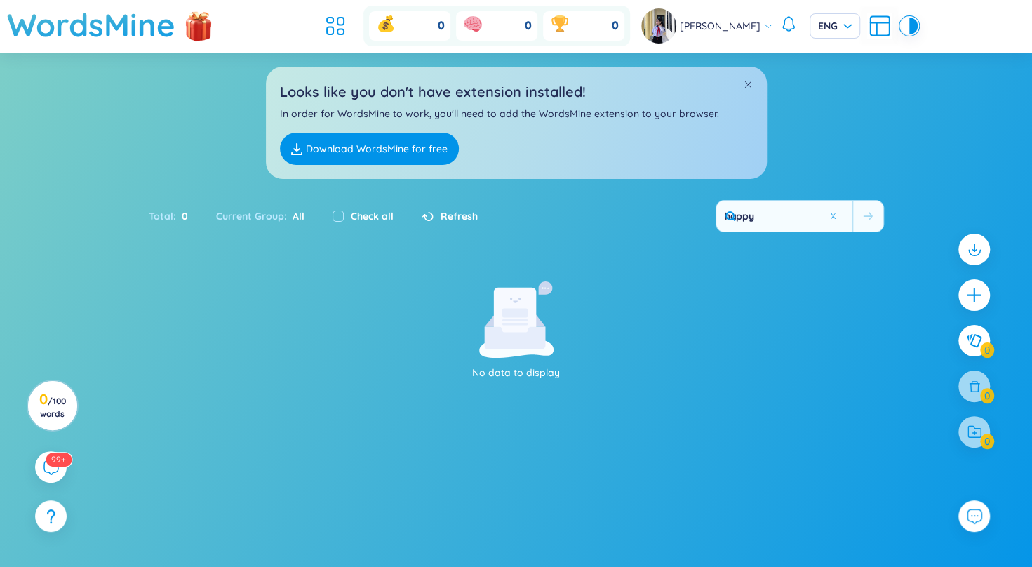
scroll to position [82, 0]
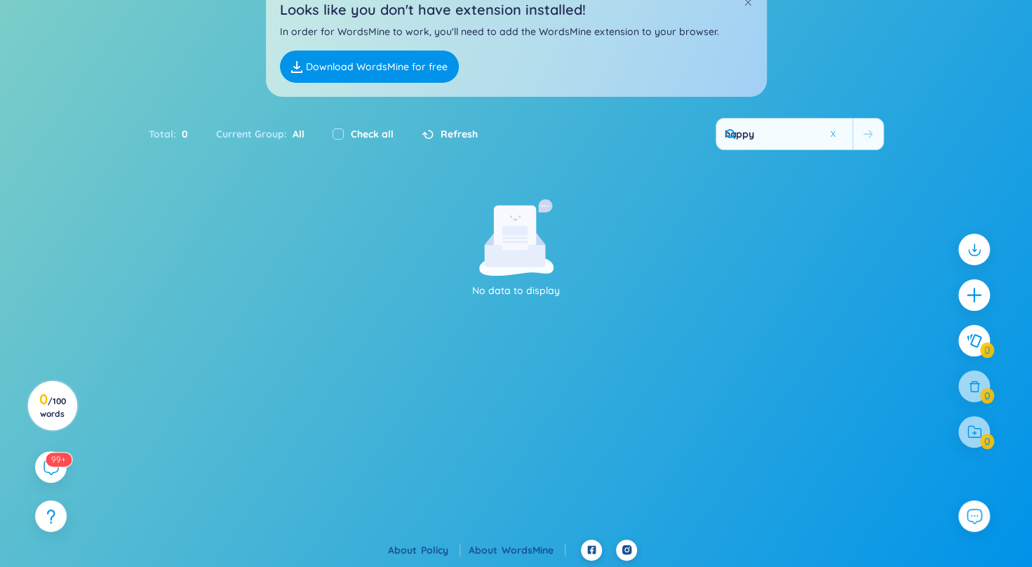
click at [210, 160] on div "Total : 0 Current Group : All Check all Refresh happy" at bounding box center [516, 141] width 875 height 60
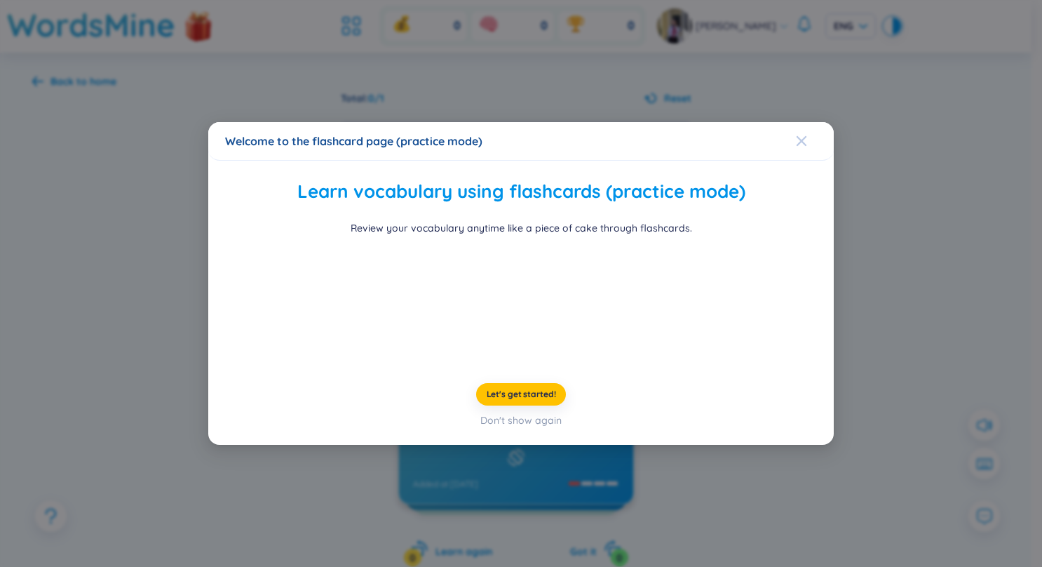
click at [808, 122] on span "Close" at bounding box center [815, 141] width 38 height 38
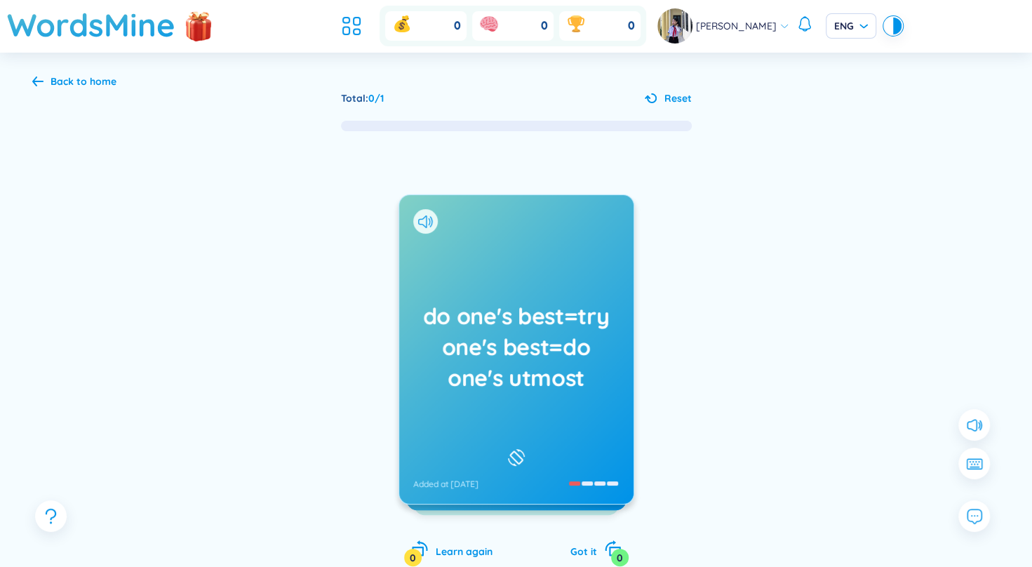
click at [518, 346] on h1 "do one's best=try one's best=do one's utmost" at bounding box center [516, 346] width 206 height 93
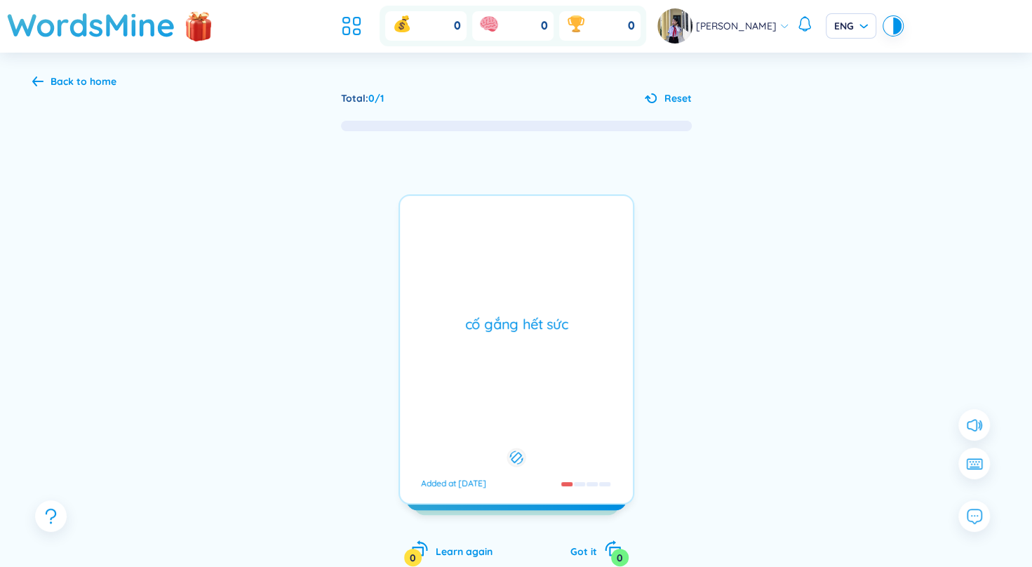
click at [517, 449] on icon at bounding box center [515, 457] width 13 height 17
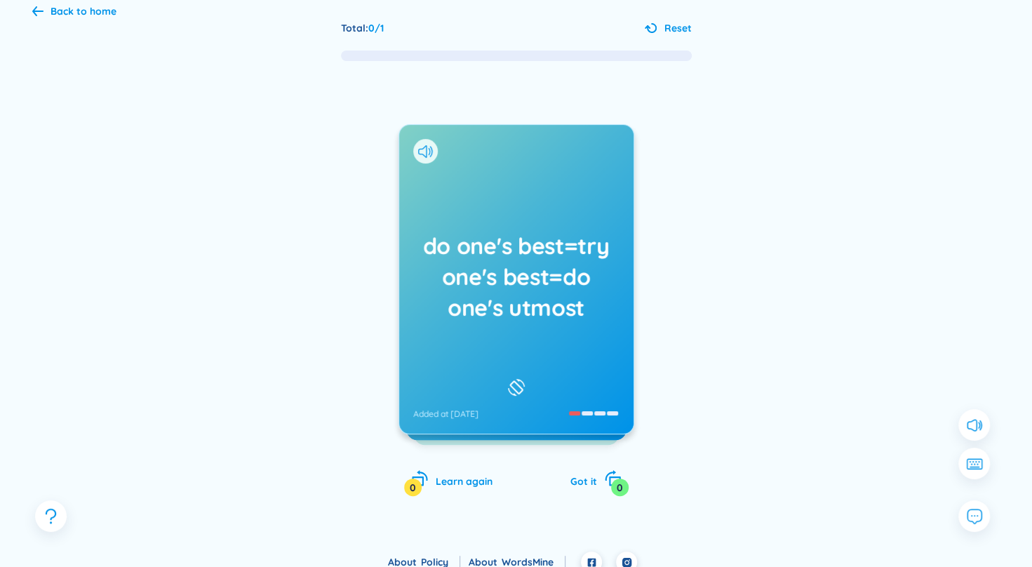
scroll to position [70, 0]
click at [587, 475] on span "Got it" at bounding box center [583, 481] width 27 height 13
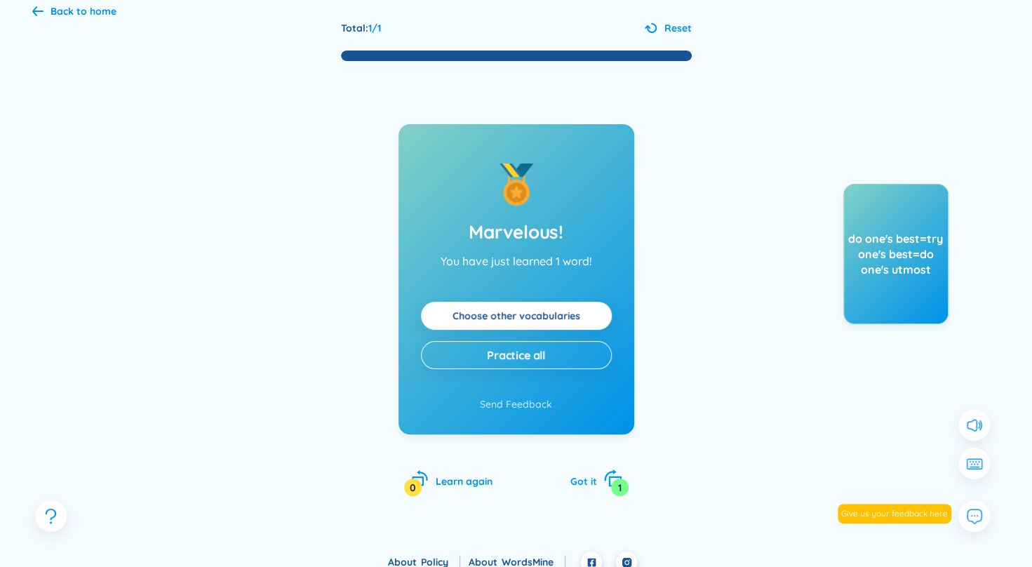
click at [596, 486] on div "Got it 1" at bounding box center [595, 479] width 51 height 20
click at [536, 353] on span "Practice all" at bounding box center [516, 354] width 58 height 15
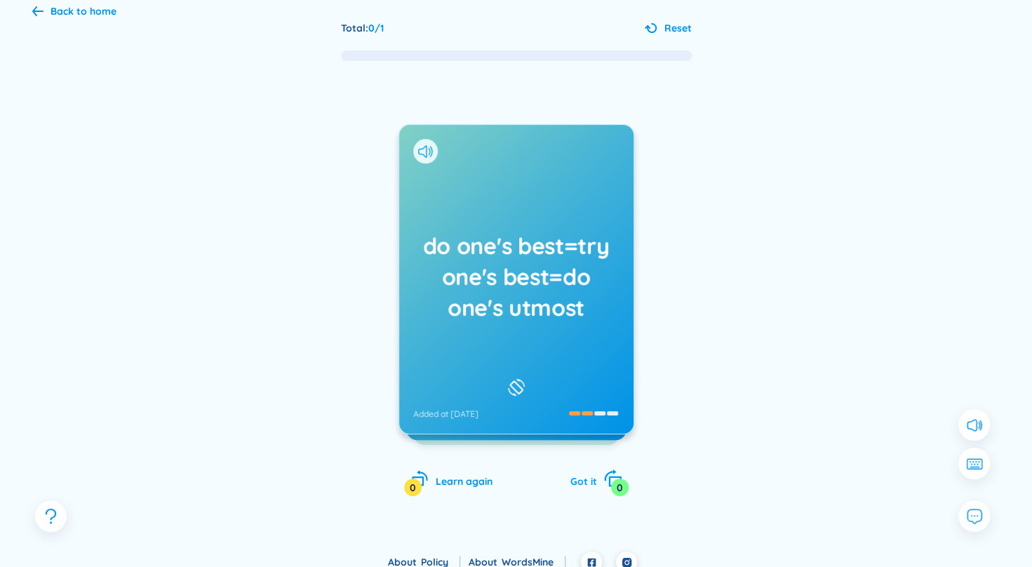
click at [583, 473] on div "Got it 0" at bounding box center [595, 479] width 51 height 20
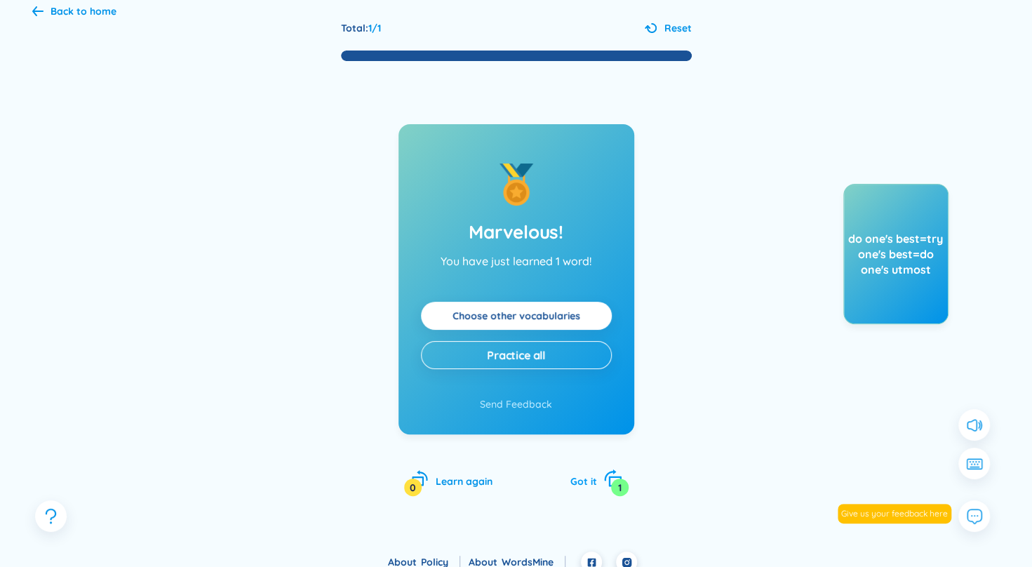
click at [583, 473] on div "Got it 1" at bounding box center [595, 479] width 51 height 20
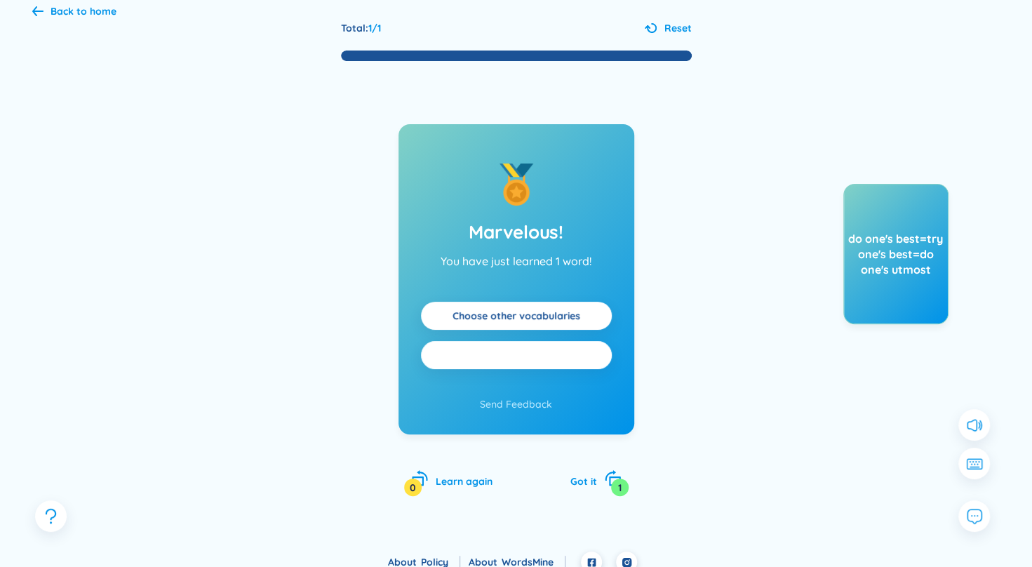
click at [531, 366] on button "Practice all" at bounding box center [516, 355] width 191 height 28
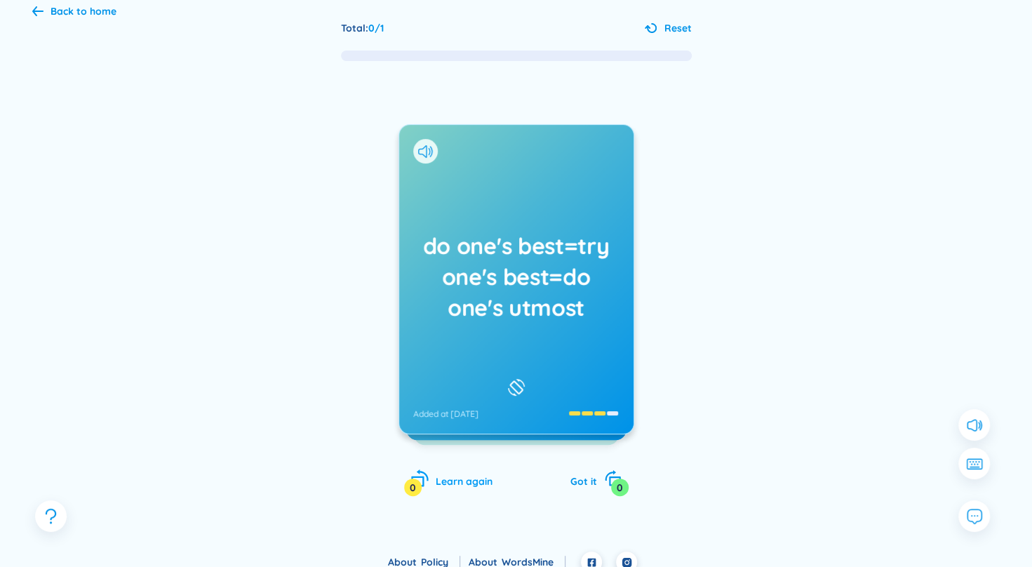
click at [428, 480] on icon "rotate-left" at bounding box center [420, 478] width 20 height 20
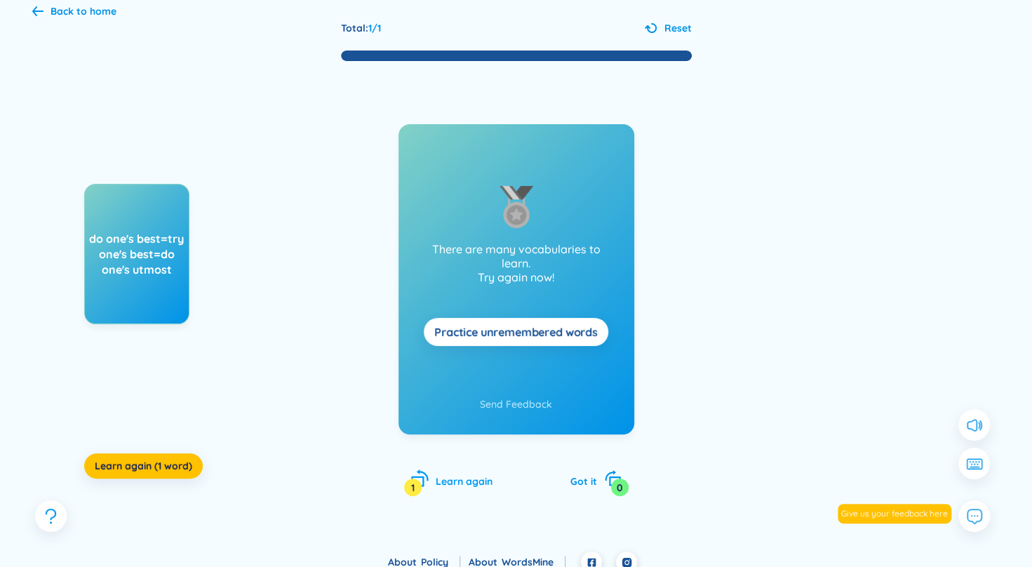
click at [428, 480] on icon "rotate-left" at bounding box center [420, 478] width 20 height 20
